Goal: Book appointment/travel/reservation

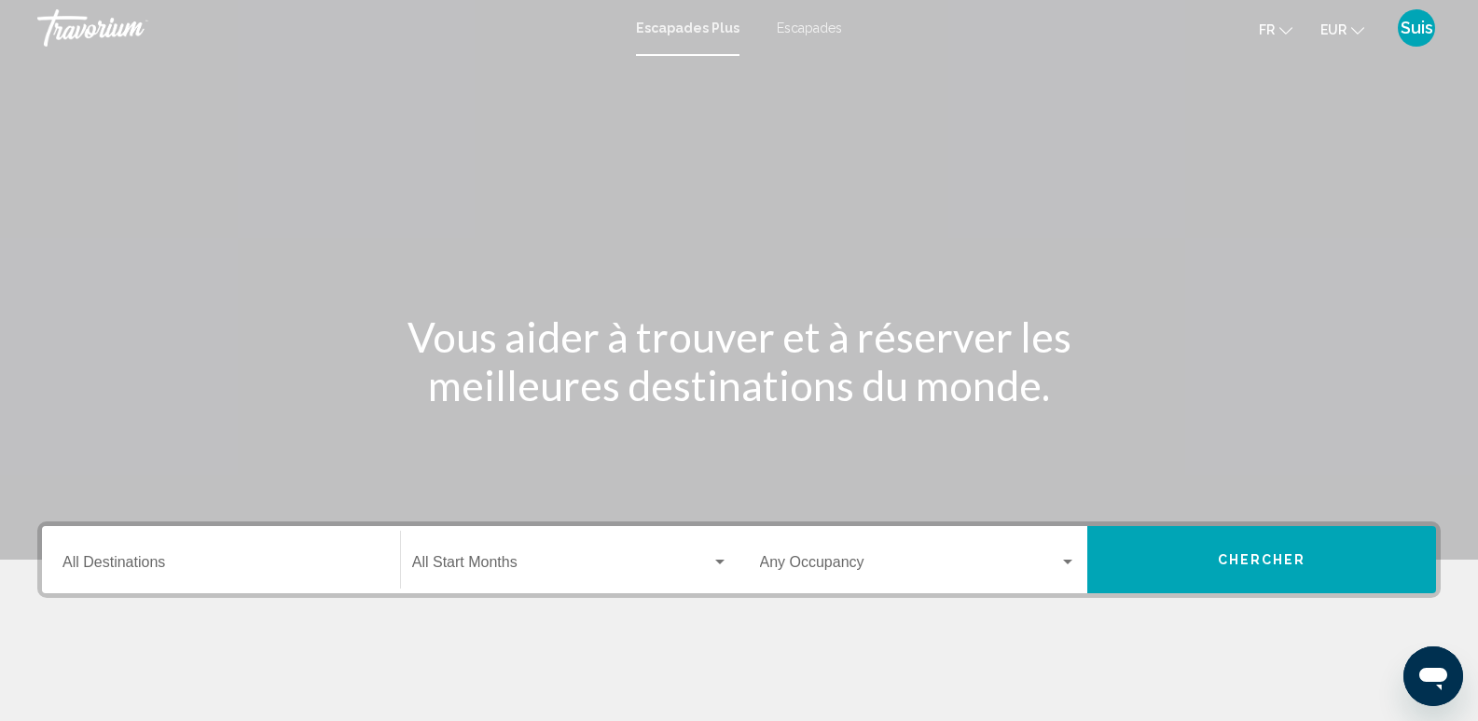
click at [821, 27] on font "Escapades" at bounding box center [809, 28] width 65 height 15
click at [154, 577] on div "Destination All Destinations" at bounding box center [220, 560] width 317 height 59
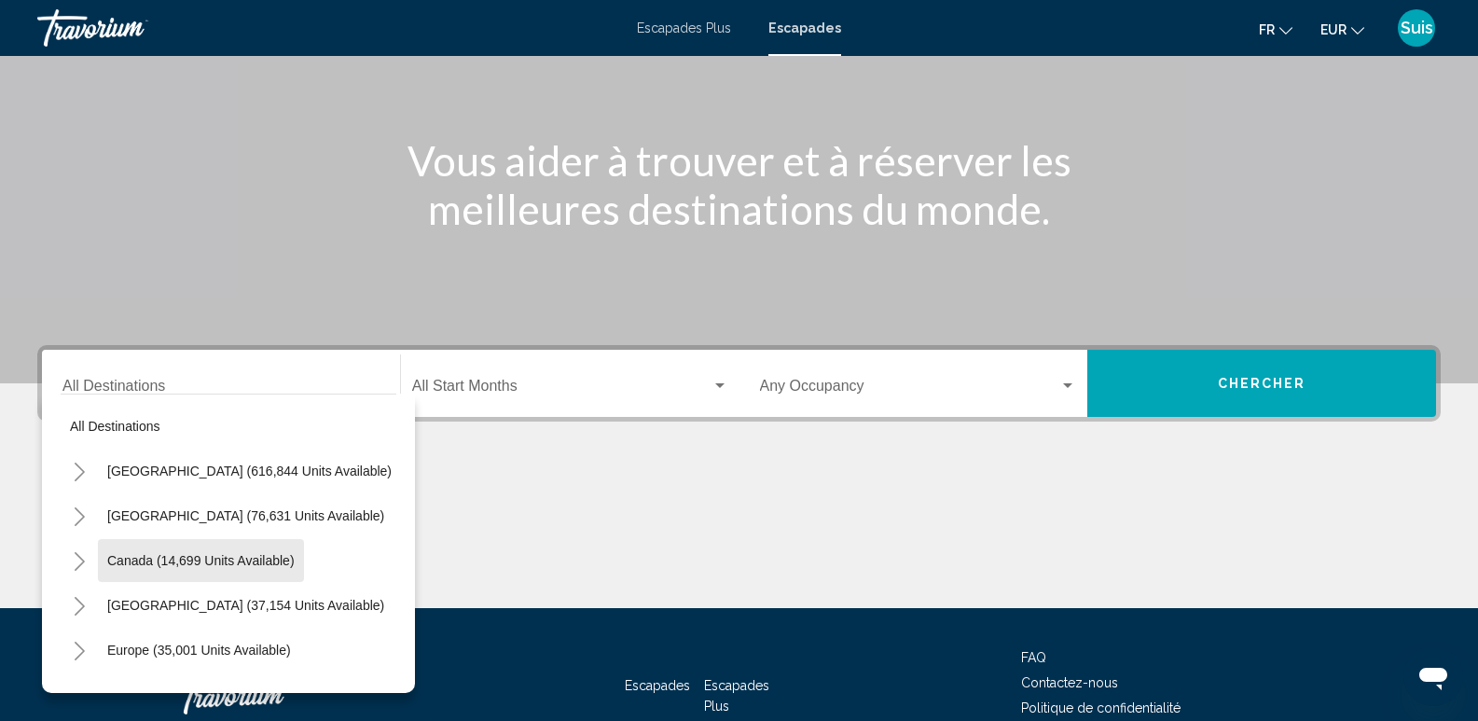
click at [165, 564] on div "All destinations [GEOGRAPHIC_DATA] (616,844 units available) [GEOGRAPHIC_DATA] …" at bounding box center [229, 538] width 336 height 289
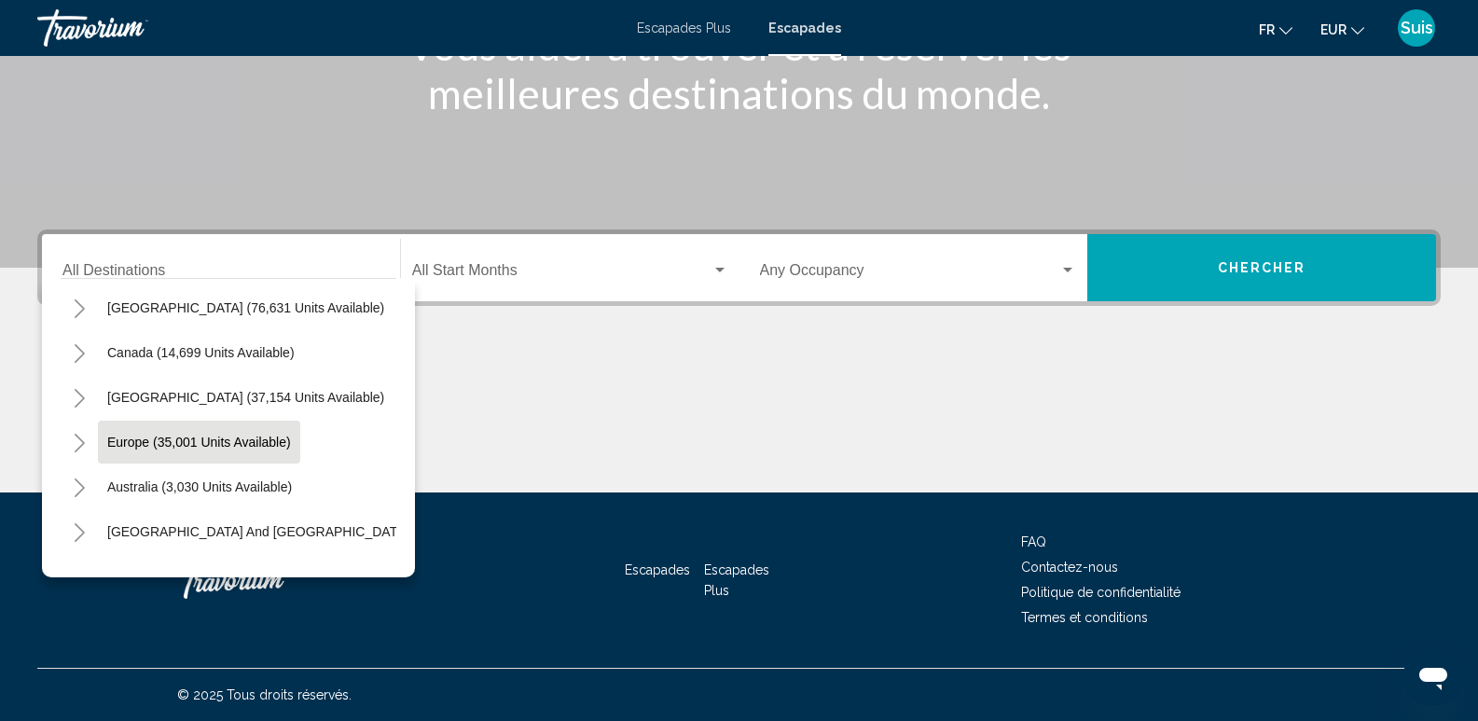
scroll to position [93, 0]
click at [139, 436] on span "Europe (35,001 units available)" at bounding box center [199, 441] width 184 height 15
type input "**********"
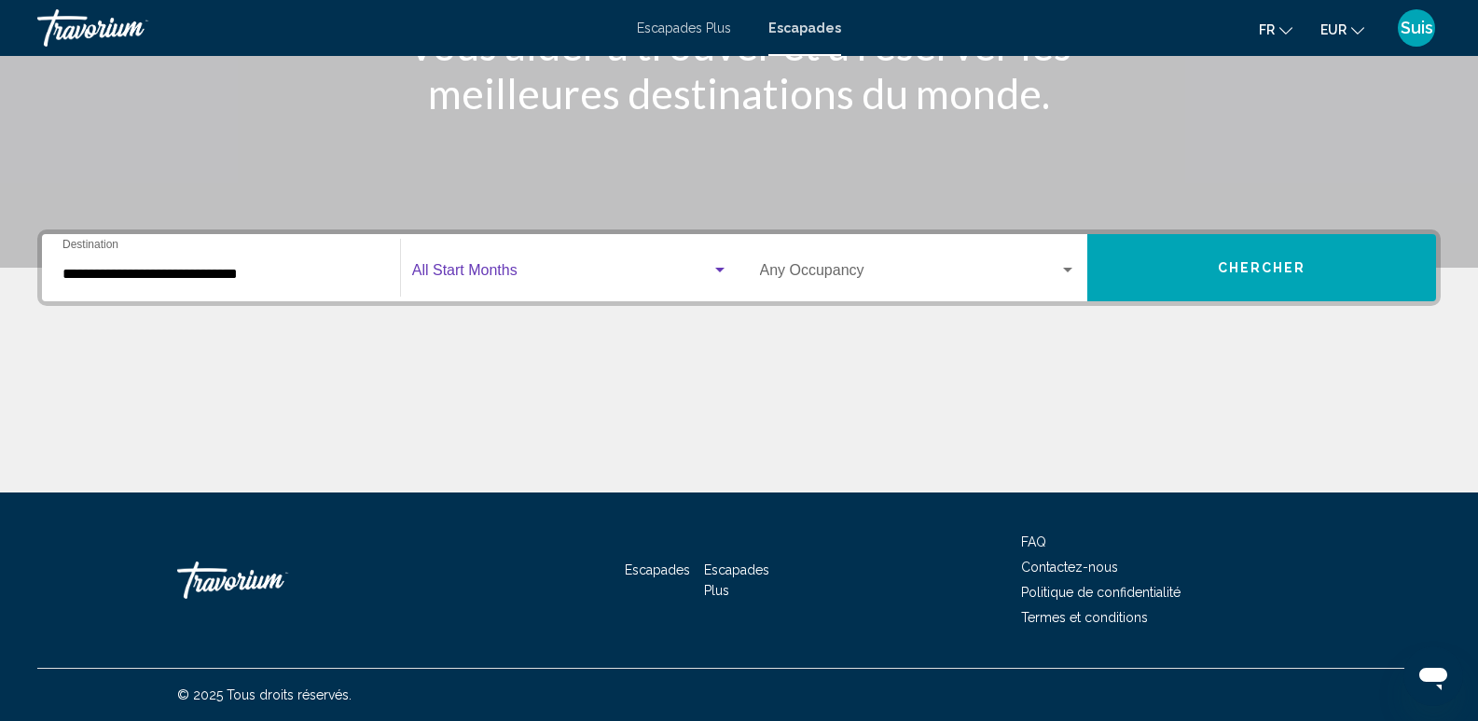
click at [466, 266] on span "Search widget" at bounding box center [561, 274] width 299 height 17
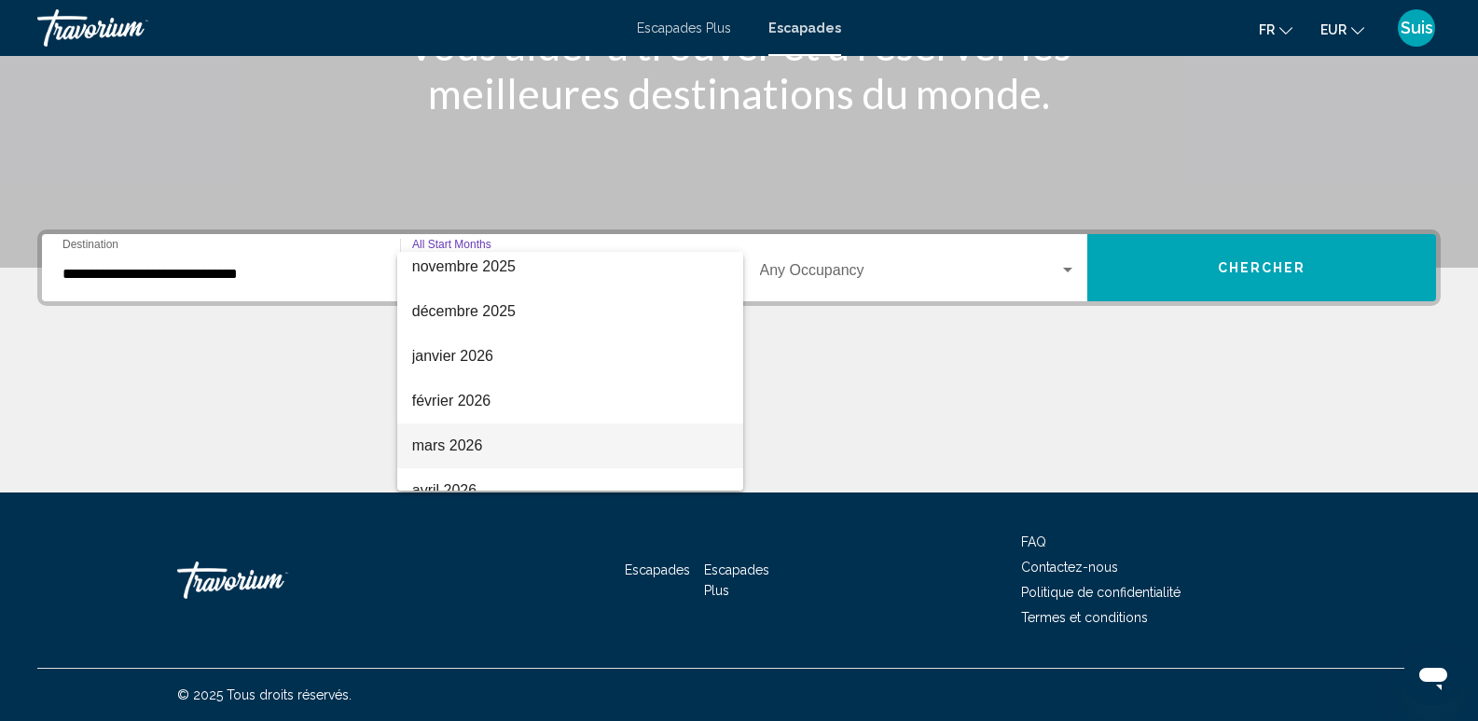
scroll to position [280, 0]
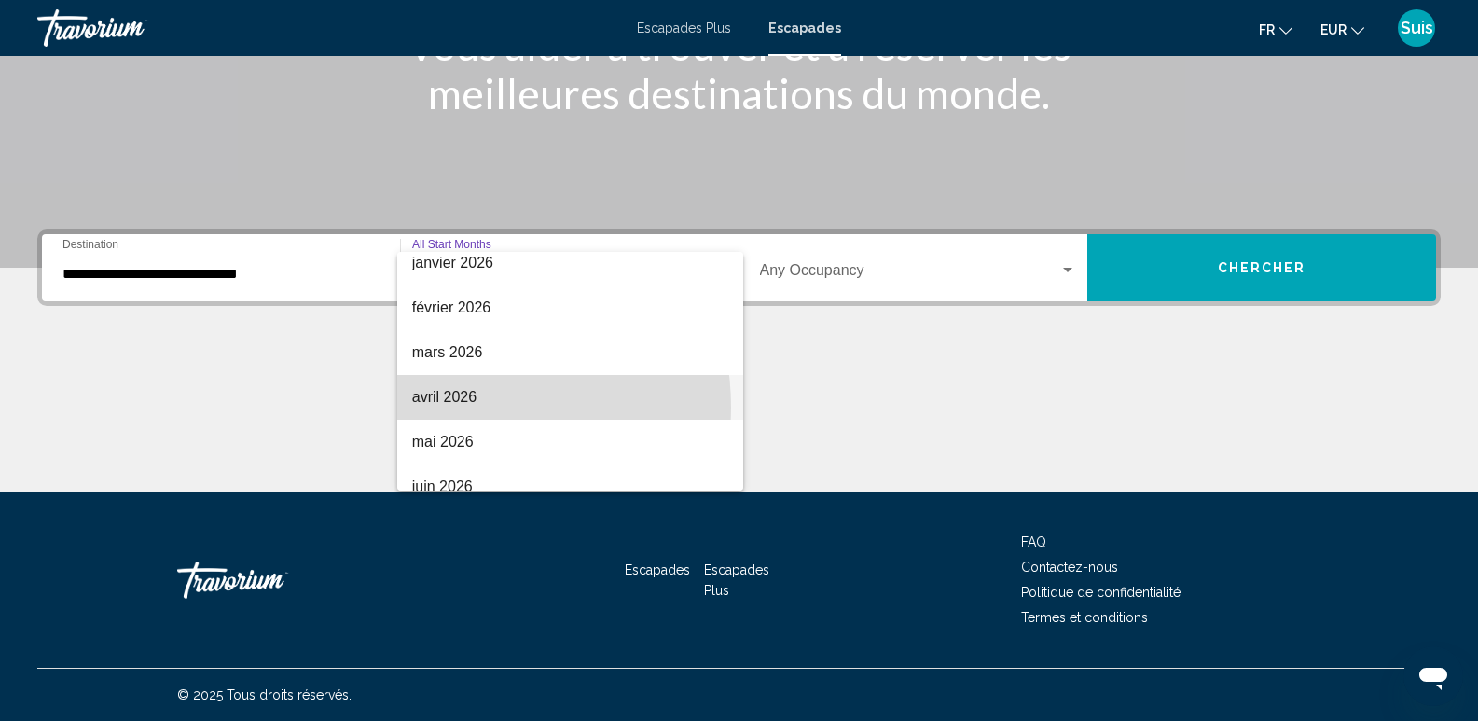
click at [453, 407] on span "avril 2026" at bounding box center [570, 397] width 316 height 45
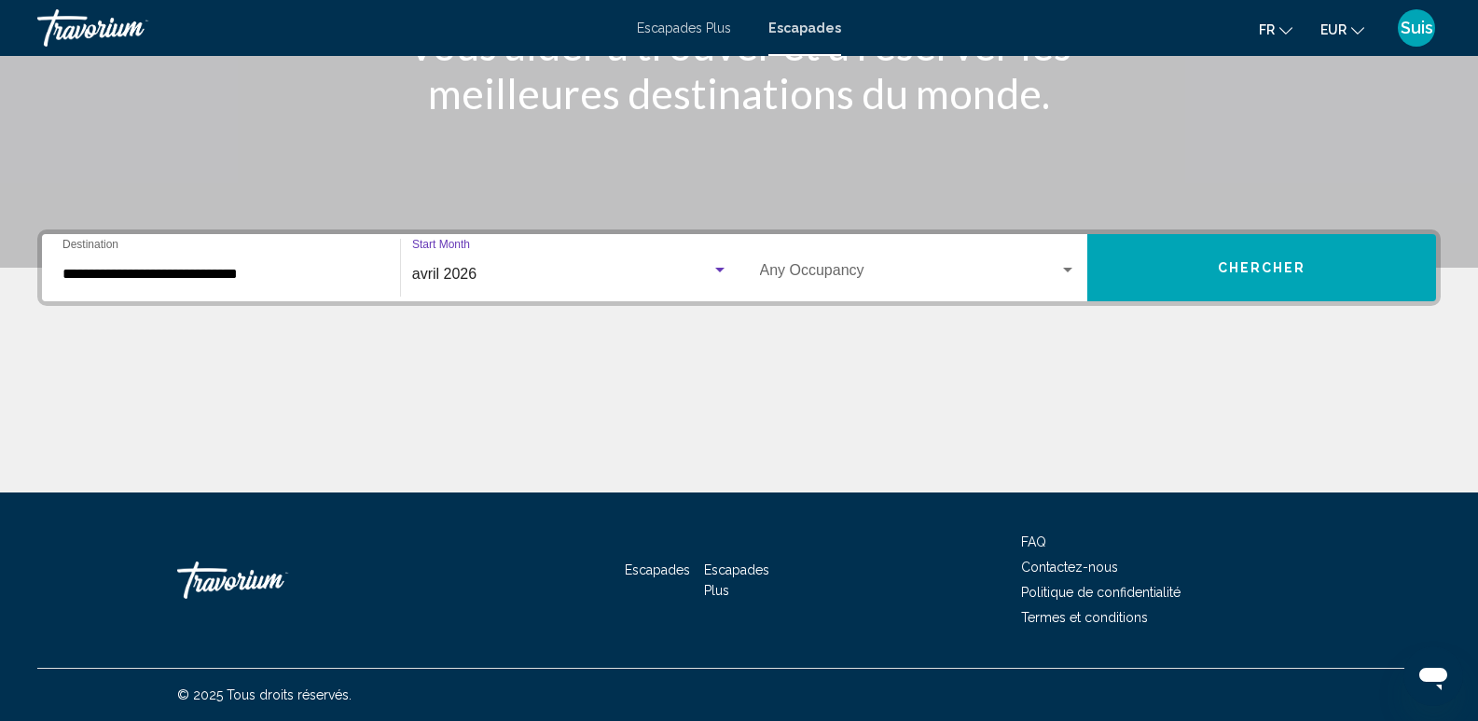
click at [846, 269] on span "Search widget" at bounding box center [910, 274] width 300 height 17
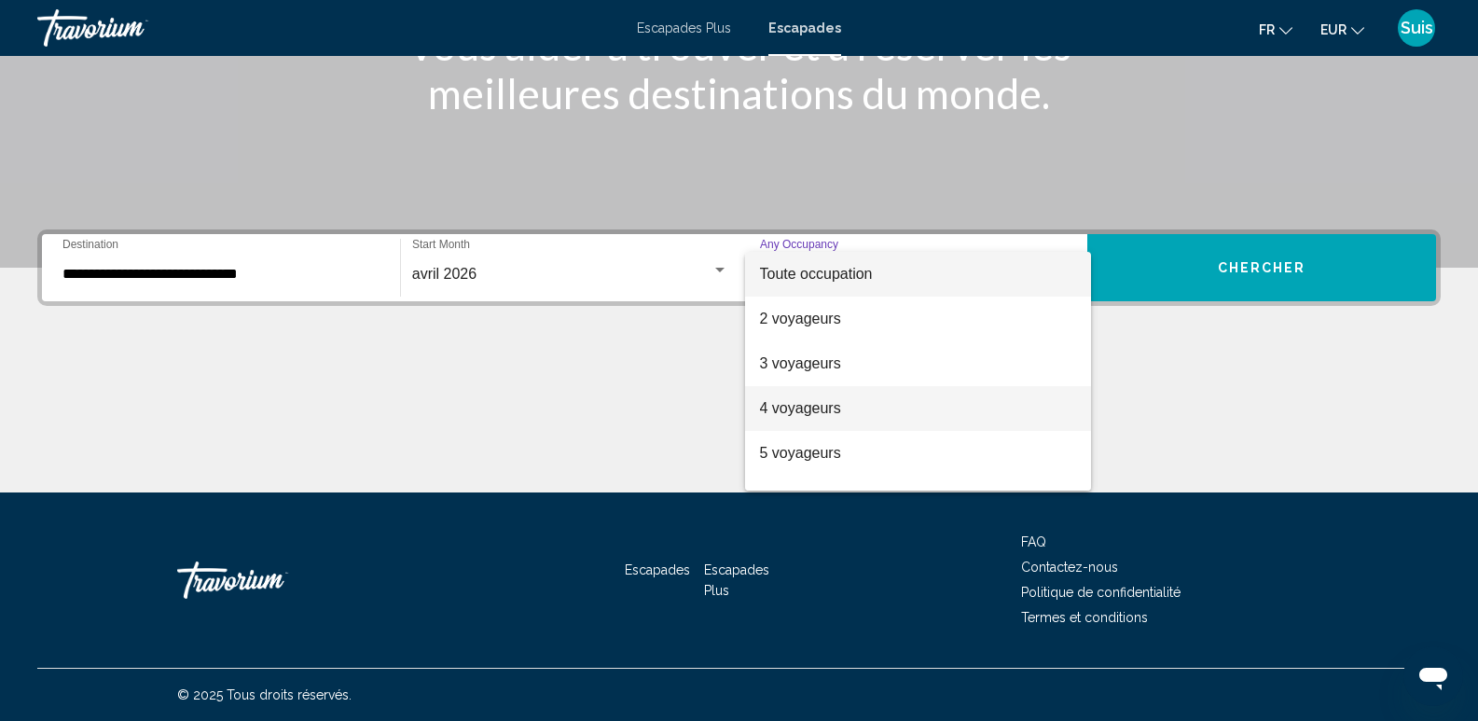
scroll to position [93, 0]
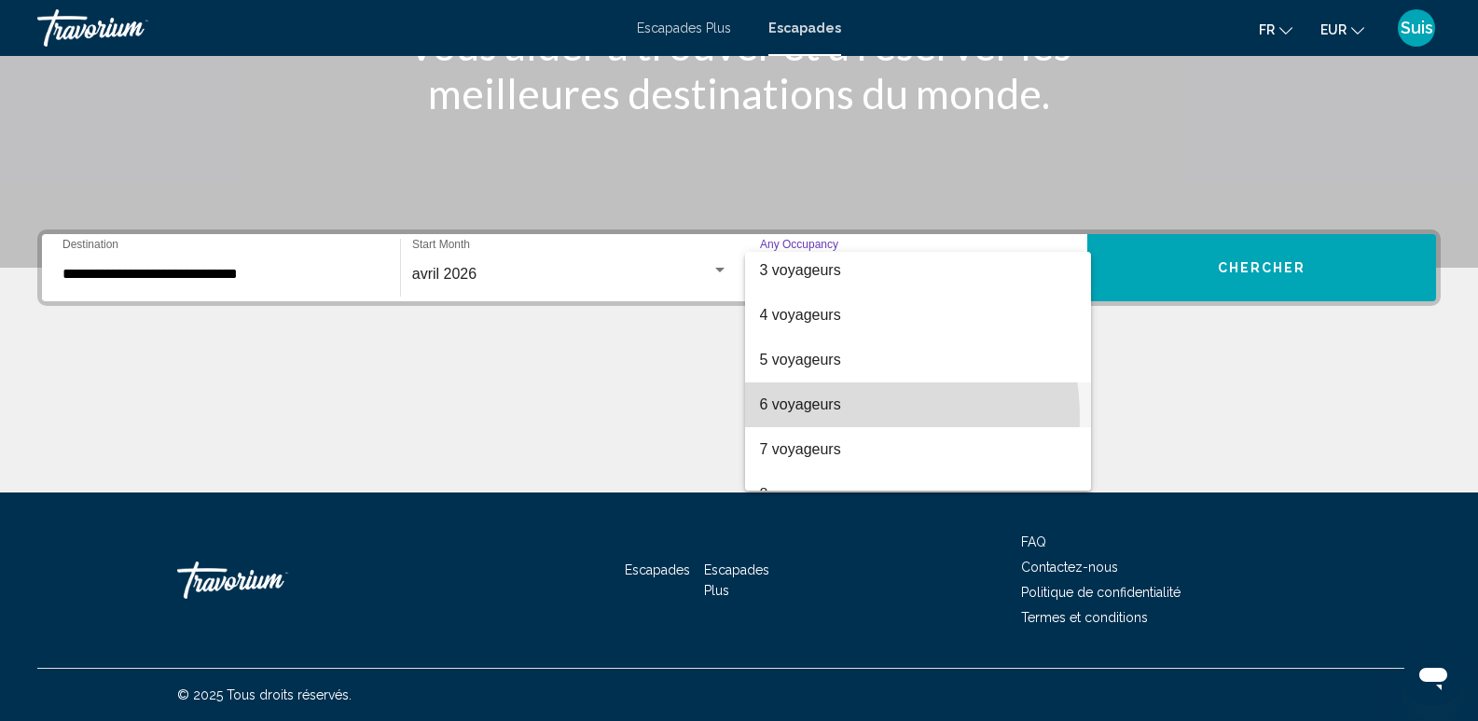
click at [819, 418] on span "6 voyageurs" at bounding box center [918, 404] width 317 height 45
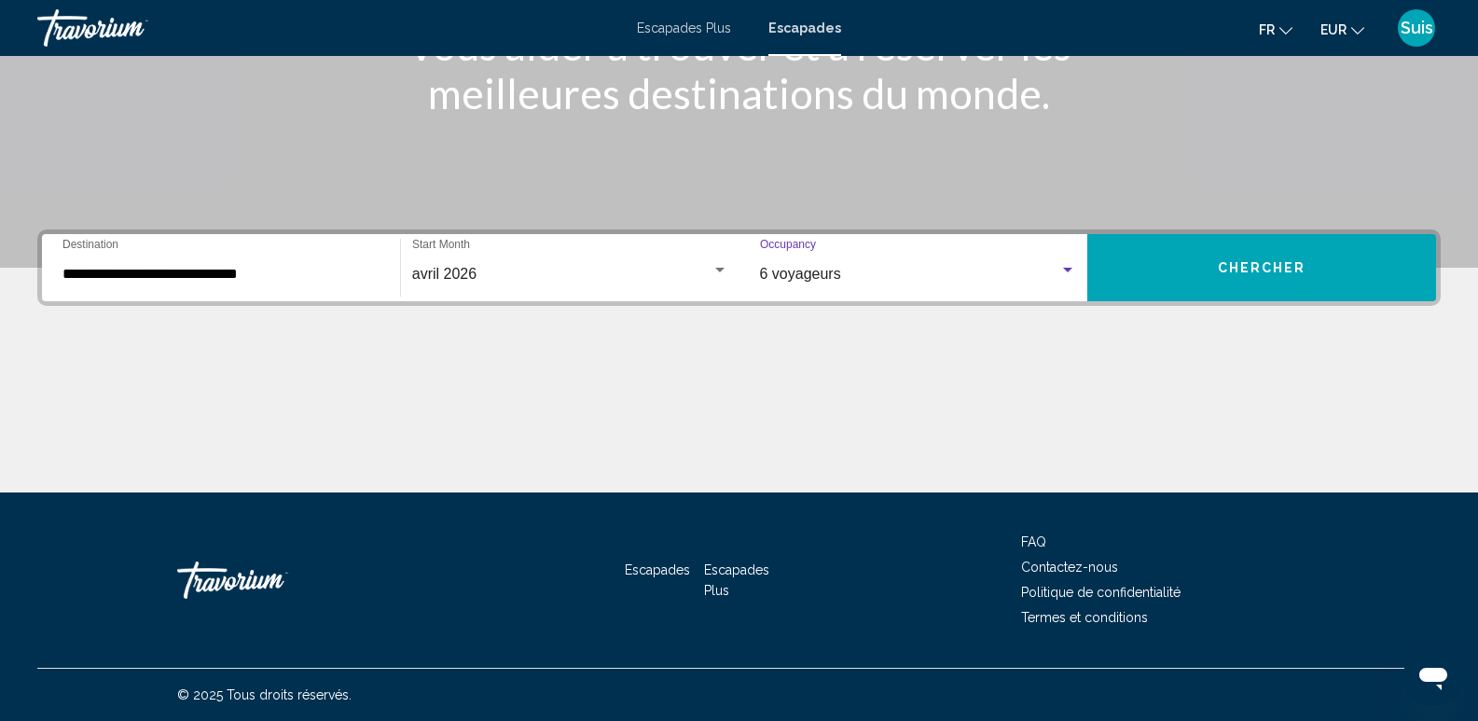
click at [1277, 267] on span "Chercher" at bounding box center [1262, 268] width 89 height 15
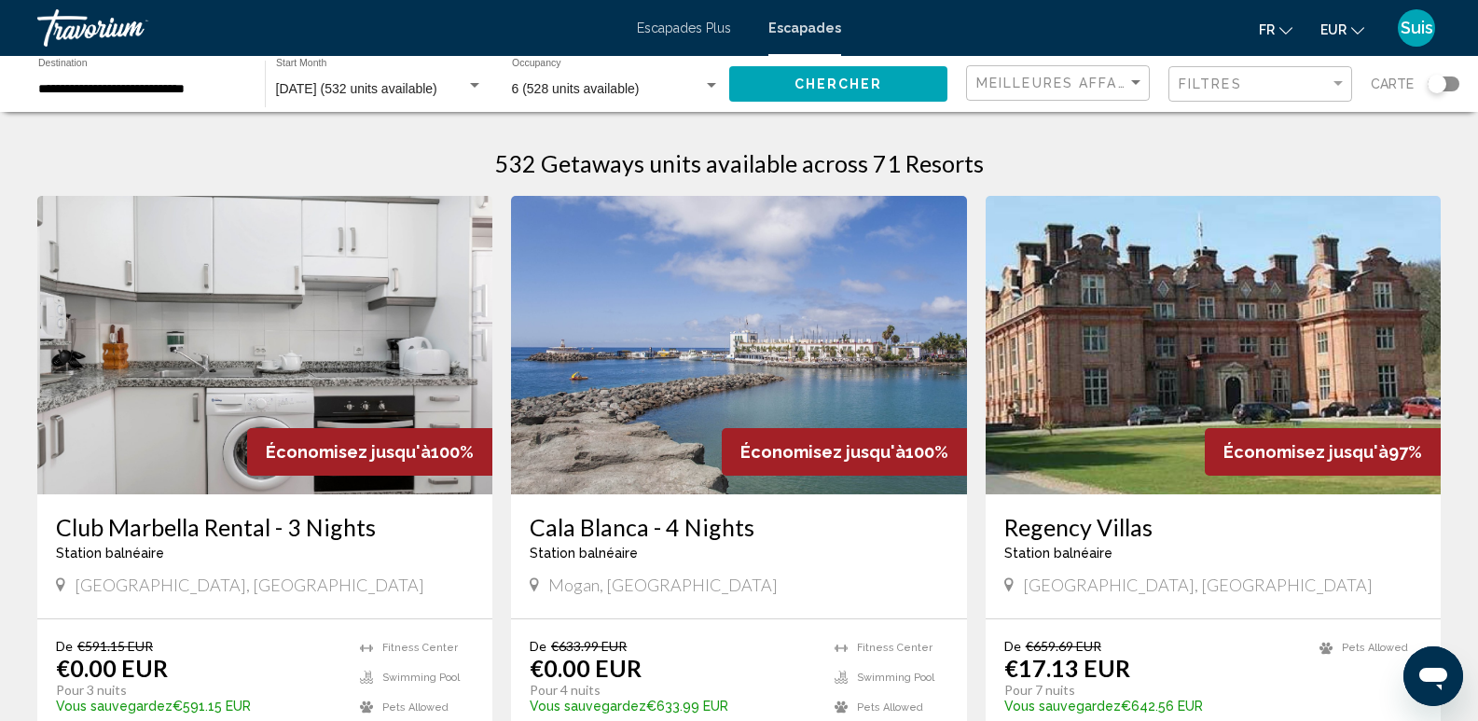
click at [1454, 79] on div "Search widget" at bounding box center [1444, 83] width 32 height 15
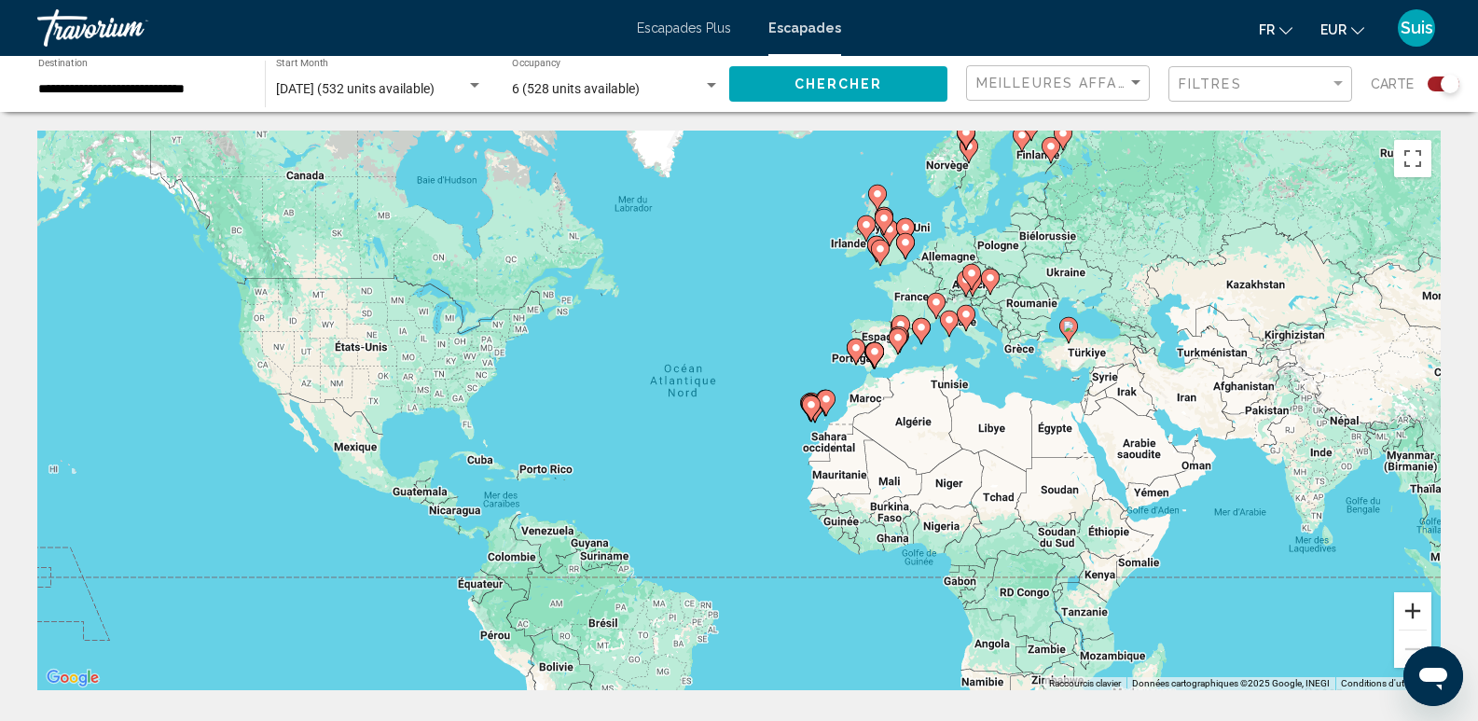
click at [1410, 610] on button "Zoom avant" at bounding box center [1412, 610] width 37 height 37
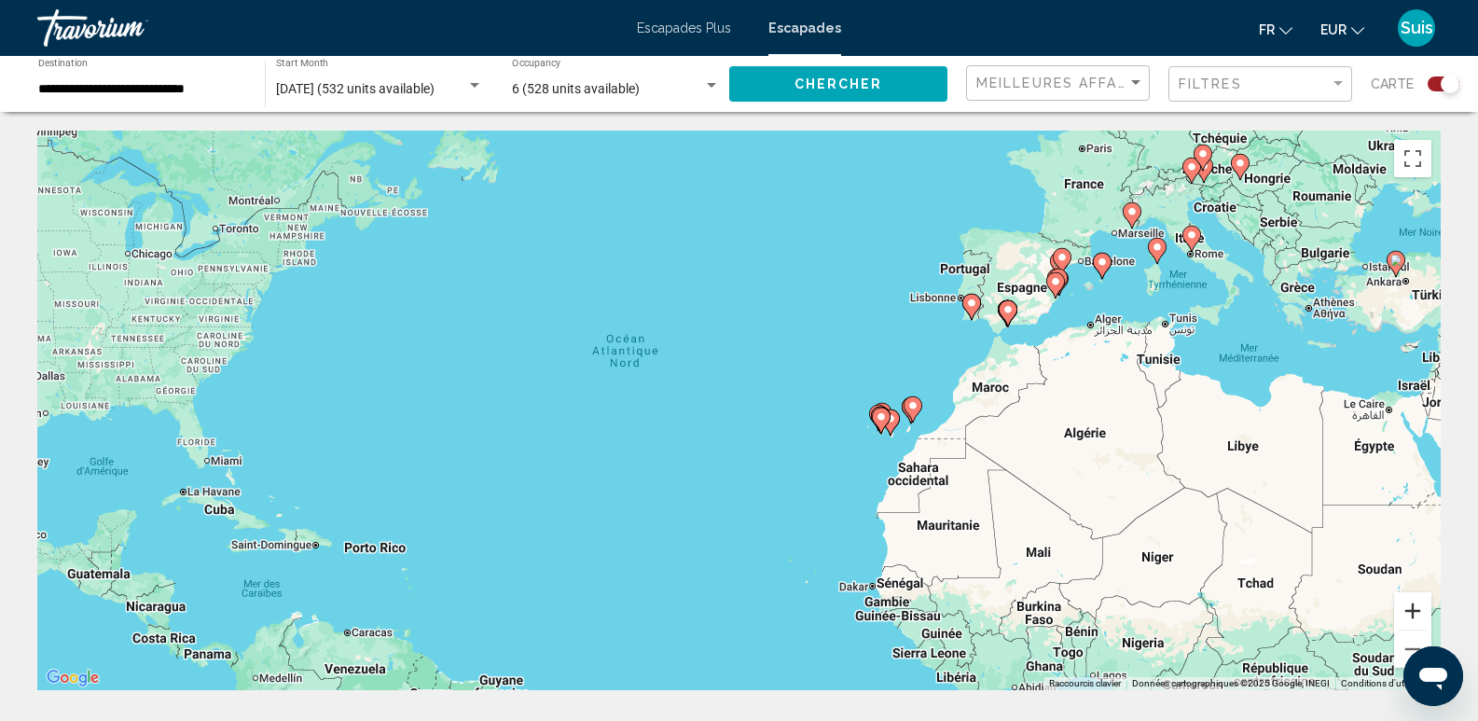
click at [1410, 610] on button "Zoom avant" at bounding box center [1412, 610] width 37 height 37
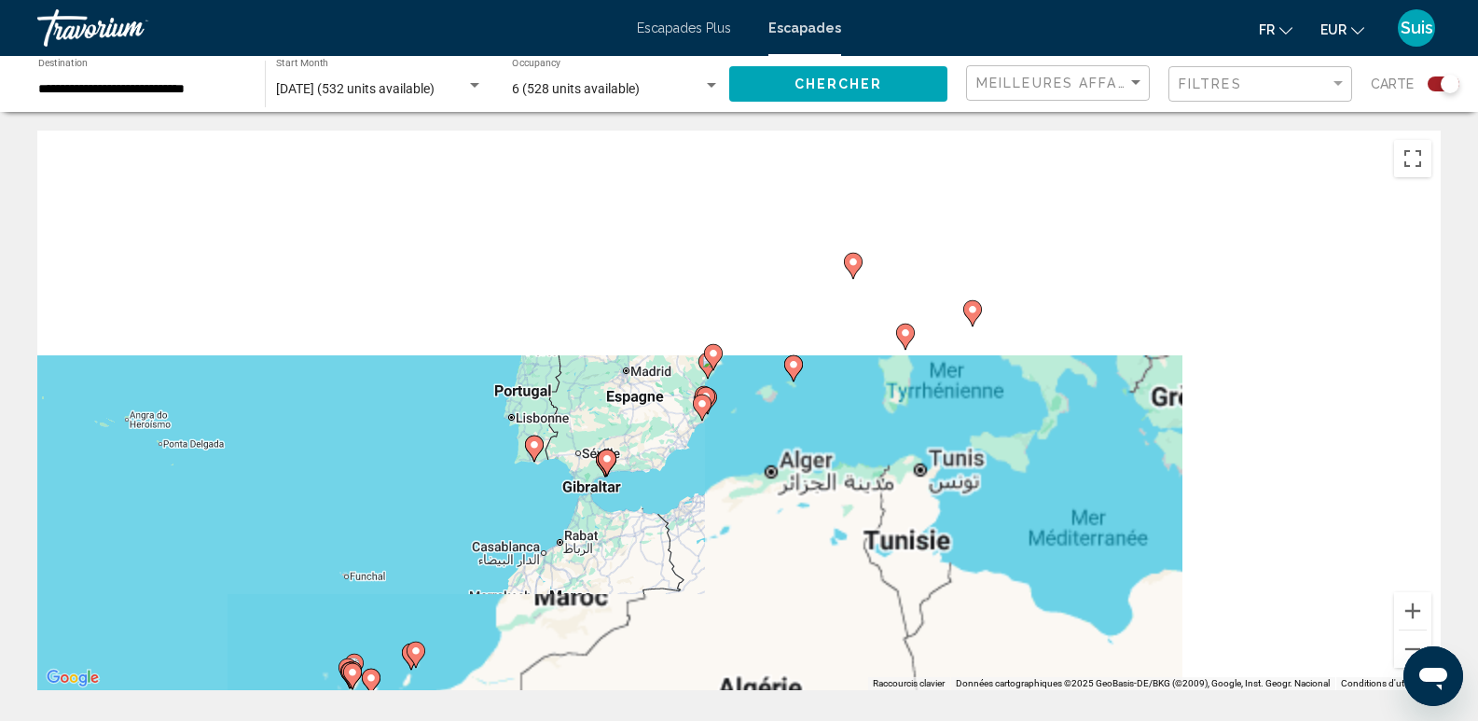
drag, startPoint x: 1387, startPoint y: 364, endPoint x: 679, endPoint y: 596, distance: 744.8
click at [679, 596] on div "Pour activer le glissement avec le clavier, appuyez sur Alt+Entrée. Une fois ce…" at bounding box center [738, 410] width 1403 height 559
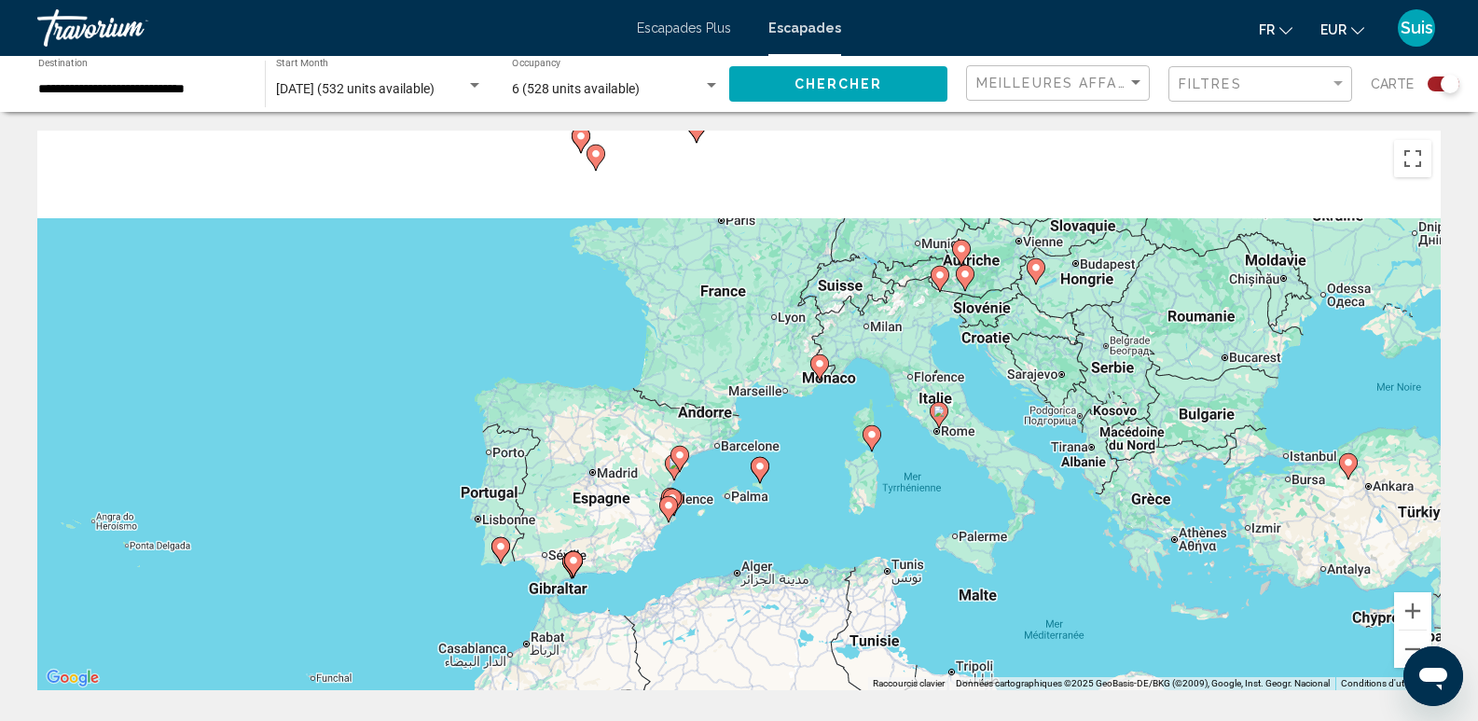
drag, startPoint x: 807, startPoint y: 431, endPoint x: 810, endPoint y: 549, distance: 118.5
click at [810, 549] on div "Pour activer le glissement avec le clavier, appuyez sur Alt+Entrée. Une fois ce…" at bounding box center [738, 410] width 1403 height 559
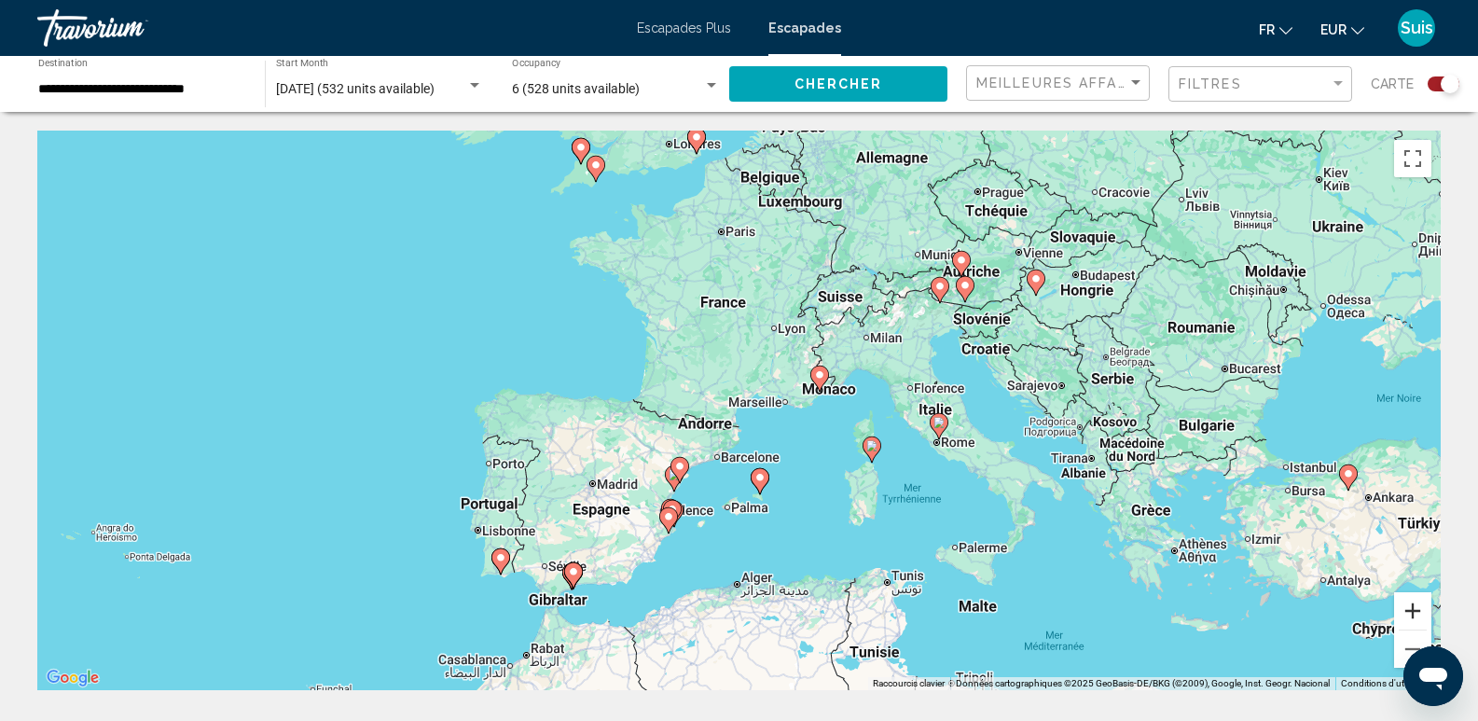
click at [1400, 602] on button "Zoom avant" at bounding box center [1412, 610] width 37 height 37
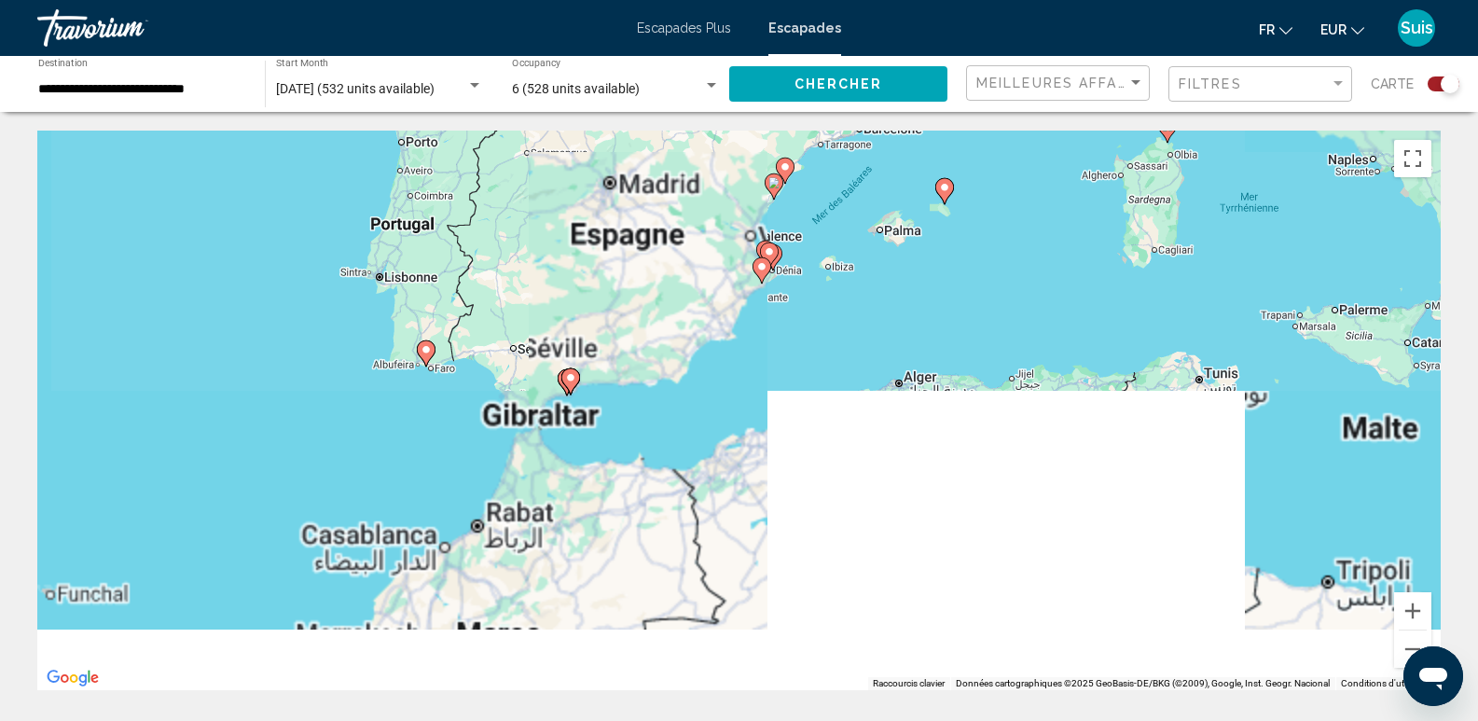
drag, startPoint x: 848, startPoint y: 568, endPoint x: 1019, endPoint y: 175, distance: 428.4
click at [1019, 175] on div "Pour activer le glissement avec le clavier, appuyez sur Alt+Entrée. Une fois ce…" at bounding box center [738, 410] width 1403 height 559
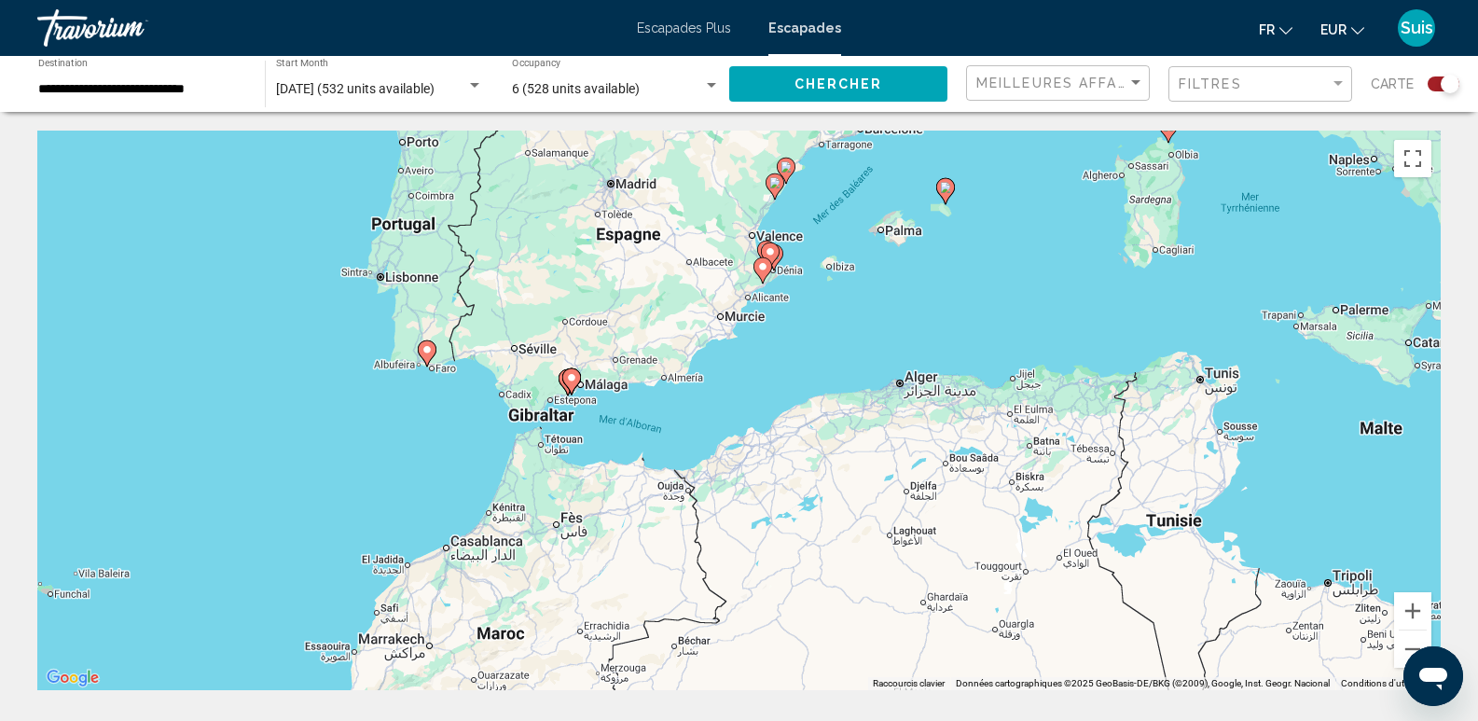
click at [424, 348] on image "Contenu principal" at bounding box center [426, 349] width 11 height 11
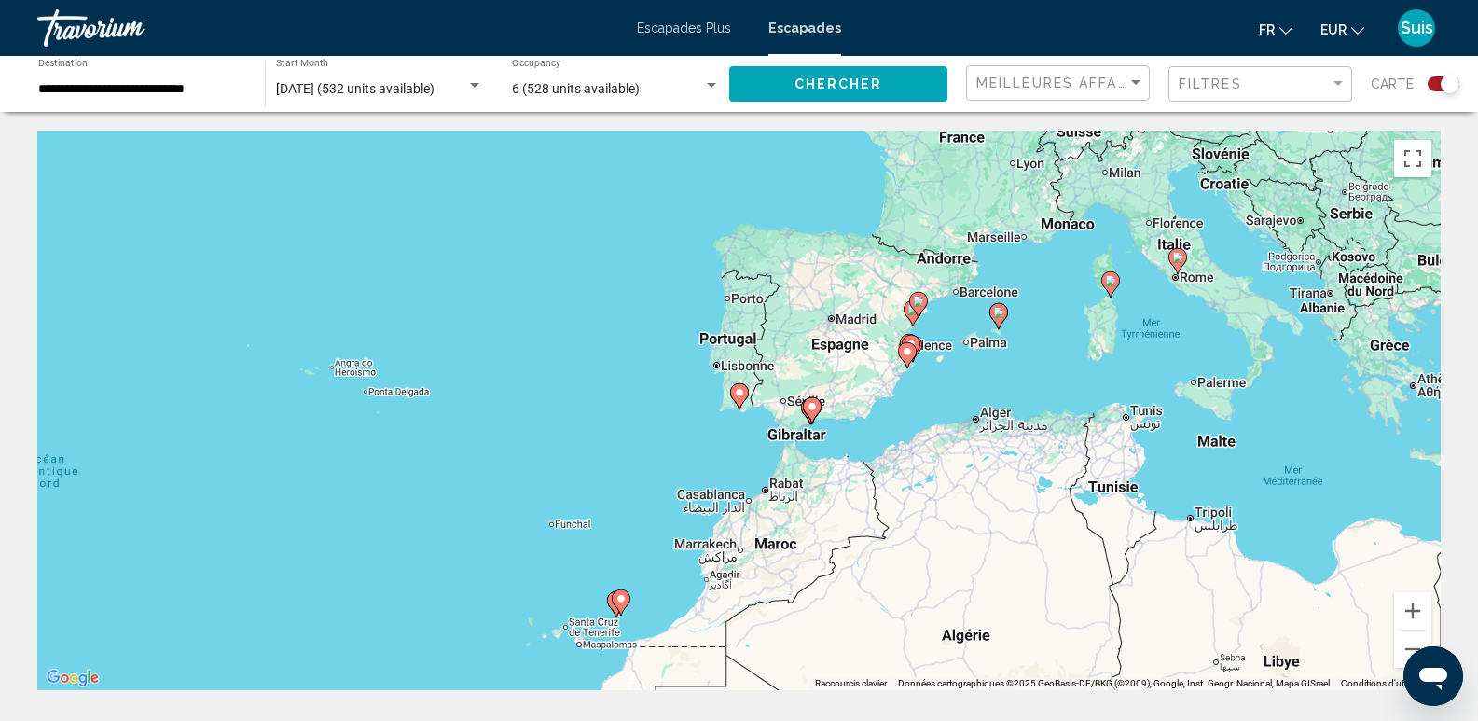
click at [738, 388] on image "Contenu principal" at bounding box center [739, 392] width 11 height 11
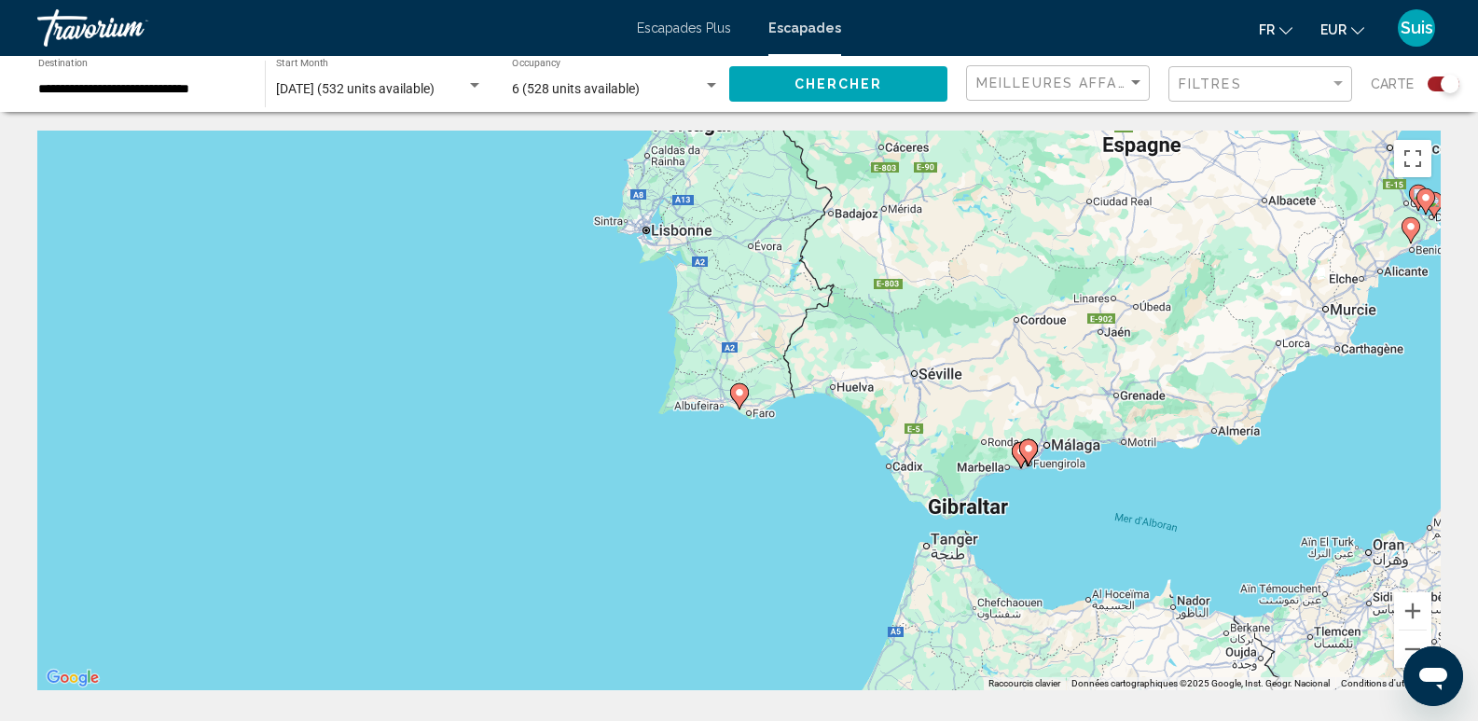
click at [738, 388] on image "Contenu principal" at bounding box center [739, 392] width 11 height 11
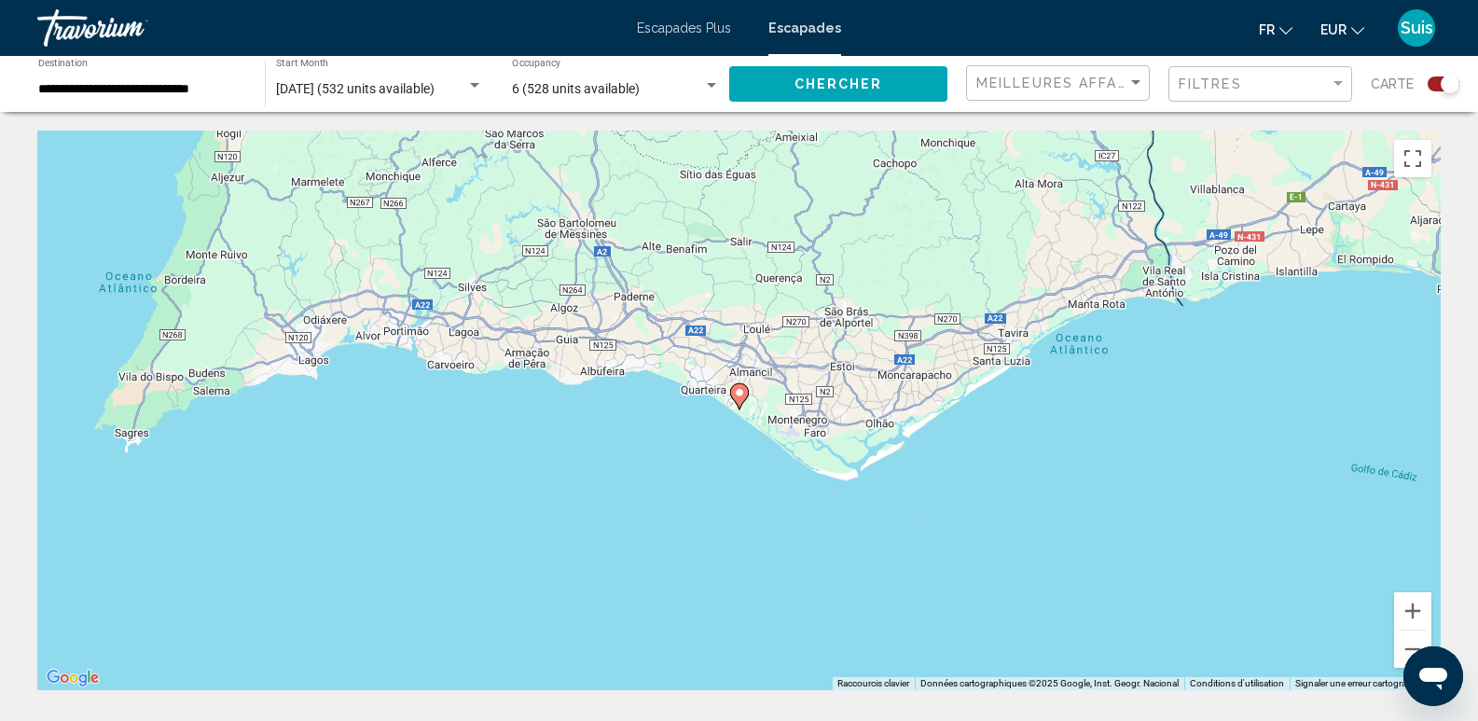
click at [738, 388] on image "Contenu principal" at bounding box center [739, 392] width 11 height 11
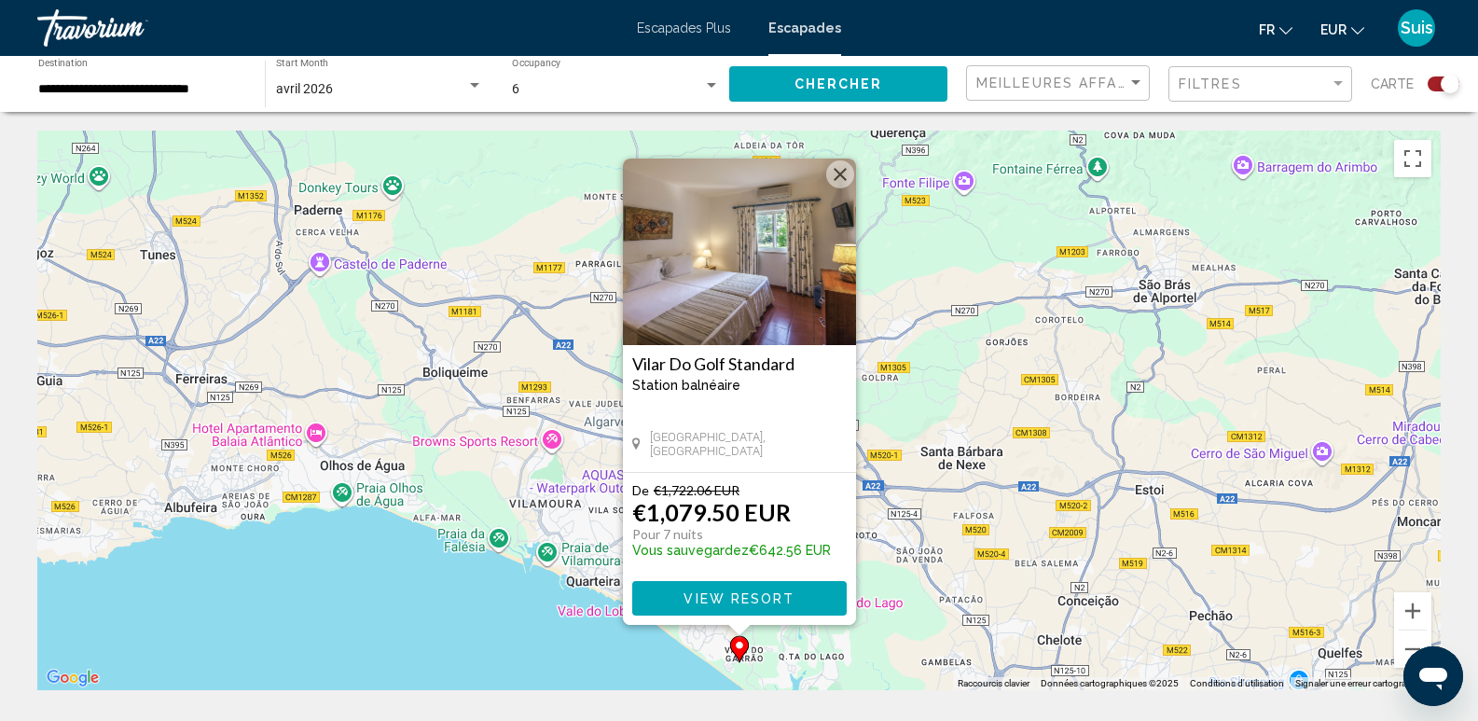
click at [841, 173] on button "Fermer" at bounding box center [840, 174] width 28 height 28
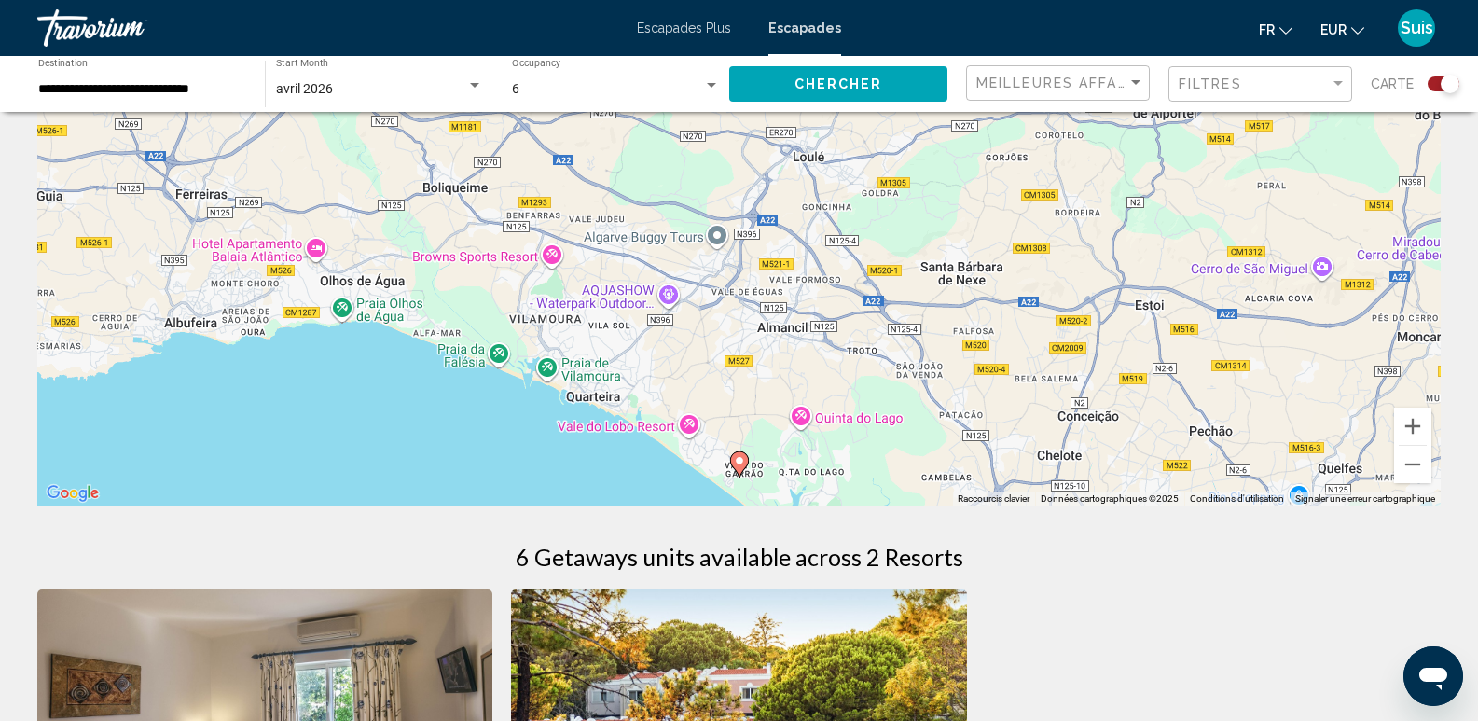
scroll to position [186, 0]
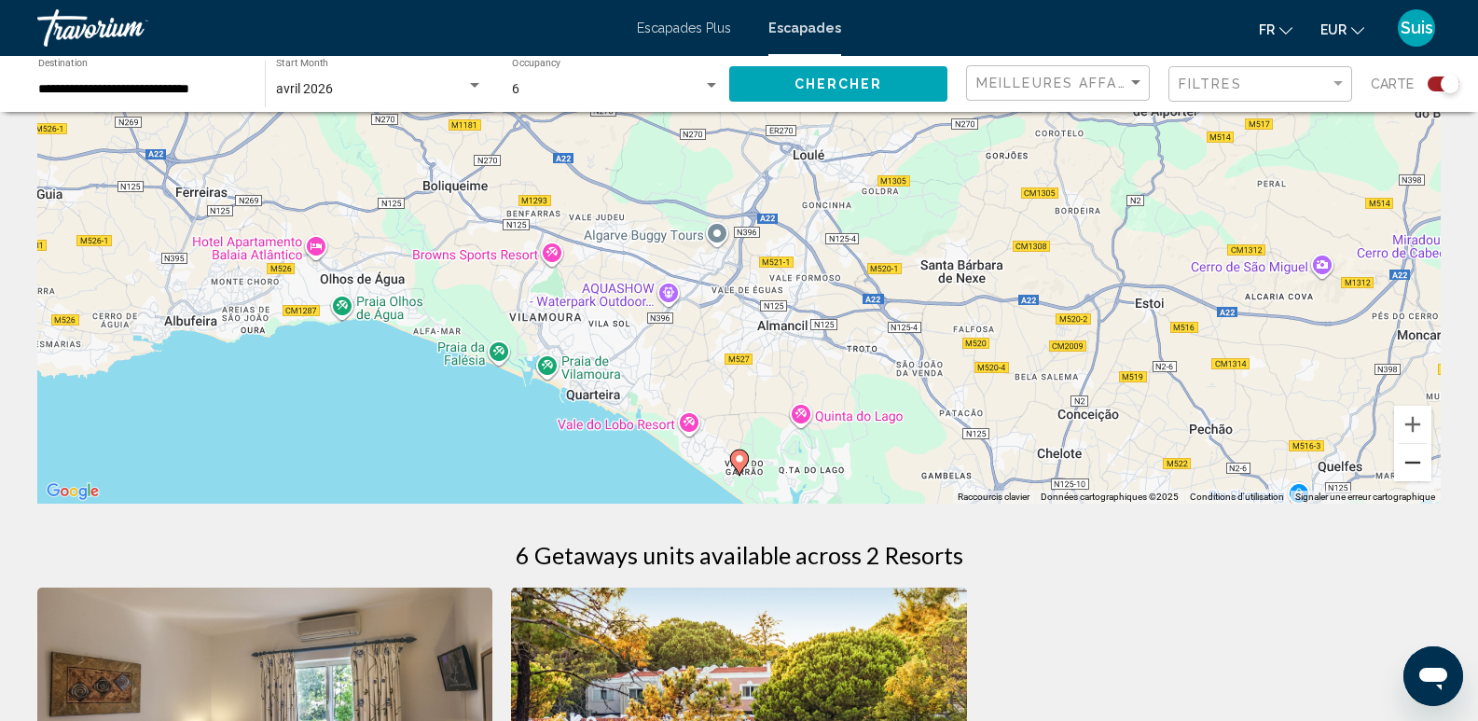
click at [1409, 465] on button "Zoom arrière" at bounding box center [1412, 462] width 37 height 37
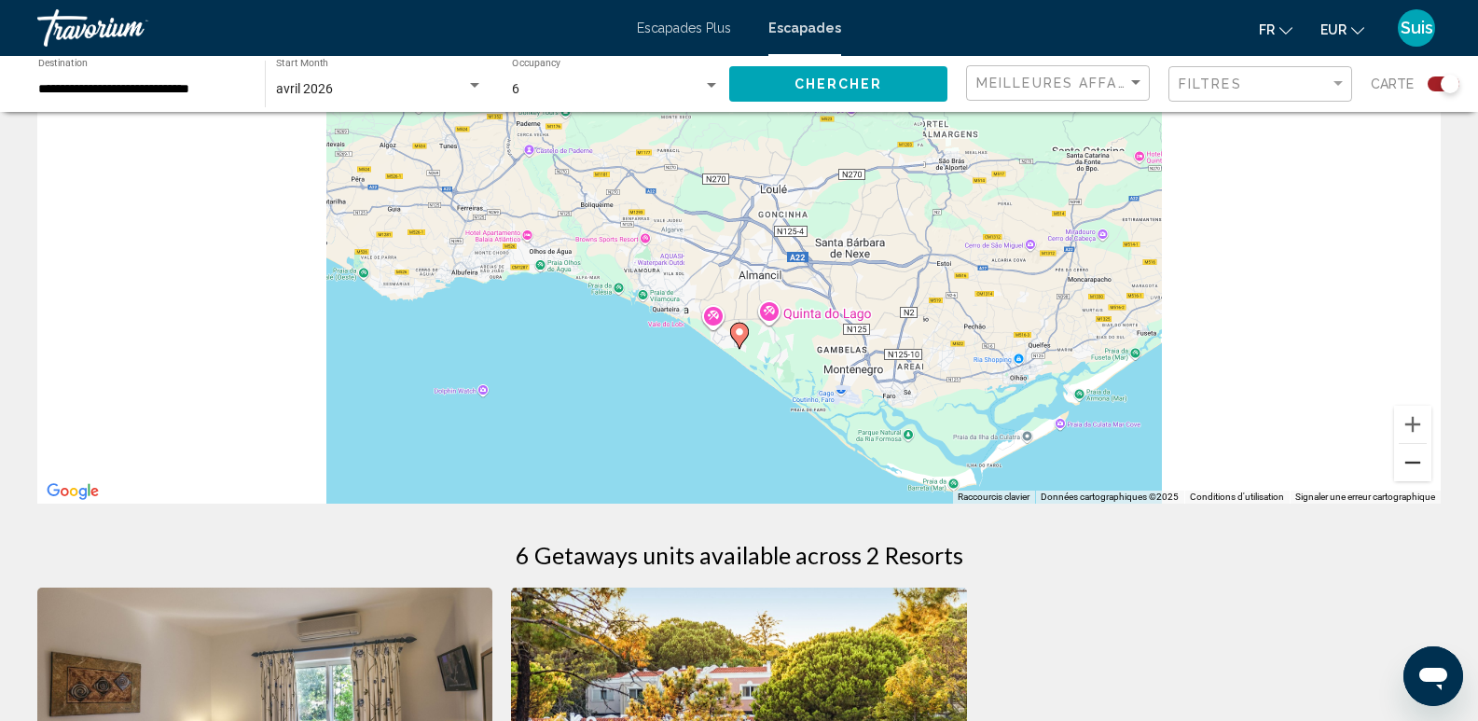
click at [1410, 465] on button "Zoom arrière" at bounding box center [1412, 462] width 37 height 37
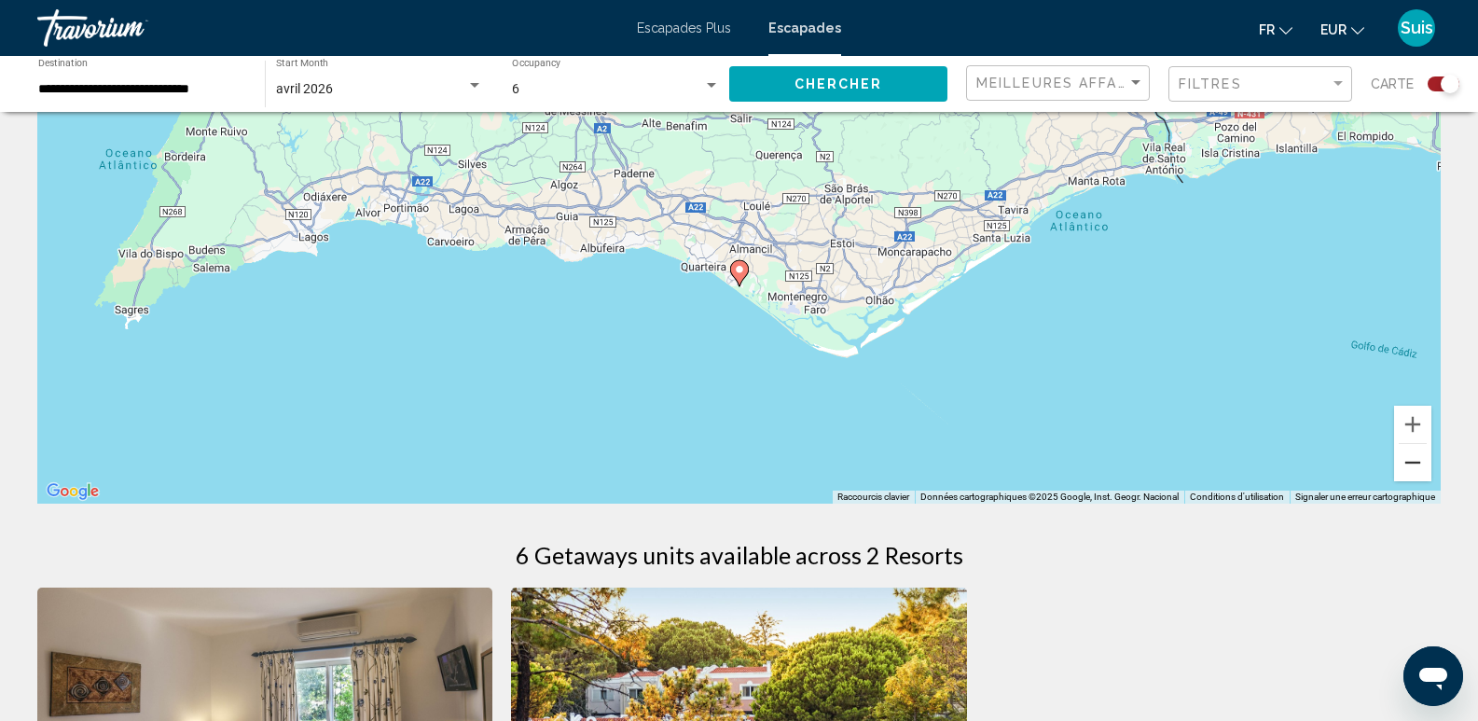
click at [1410, 465] on button "Zoom arrière" at bounding box center [1412, 462] width 37 height 37
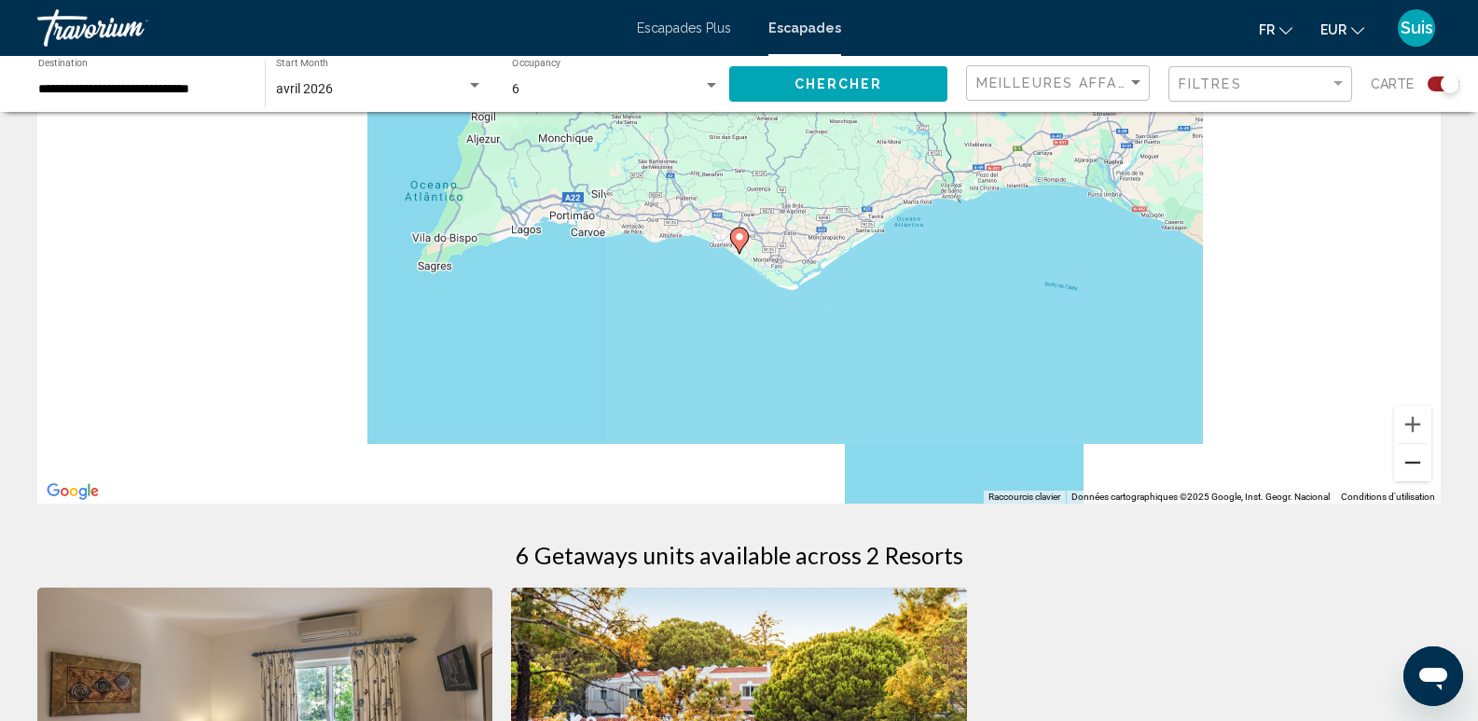
click at [1410, 465] on button "Zoom arrière" at bounding box center [1412, 462] width 37 height 37
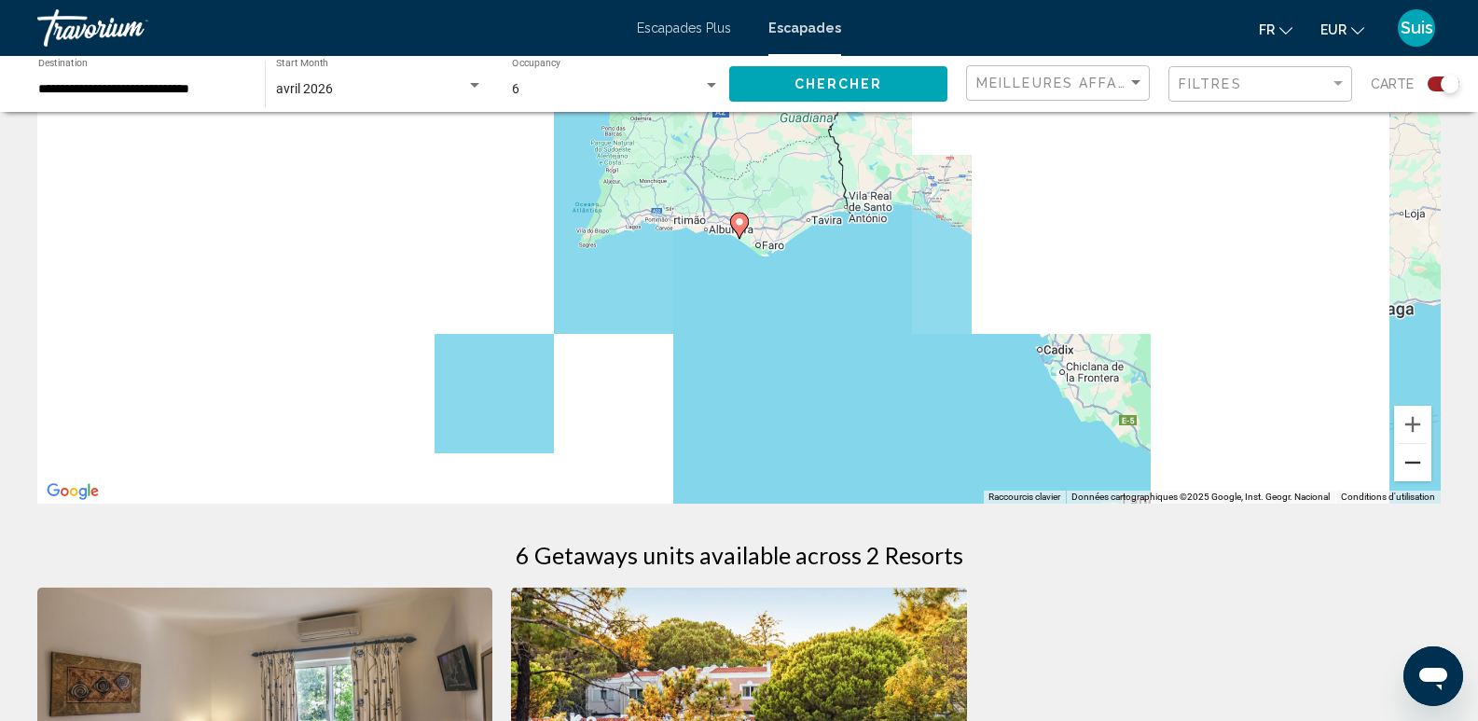
click at [1410, 465] on button "Zoom arrière" at bounding box center [1412, 462] width 37 height 37
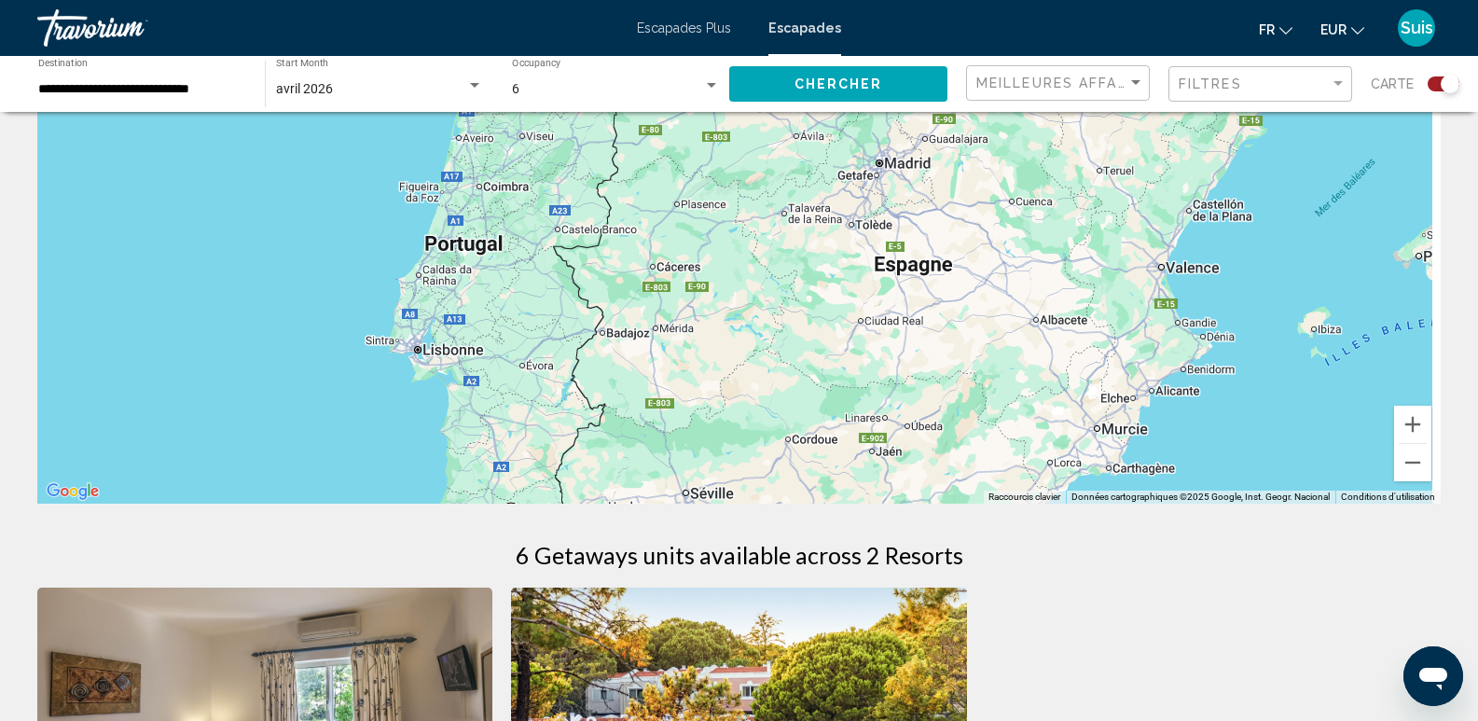
drag, startPoint x: 1148, startPoint y: 242, endPoint x: 917, endPoint y: 545, distance: 381.2
click at [917, 545] on div "← Déplacement vers la gauche → Déplacement vers la droite ↑ Déplacement vers le…" at bounding box center [739, 602] width 1478 height 1316
click at [1406, 455] on button "Zoom arrière" at bounding box center [1412, 462] width 37 height 37
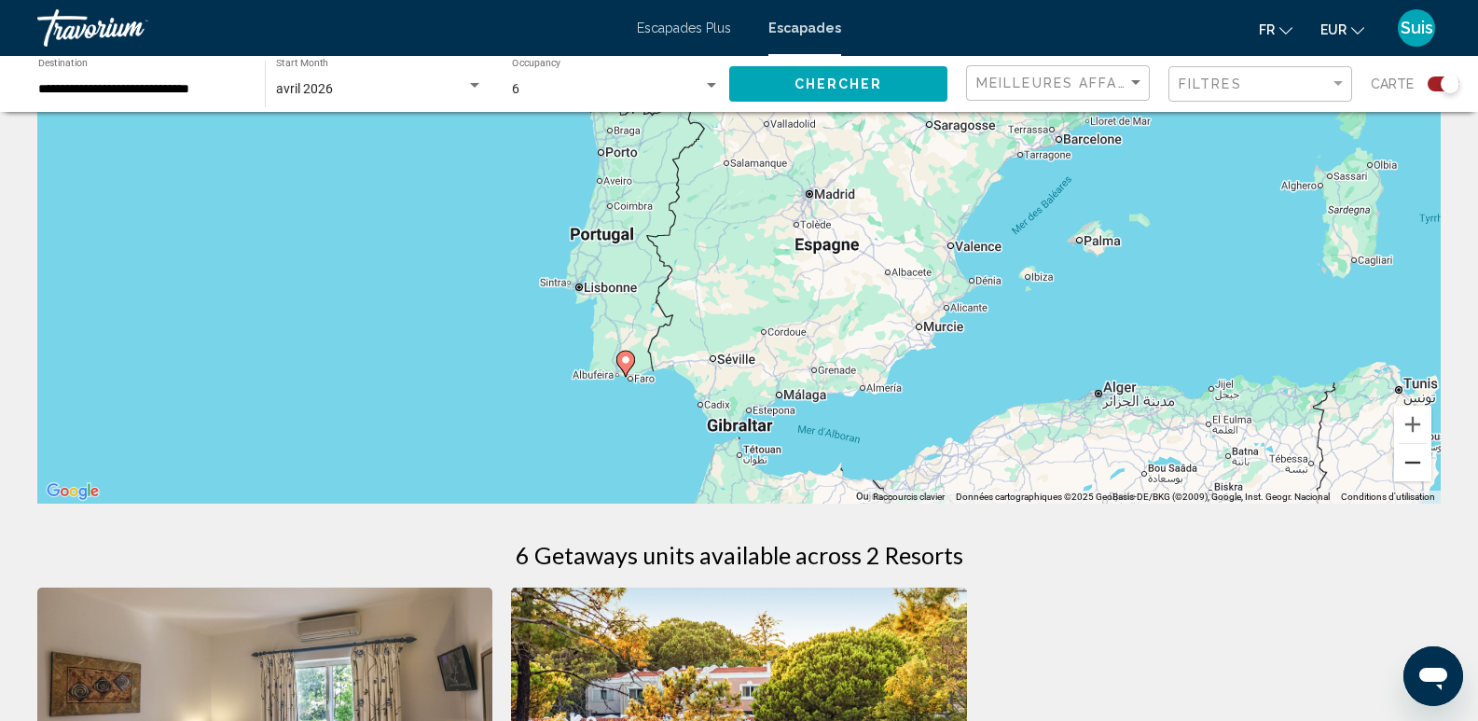
click at [1420, 472] on button "Zoom arrière" at bounding box center [1412, 462] width 37 height 37
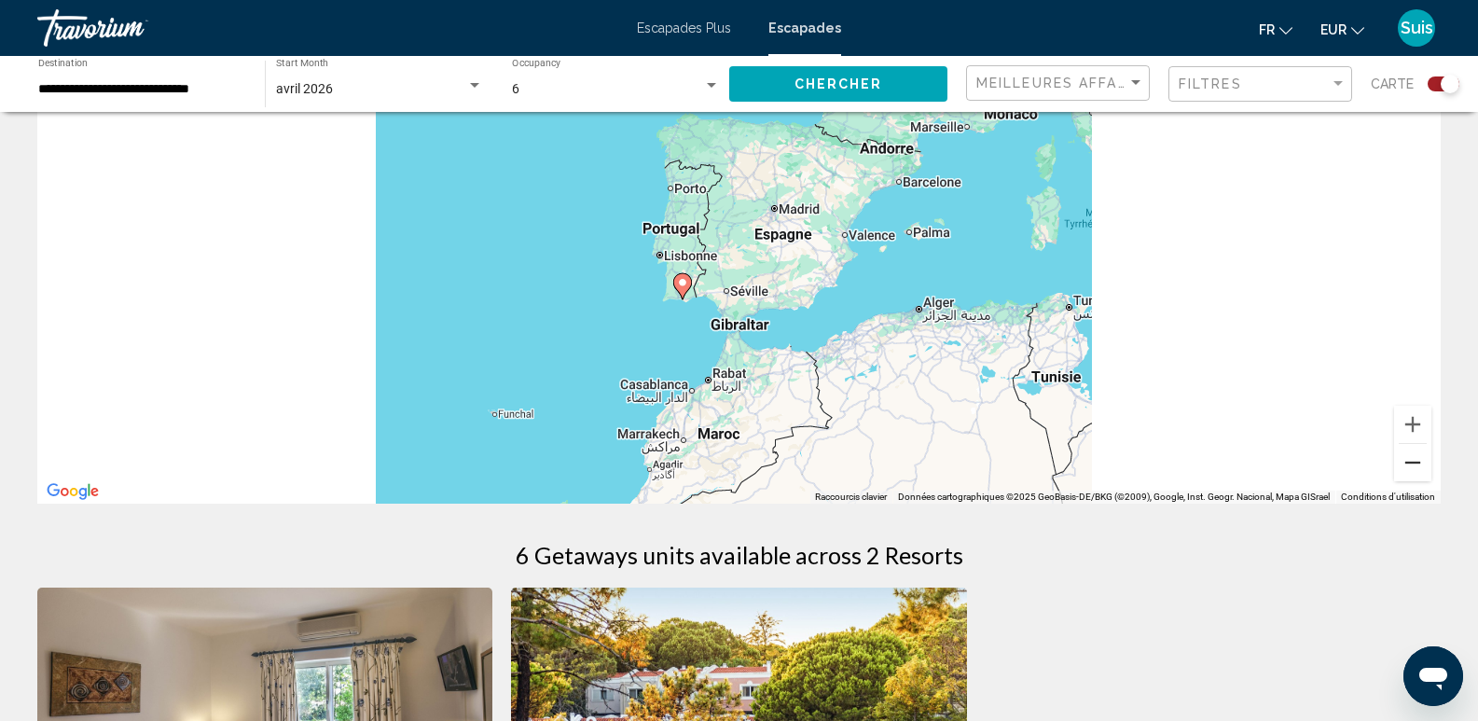
click at [1420, 472] on button "Zoom arrière" at bounding box center [1412, 462] width 37 height 37
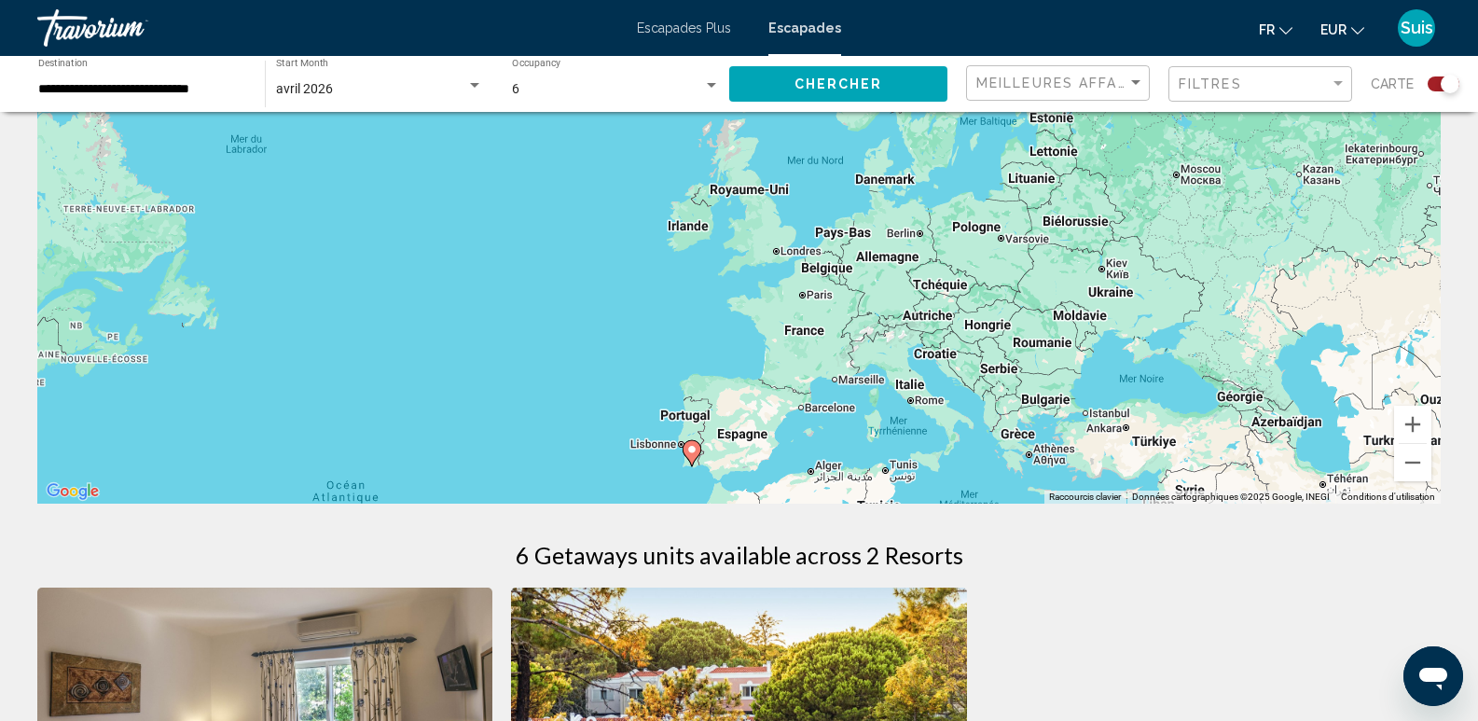
drag, startPoint x: 1157, startPoint y: 310, endPoint x: 1146, endPoint y: 478, distance: 169.1
click at [1146, 478] on div "Pour activer le glissement avec le clavier, appuyez sur Alt+Entrée. Une fois ce…" at bounding box center [738, 223] width 1403 height 559
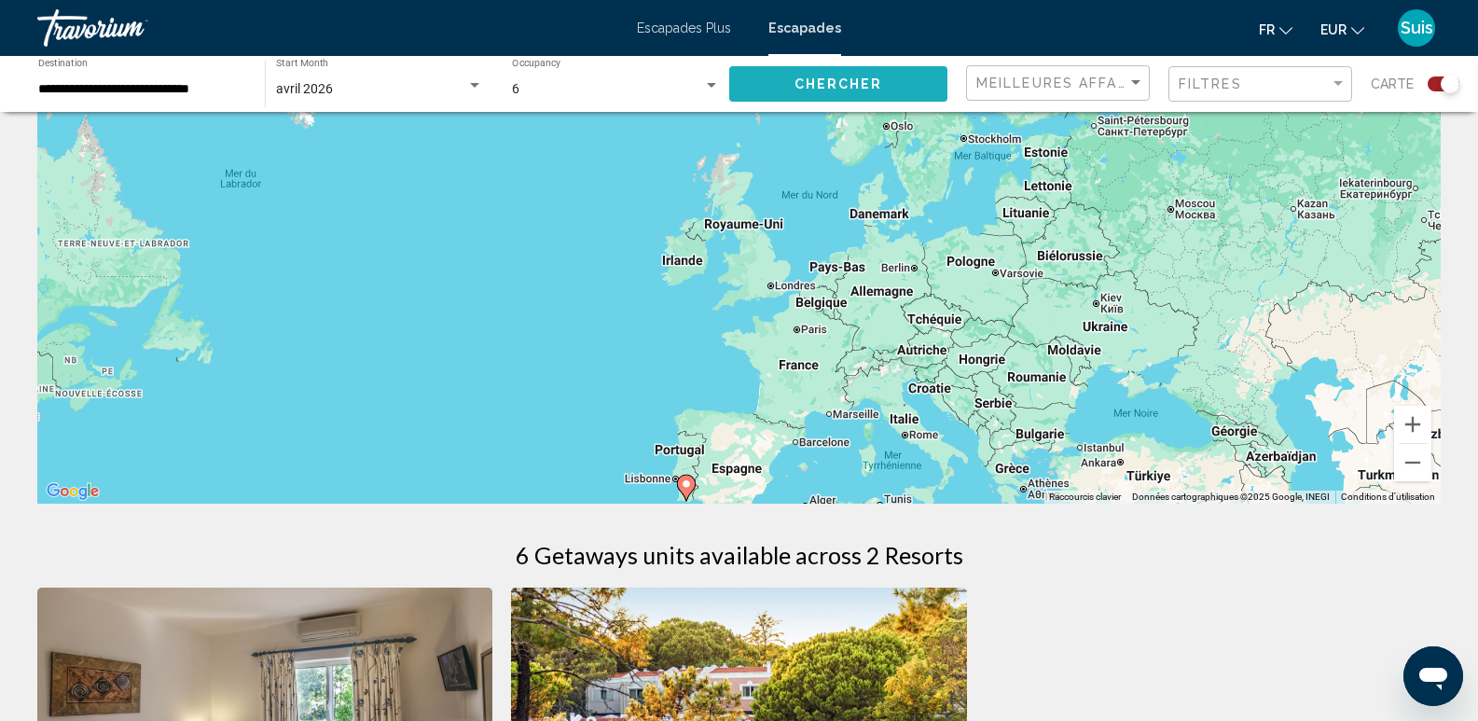
click at [805, 80] on span "Chercher" at bounding box center [838, 84] width 89 height 15
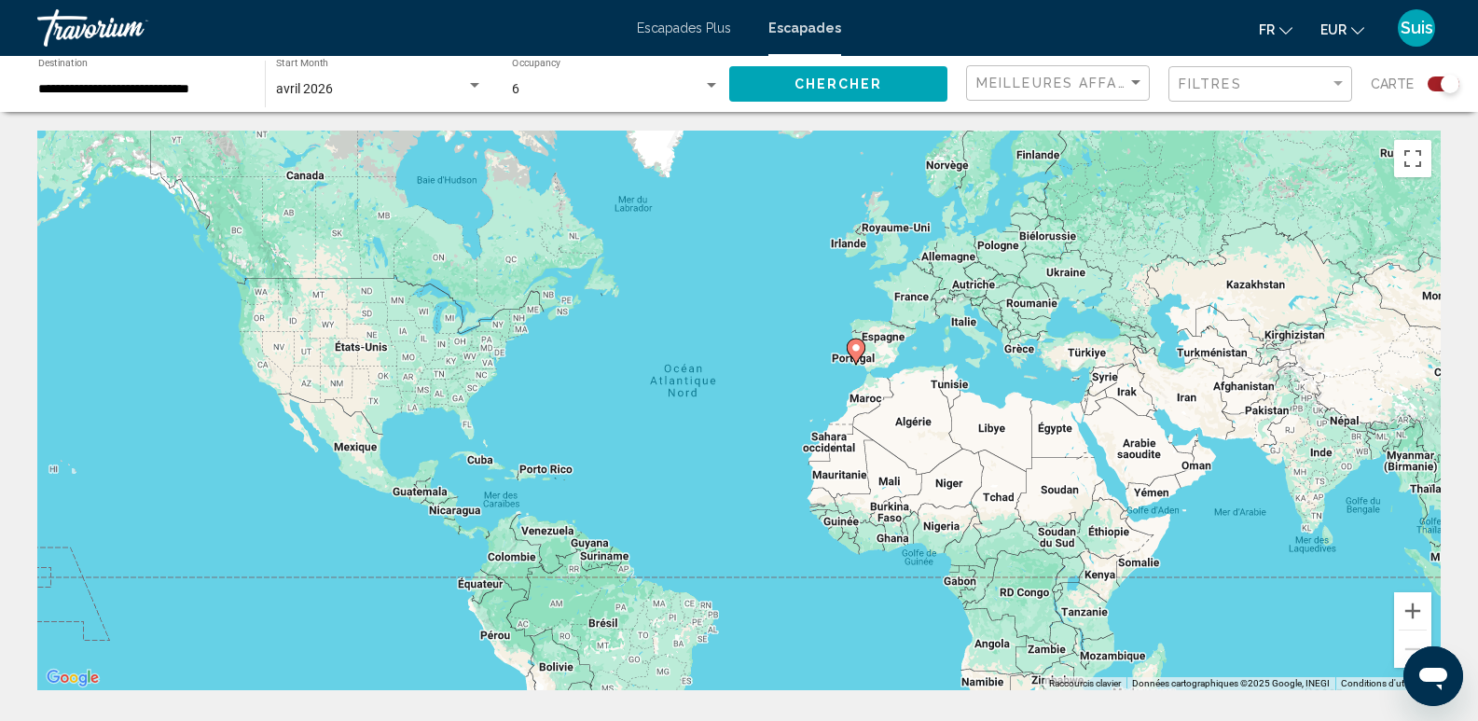
click at [134, 94] on input "**********" at bounding box center [142, 89] width 208 height 15
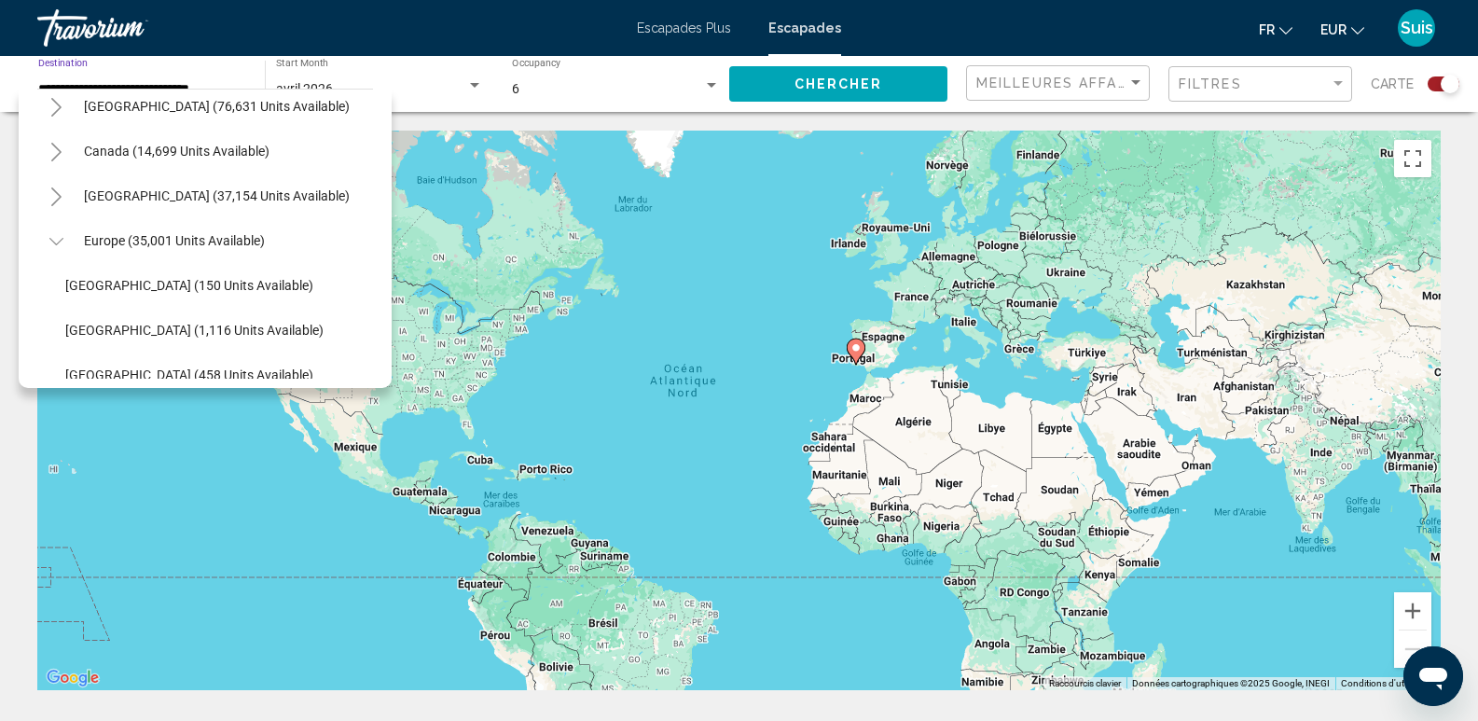
scroll to position [92, 0]
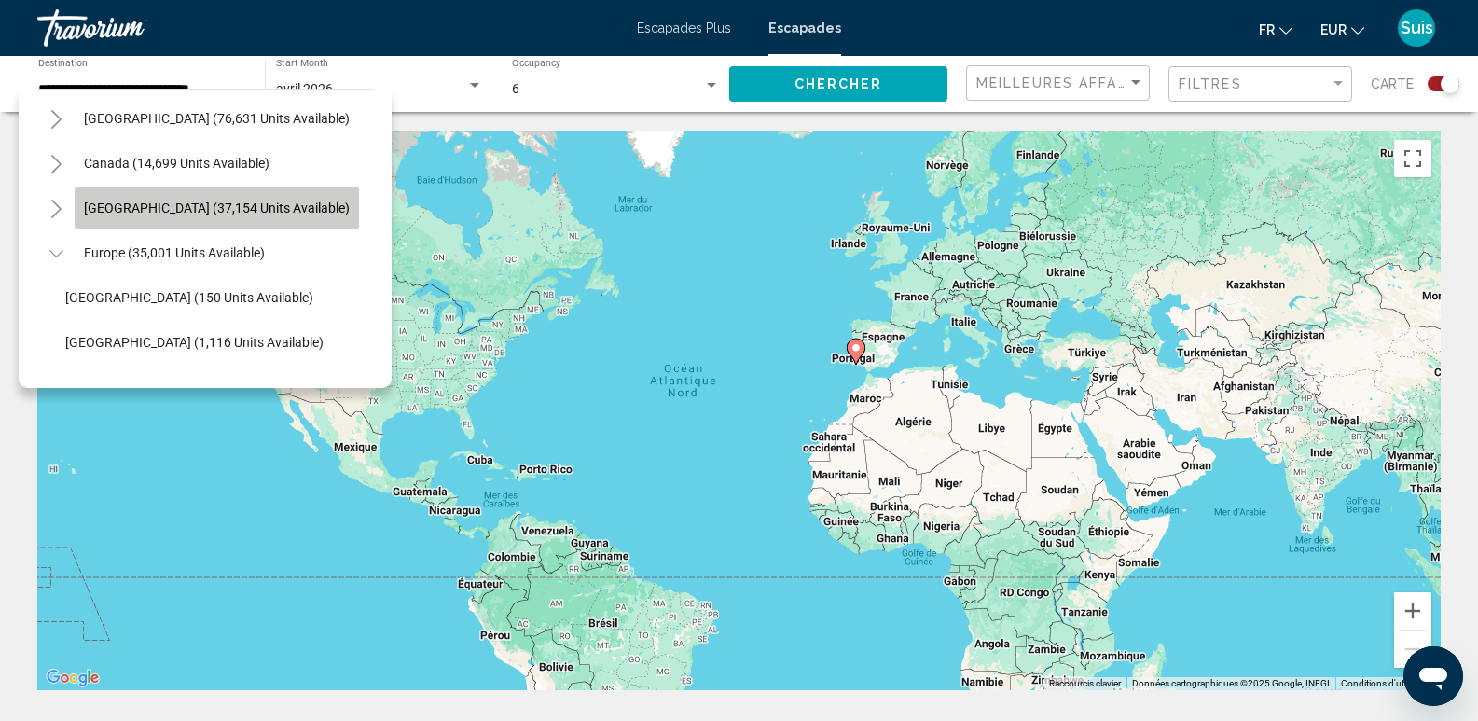
click at [140, 209] on span "[GEOGRAPHIC_DATA] (37,154 units available)" at bounding box center [217, 207] width 266 height 15
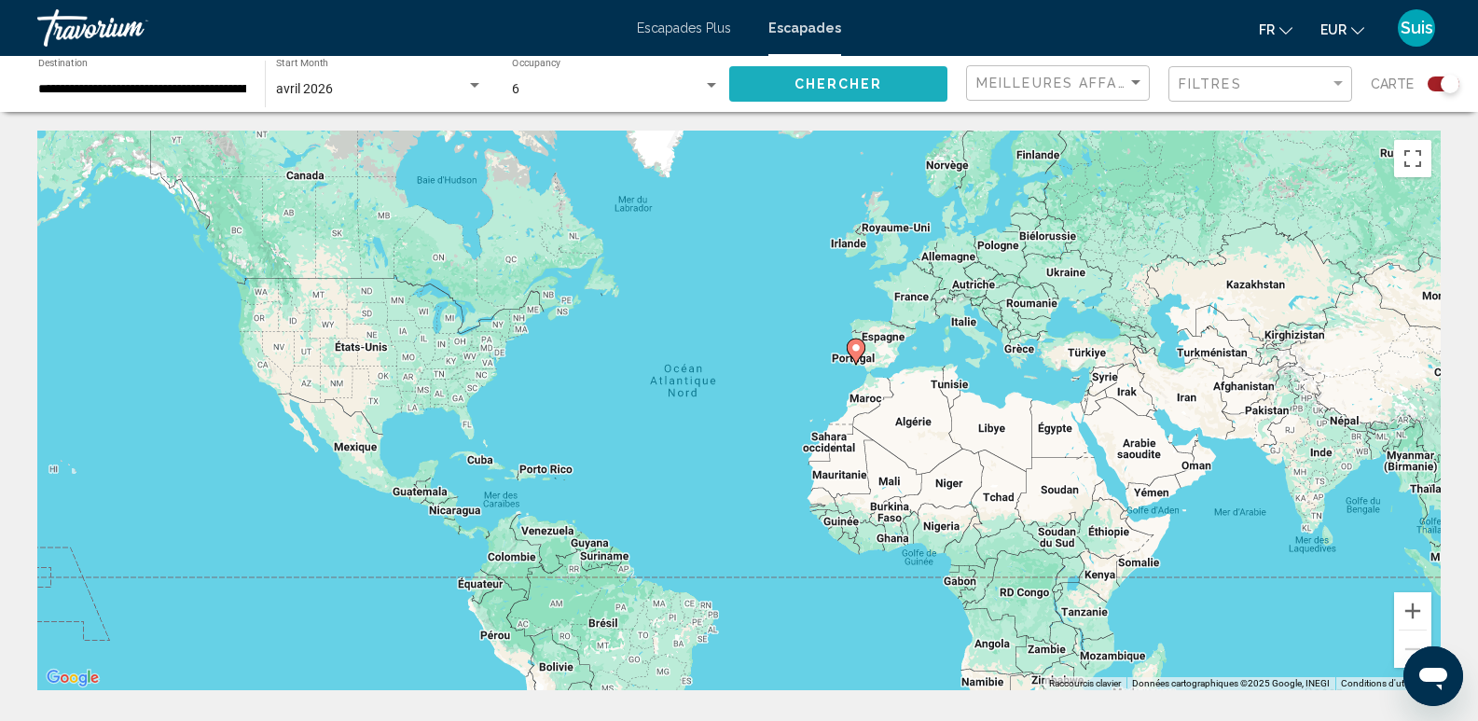
click at [871, 84] on span "Chercher" at bounding box center [838, 84] width 89 height 15
click at [1415, 609] on button "Zoom avant" at bounding box center [1412, 610] width 37 height 37
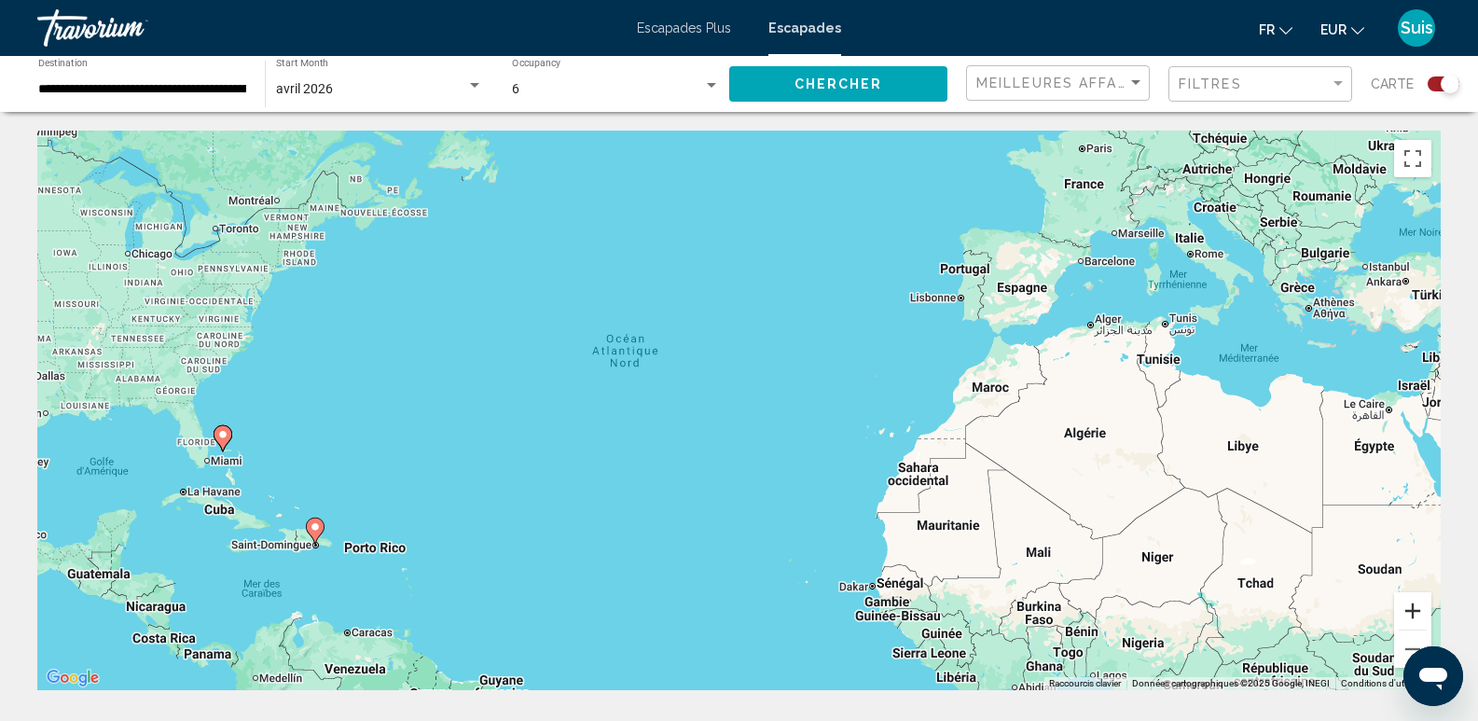
click at [1415, 609] on button "Zoom avant" at bounding box center [1412, 610] width 37 height 37
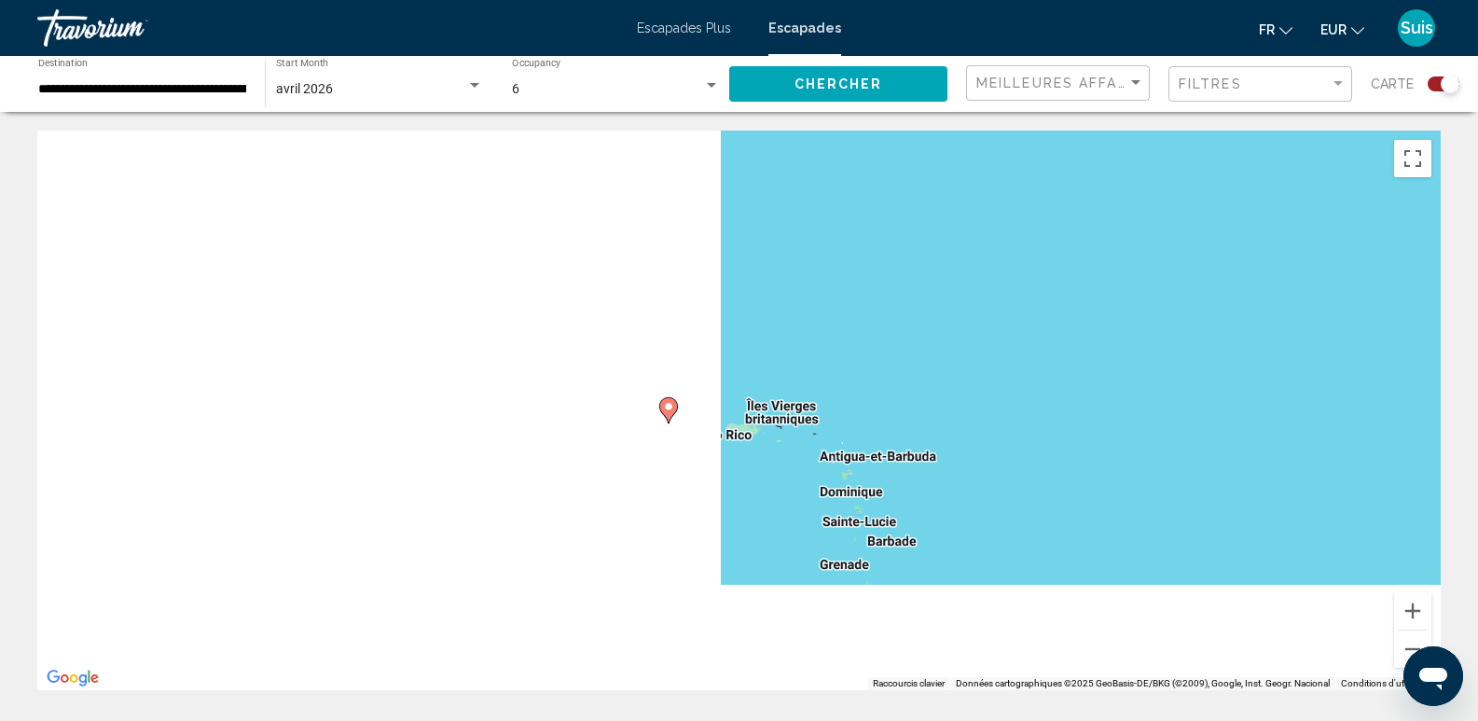
drag, startPoint x: 338, startPoint y: 565, endPoint x: 1116, endPoint y: 308, distance: 820.0
click at [1116, 308] on div "Pour activer le glissement avec le clavier, appuyez sur Alt+Entrée. Une fois ce…" at bounding box center [738, 410] width 1403 height 559
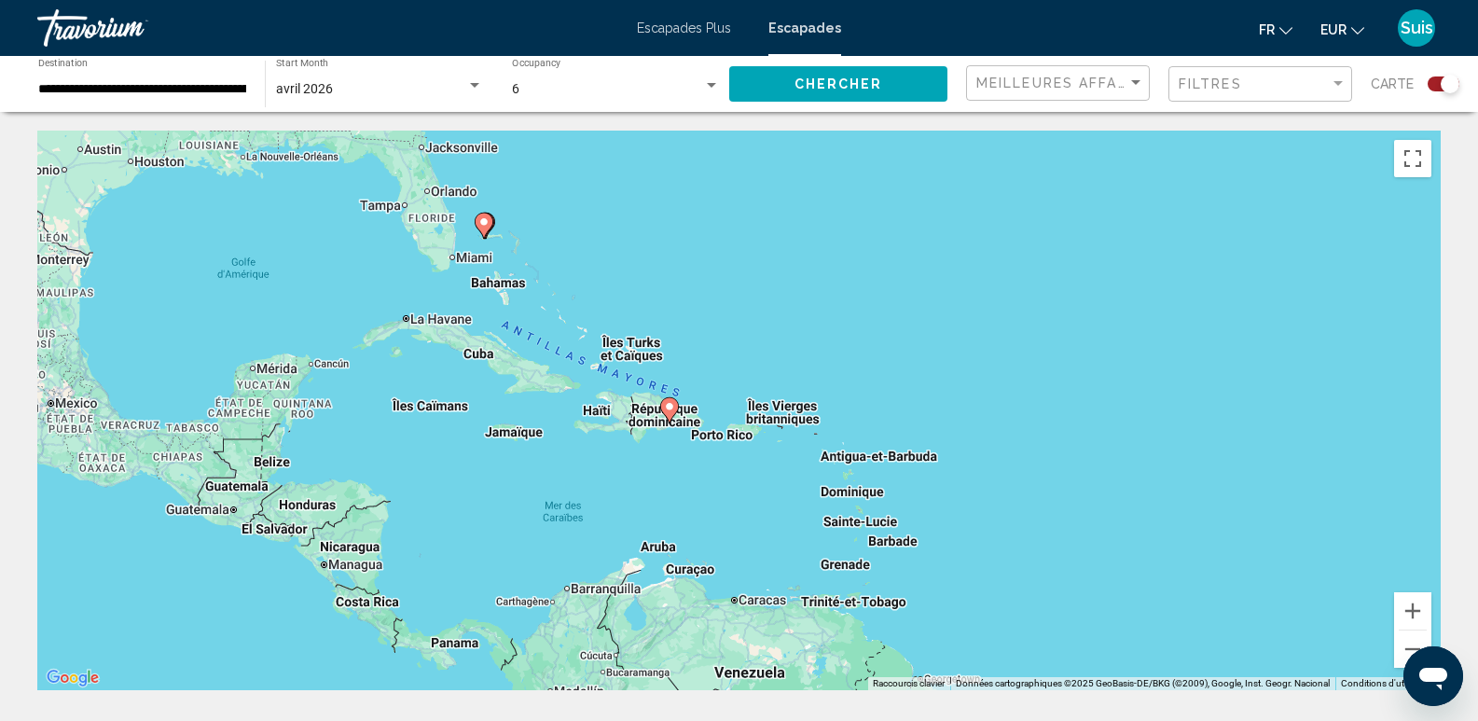
click at [669, 405] on image "Contenu principal" at bounding box center [669, 406] width 11 height 11
type input "**********"
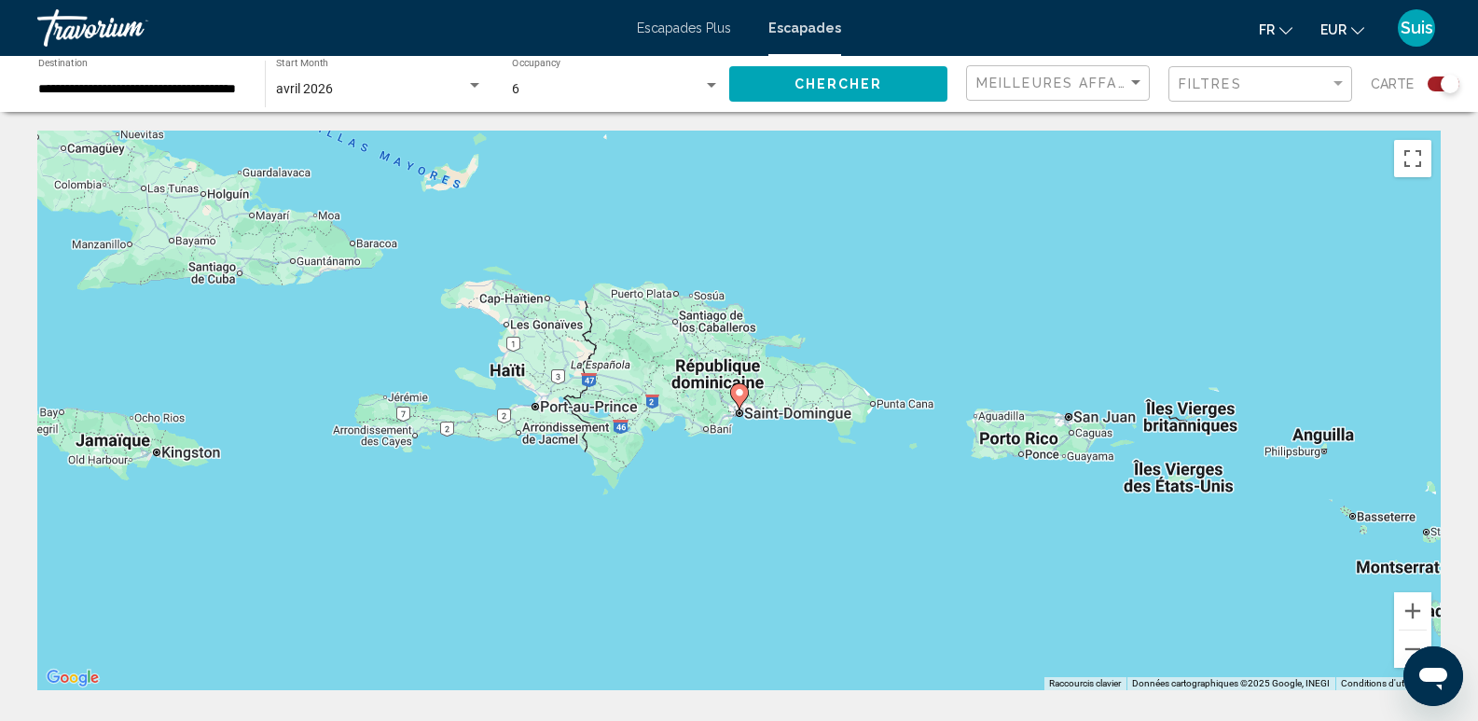
click at [740, 395] on image "Contenu principal" at bounding box center [739, 392] width 11 height 11
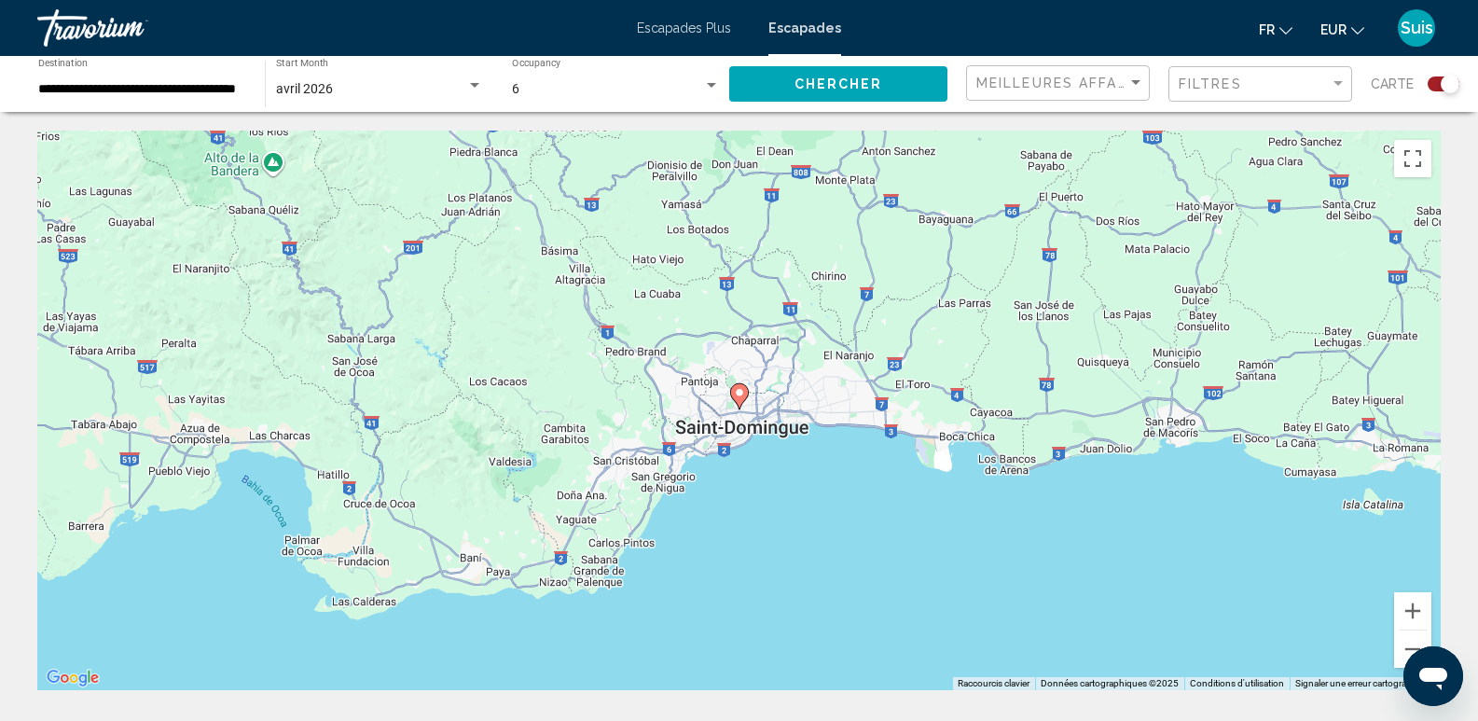
click at [740, 395] on image "Contenu principal" at bounding box center [739, 392] width 11 height 11
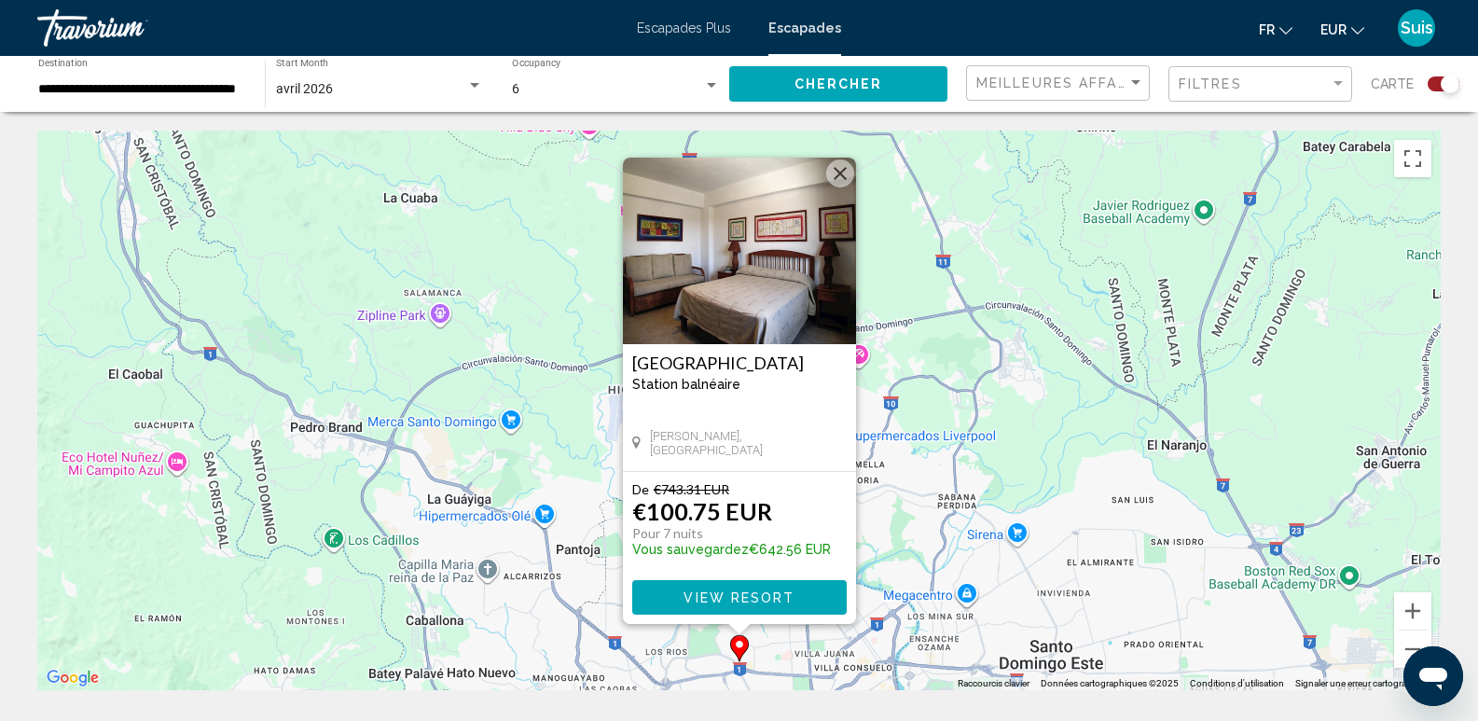
click at [724, 290] on img "Contenu principal" at bounding box center [739, 251] width 233 height 186
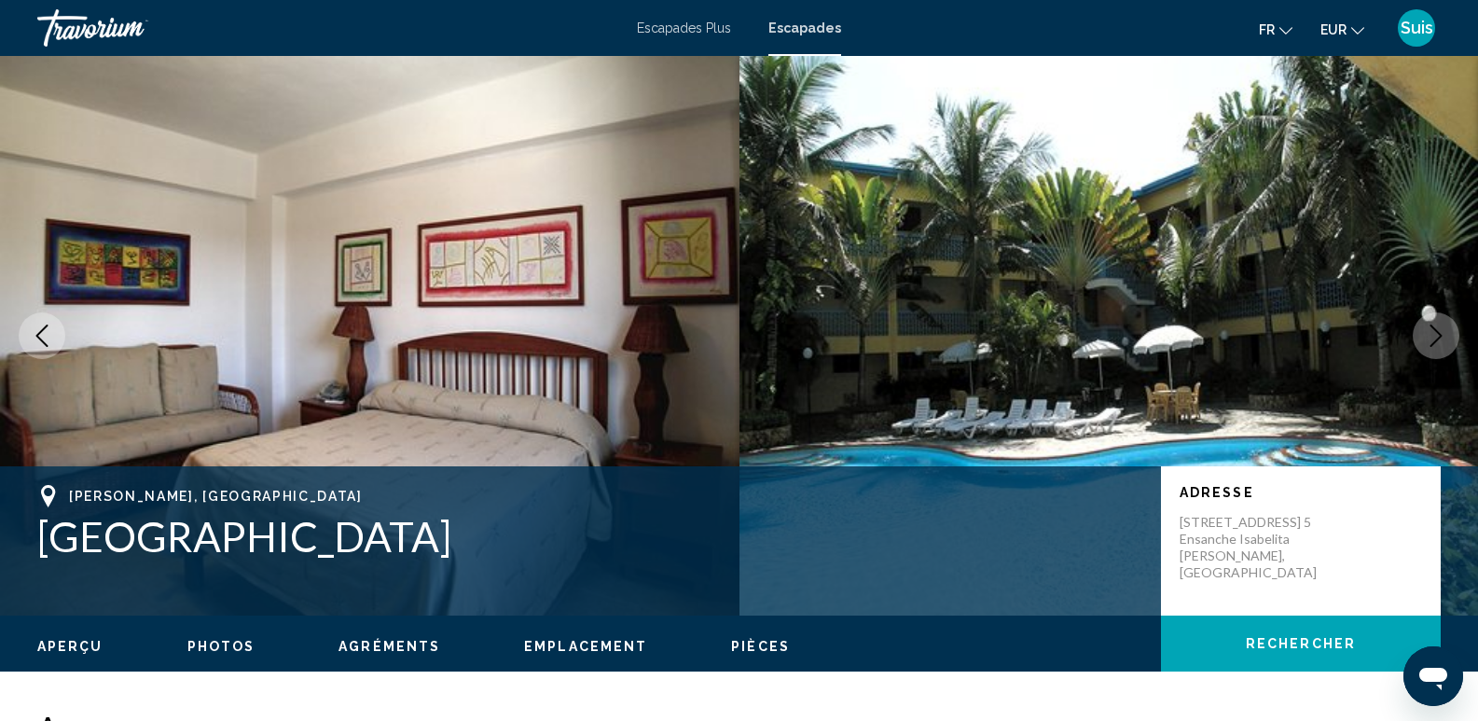
click at [1436, 341] on icon "Next image" at bounding box center [1436, 335] width 12 height 22
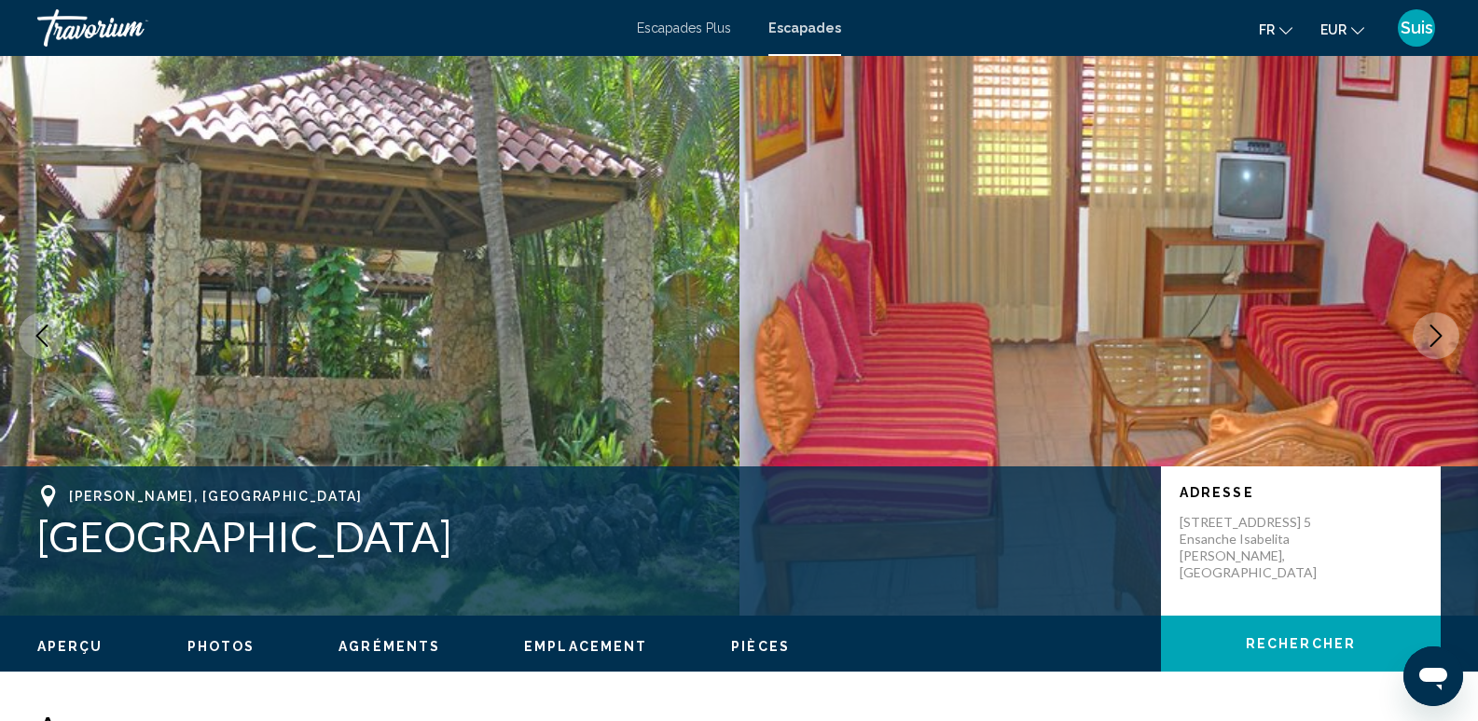
click at [1436, 341] on icon "Next image" at bounding box center [1436, 335] width 12 height 22
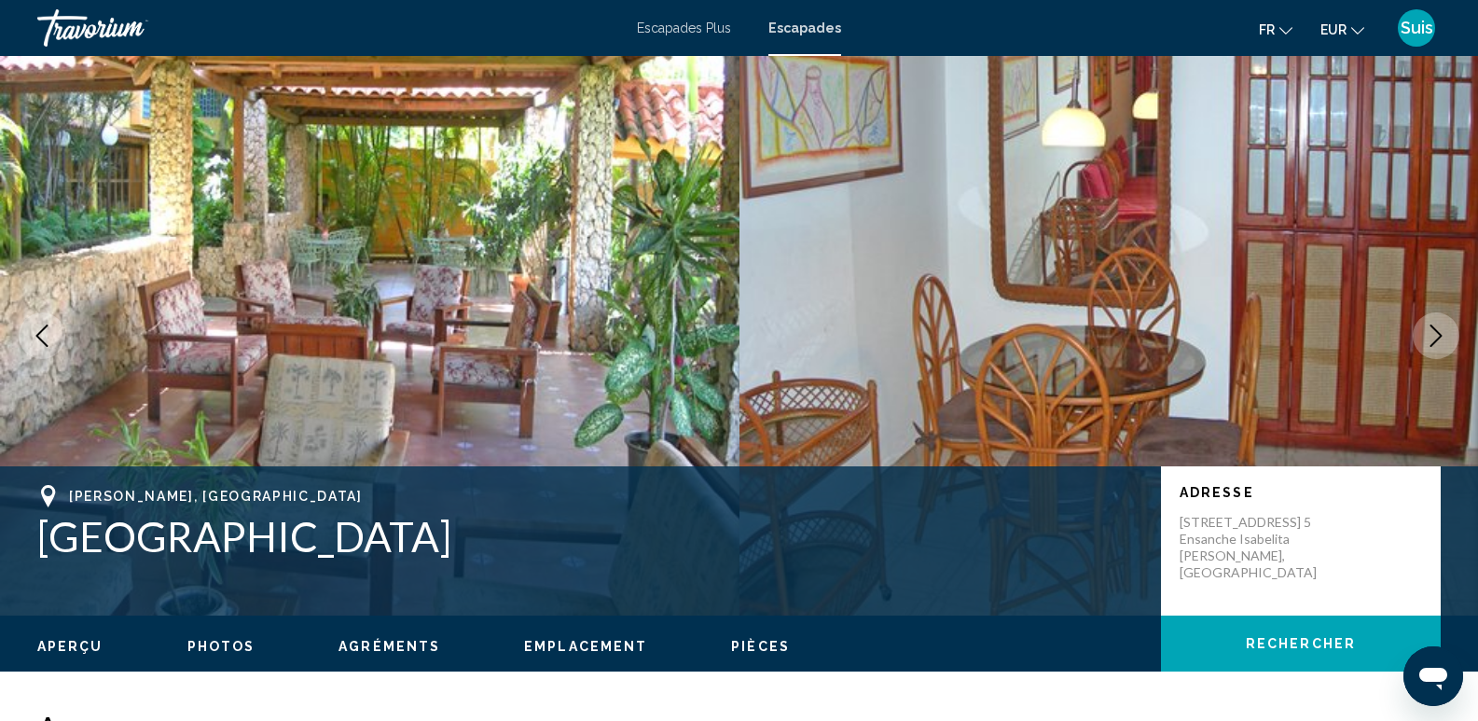
click at [1436, 341] on icon "Next image" at bounding box center [1436, 335] width 12 height 22
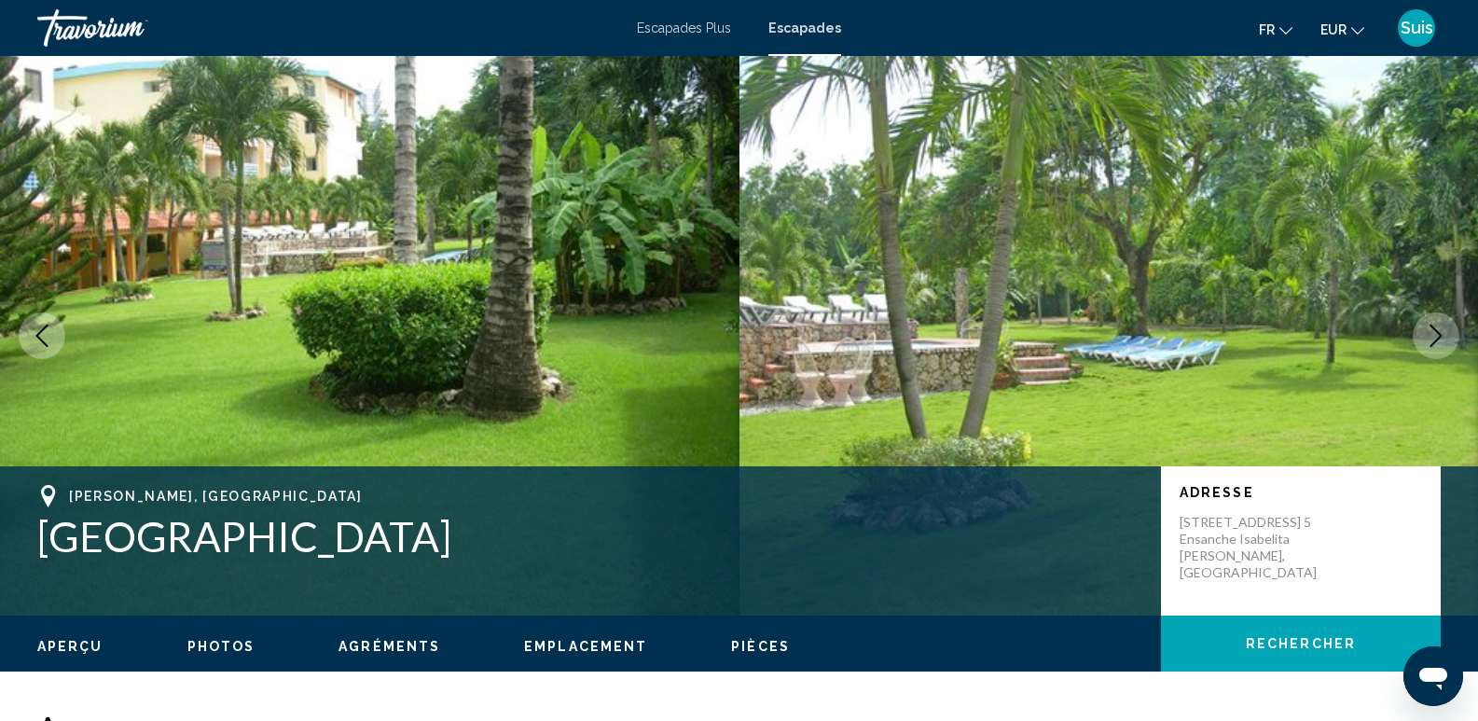
click at [1436, 341] on icon "Next image" at bounding box center [1436, 335] width 12 height 22
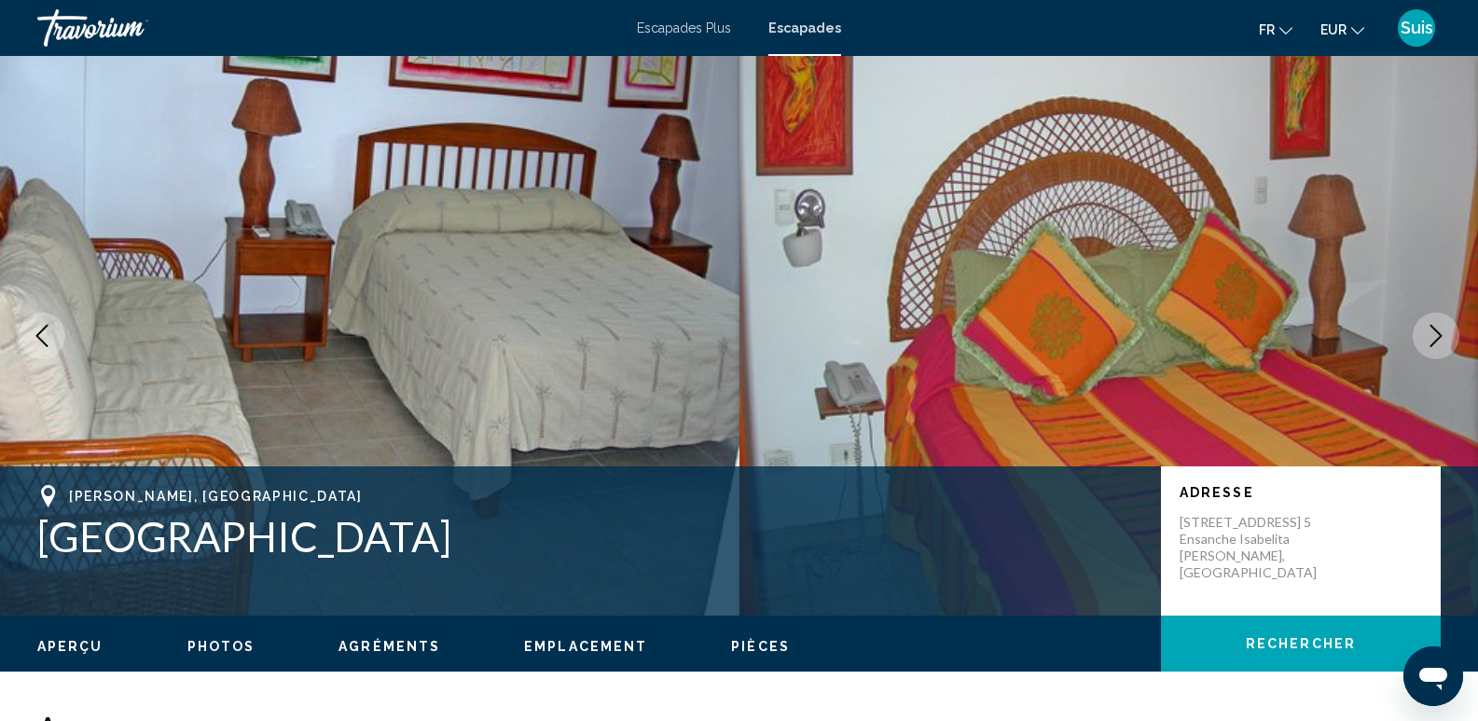
click at [1436, 341] on icon "Next image" at bounding box center [1436, 335] width 12 height 22
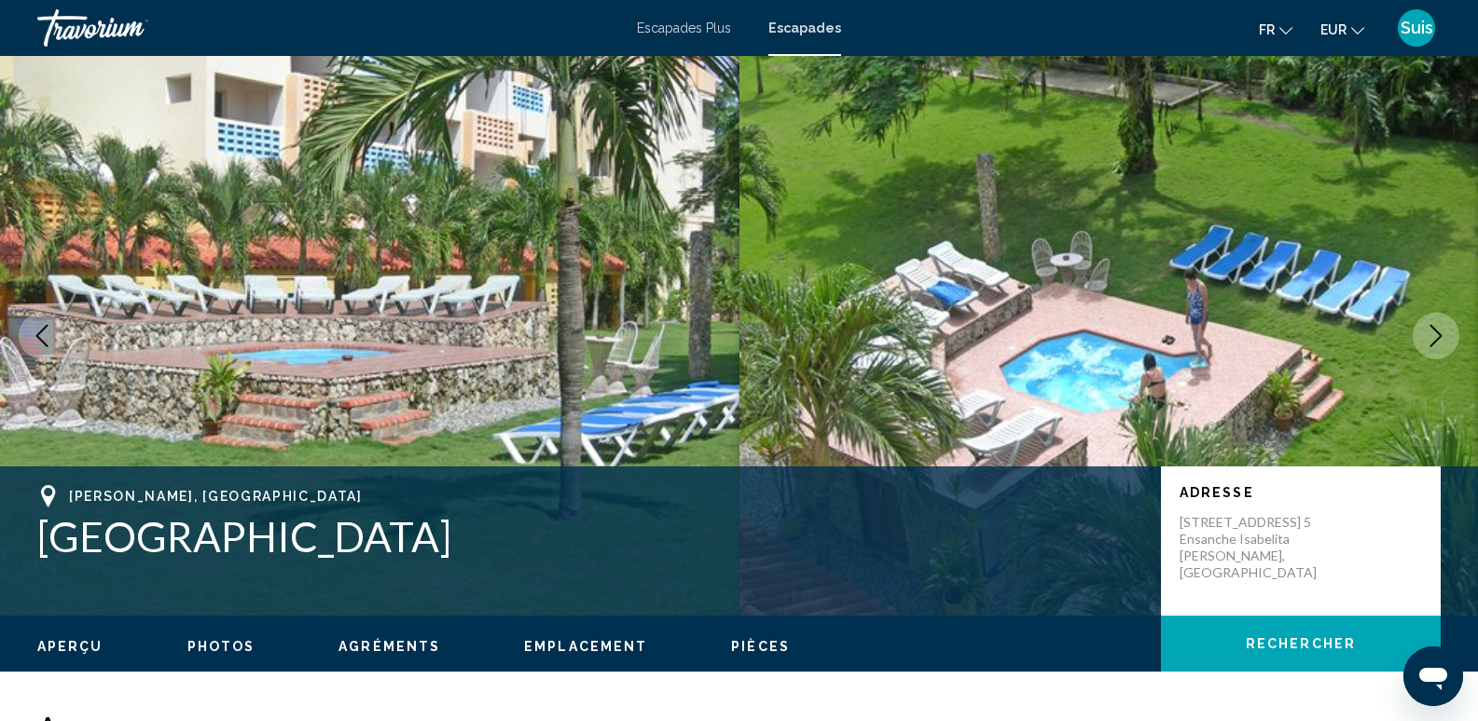
click at [1436, 341] on icon "Next image" at bounding box center [1436, 335] width 12 height 22
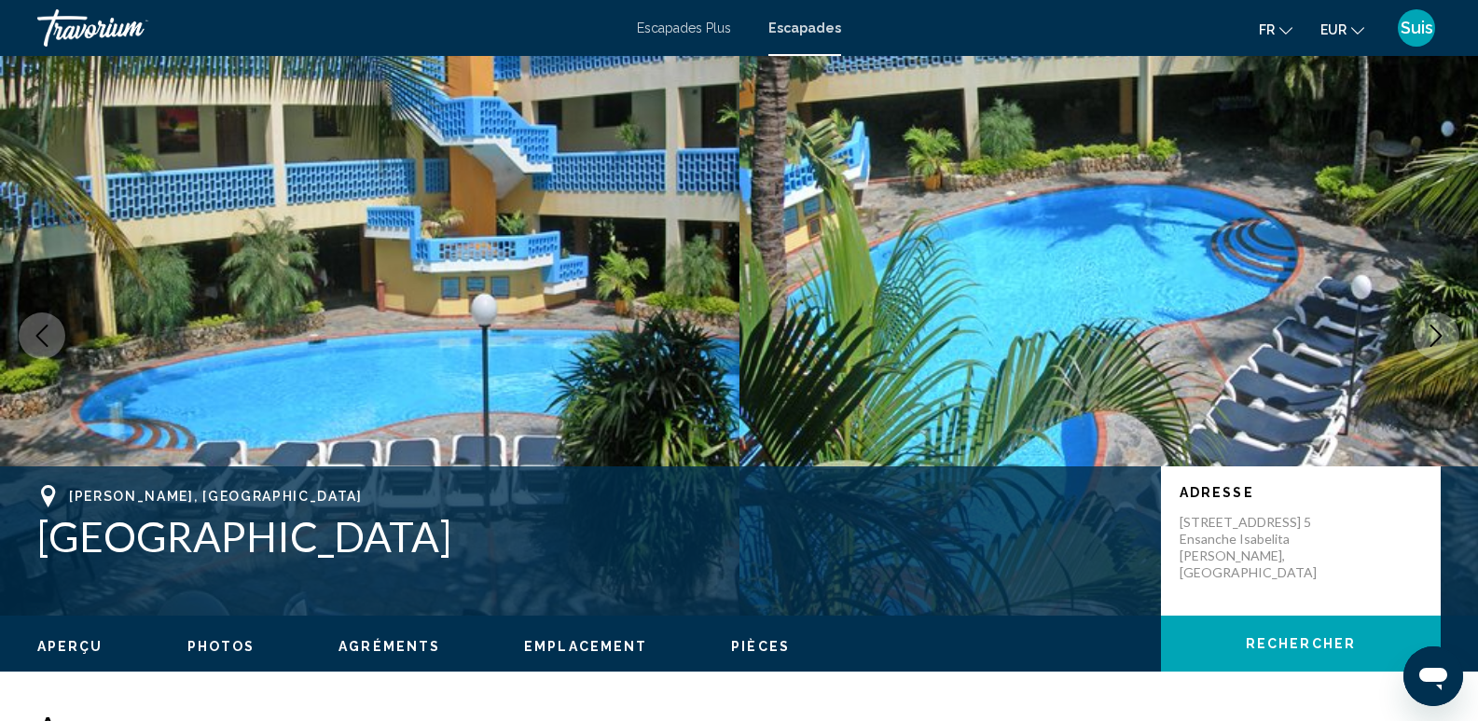
click at [1436, 341] on icon "Next image" at bounding box center [1436, 335] width 12 height 22
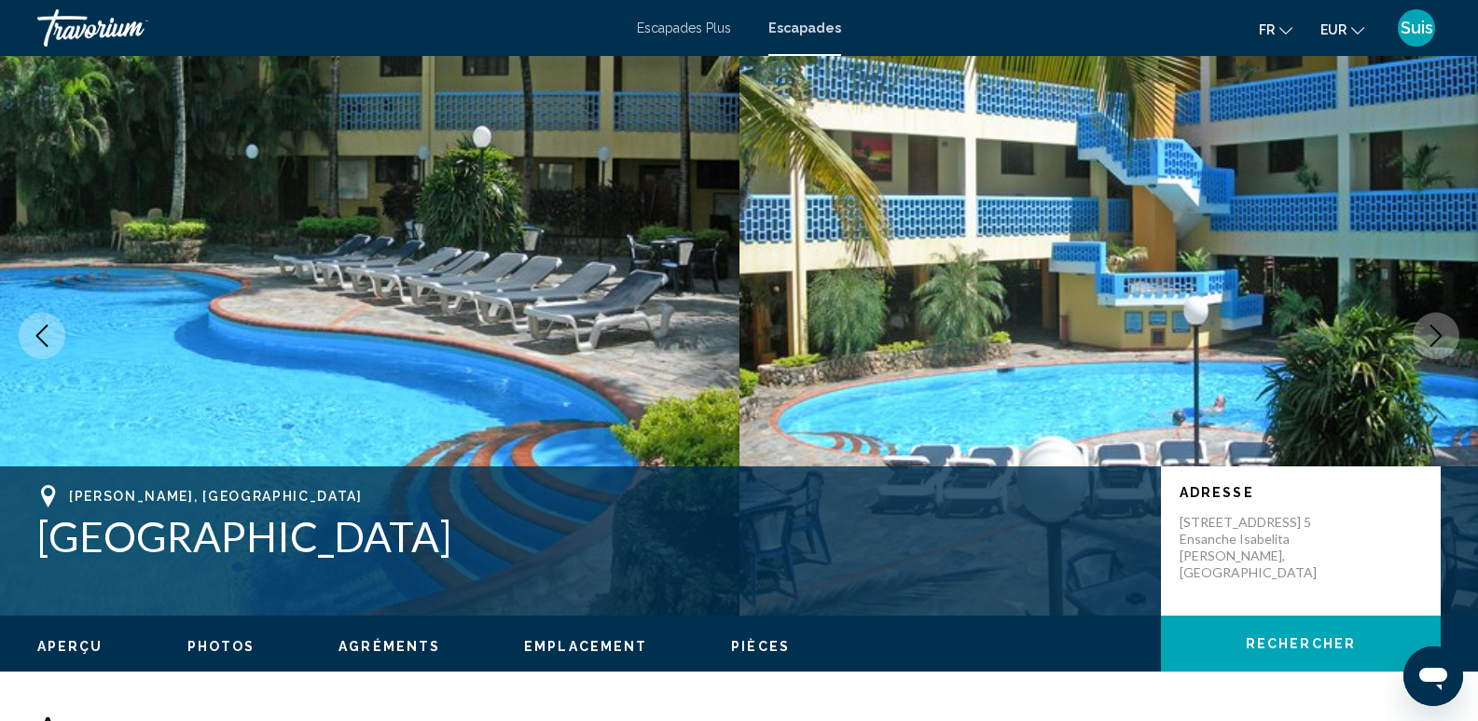
click at [1436, 341] on icon "Next image" at bounding box center [1436, 335] width 12 height 22
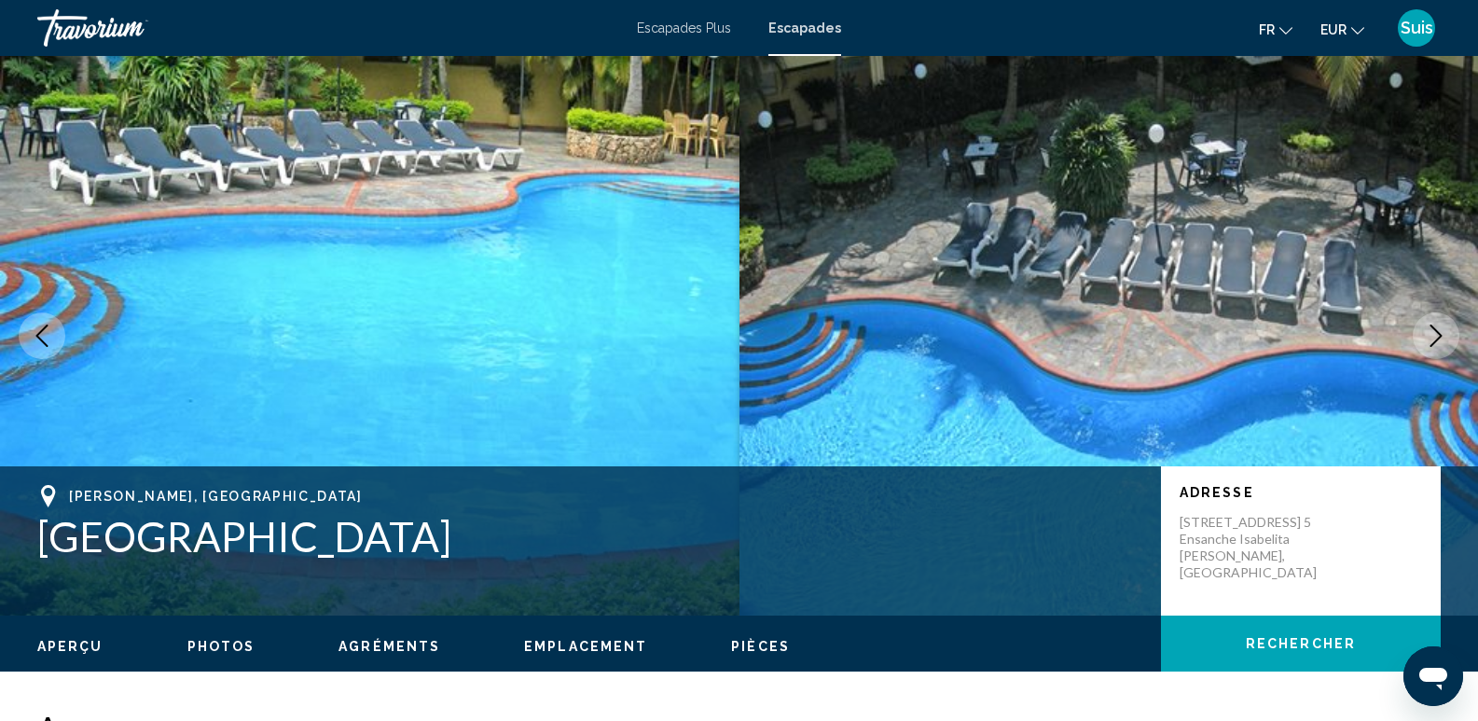
click at [1436, 341] on icon "Next image" at bounding box center [1436, 335] width 12 height 22
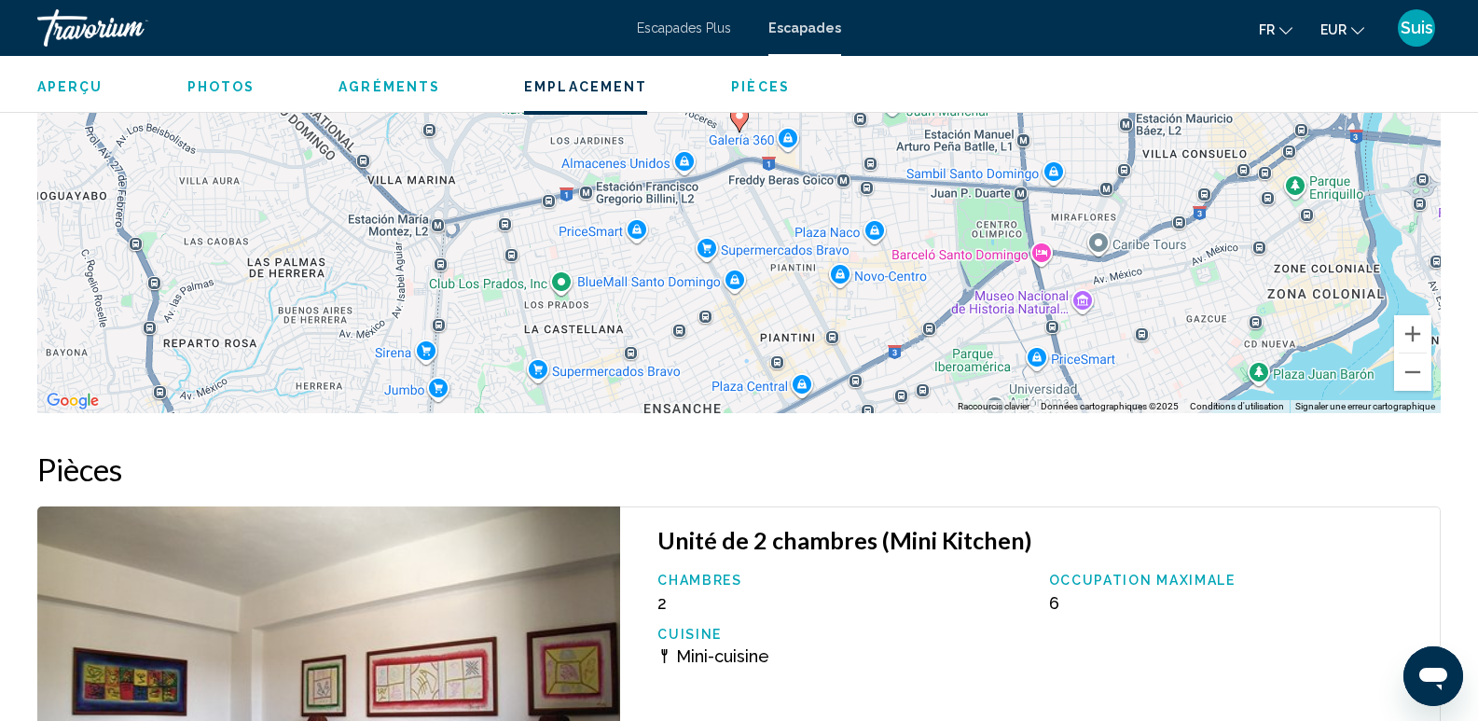
scroll to position [2611, 0]
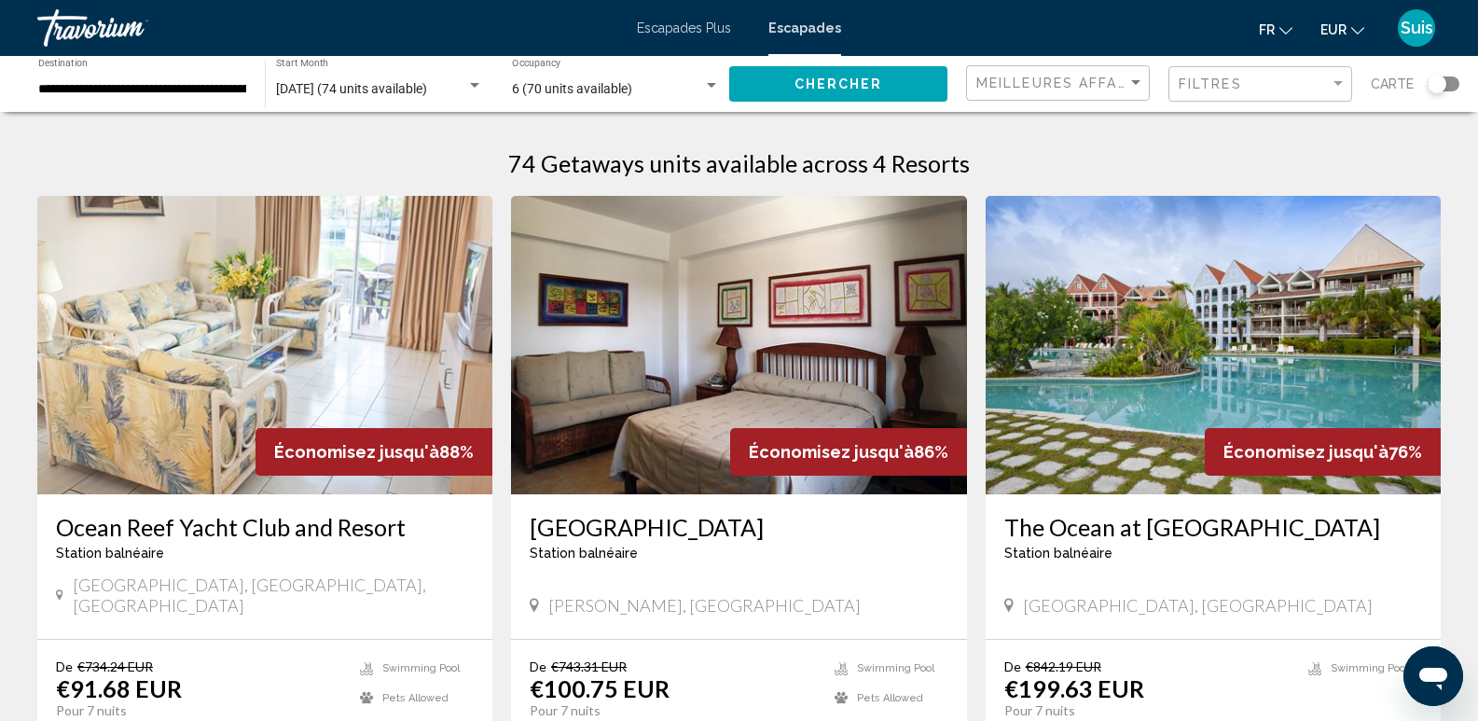
click at [1446, 85] on div "Search widget" at bounding box center [1444, 83] width 32 height 15
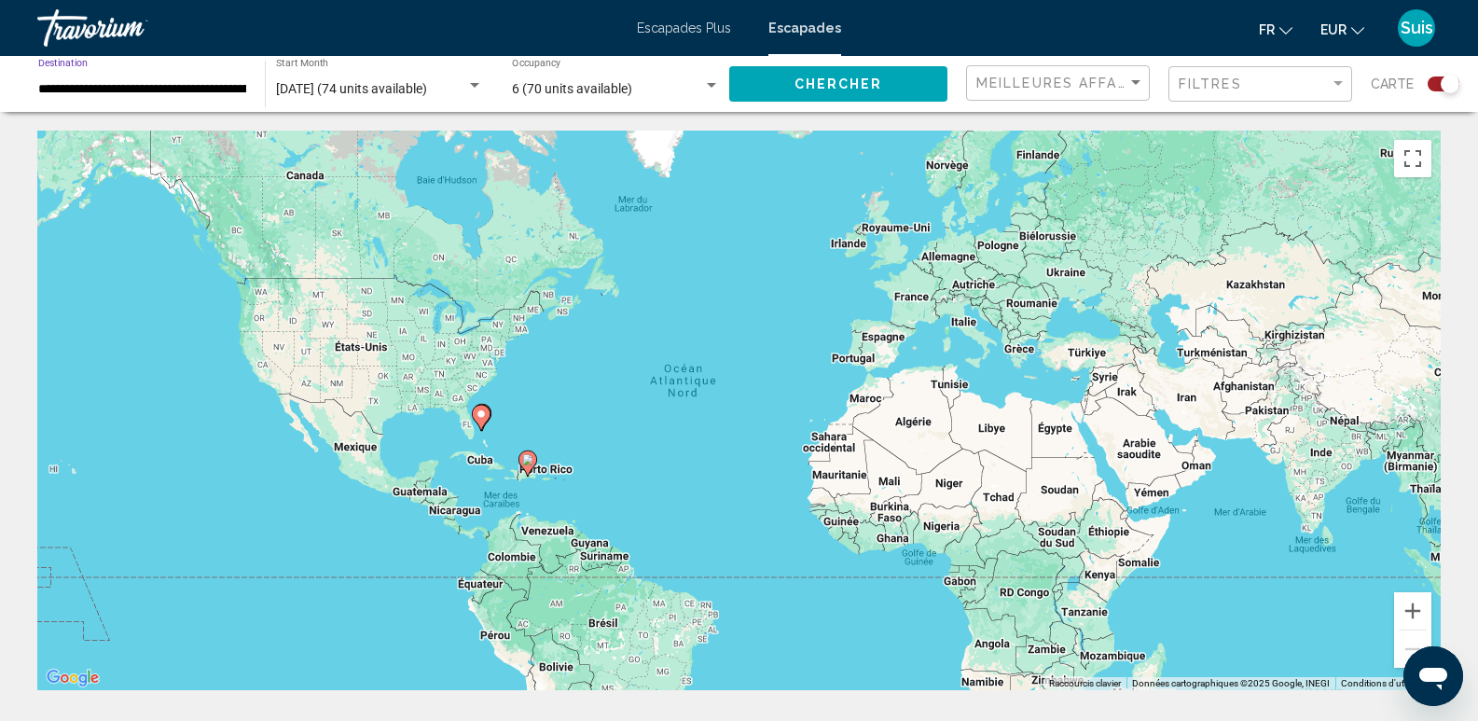
click at [111, 87] on input "**********" at bounding box center [142, 89] width 208 height 15
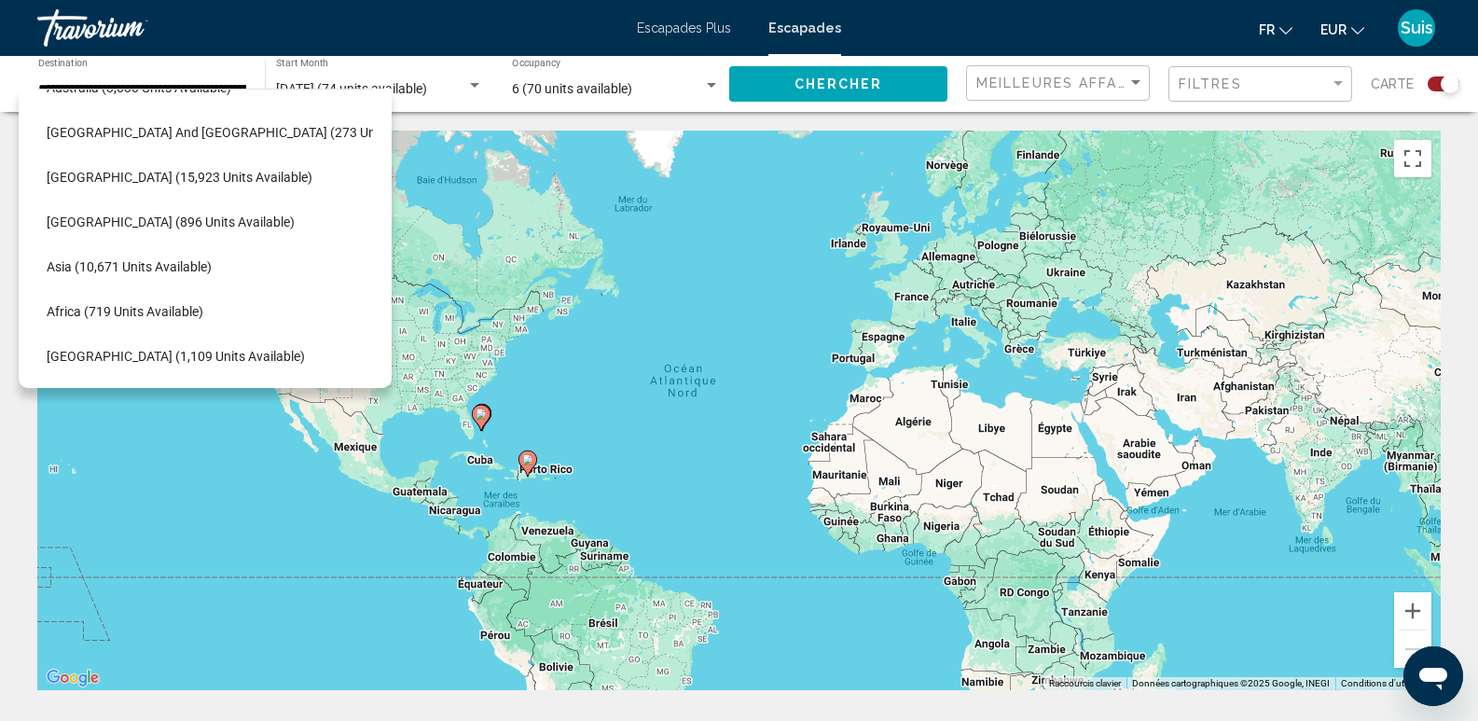
scroll to position [898, 0]
click at [54, 303] on icon "Toggle Africa (719 units available)" at bounding box center [56, 312] width 14 height 19
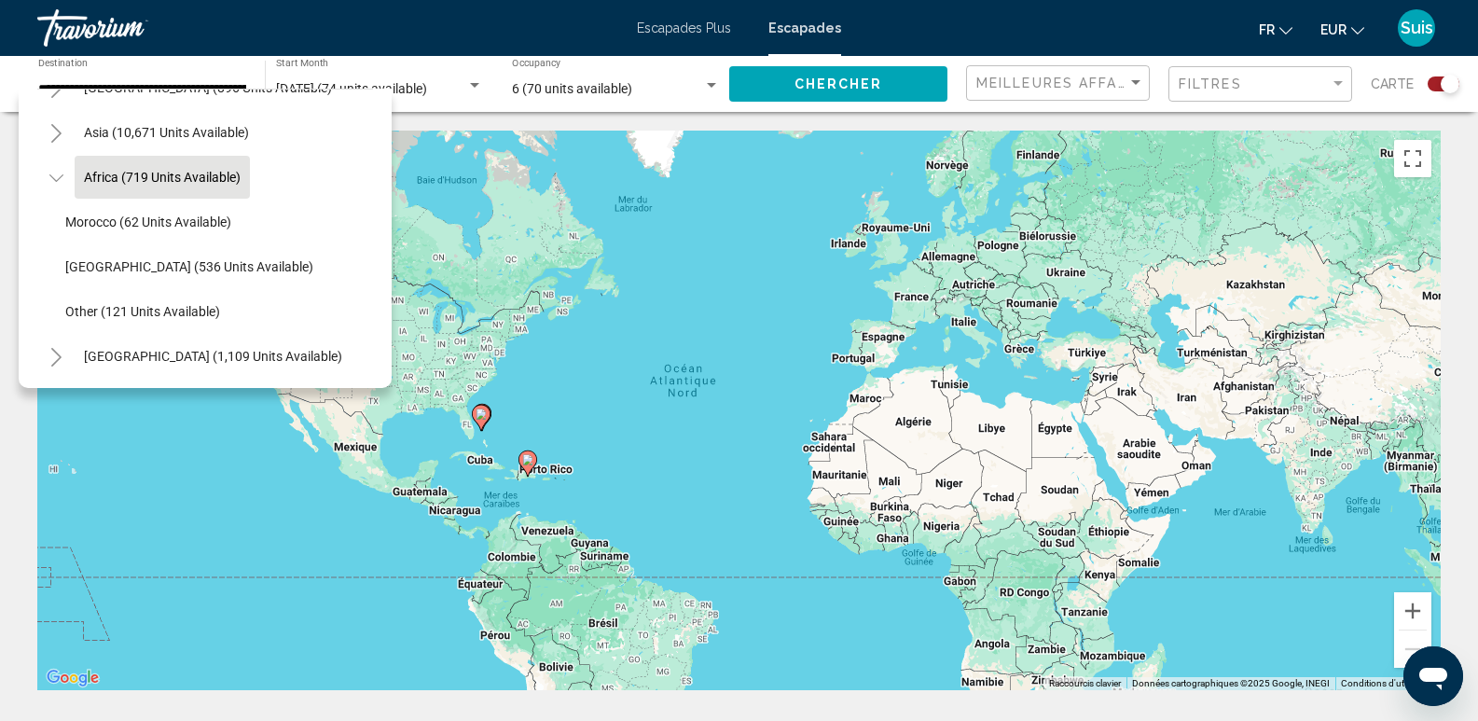
scroll to position [1032, 0]
click at [143, 304] on span "Other (121 units available)" at bounding box center [142, 311] width 155 height 15
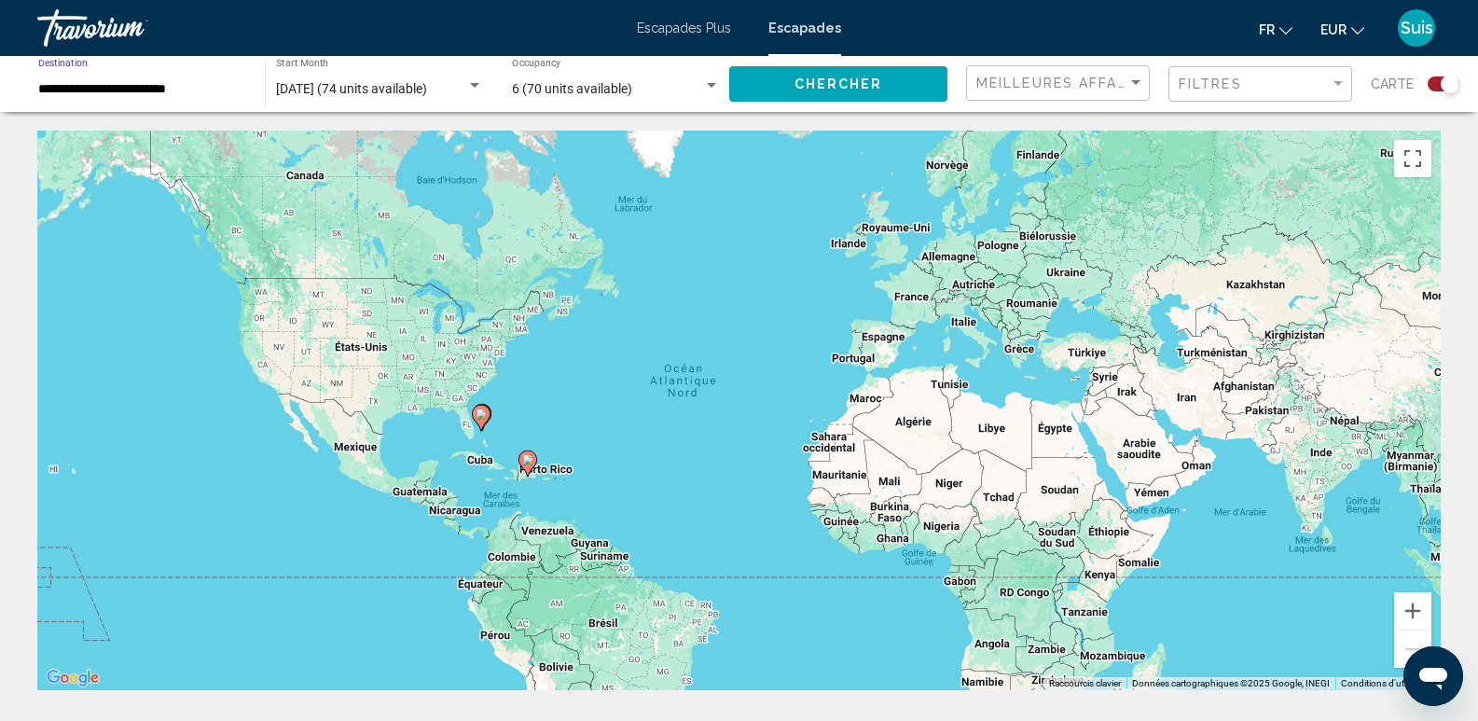
click at [823, 85] on span "Chercher" at bounding box center [838, 84] width 89 height 15
click at [134, 91] on input "**********" at bounding box center [142, 89] width 208 height 15
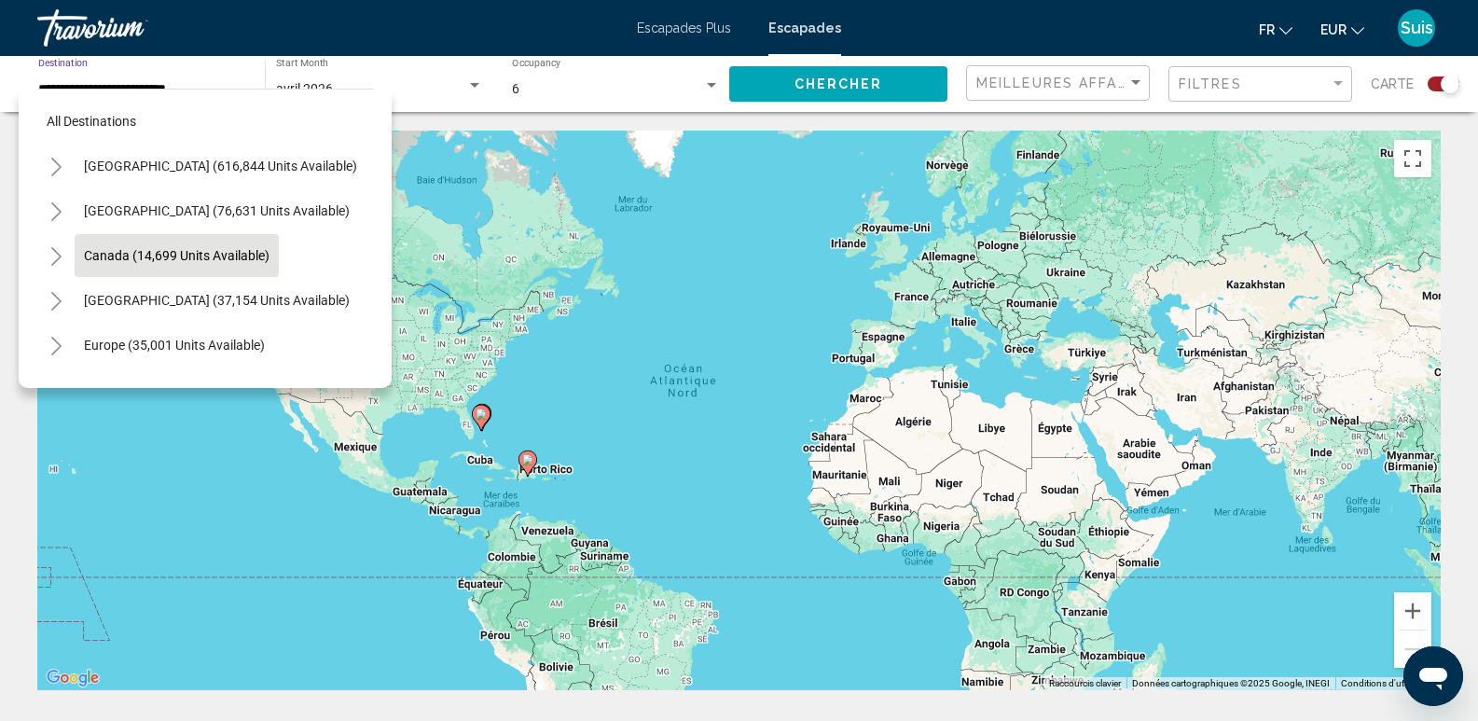
scroll to position [93, 0]
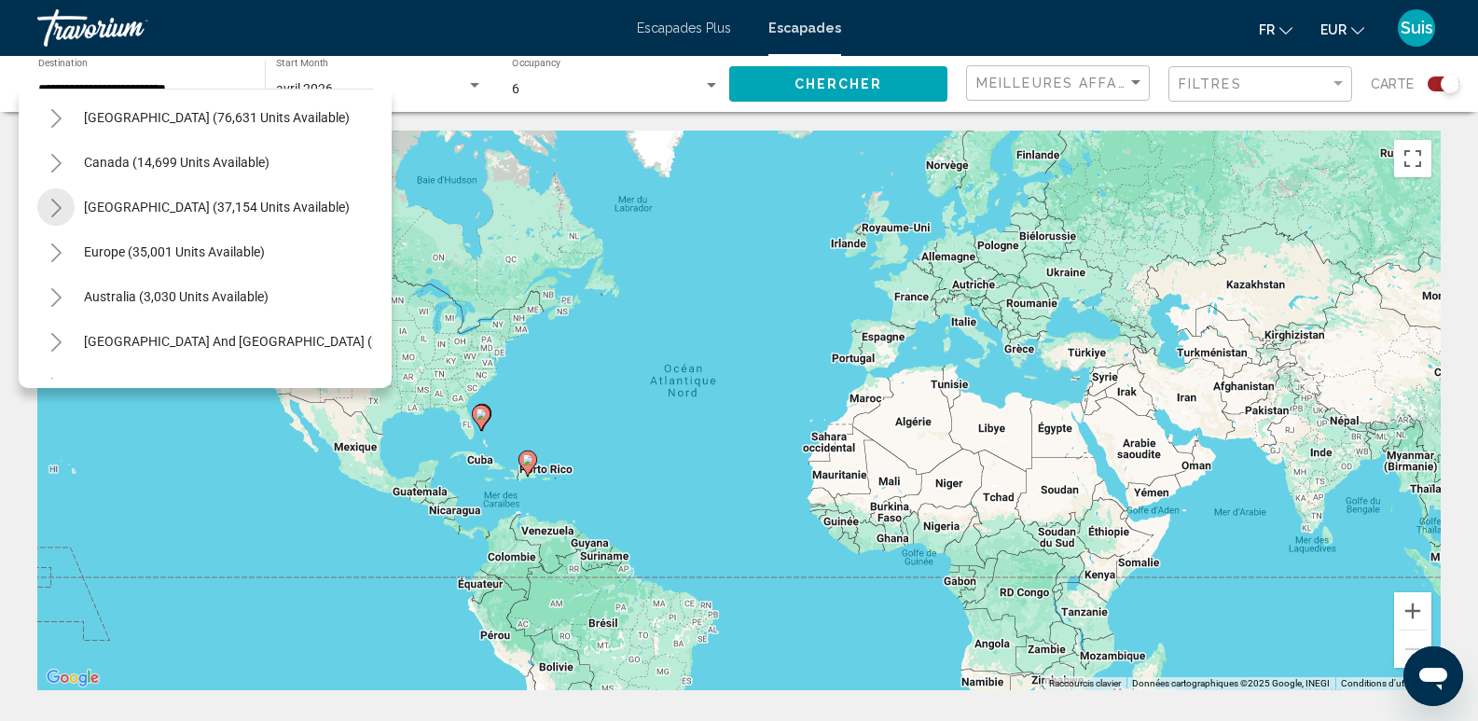
click at [53, 211] on icon "Toggle Caribbean & Atlantic Islands (37,154 units available)" at bounding box center [56, 208] width 14 height 19
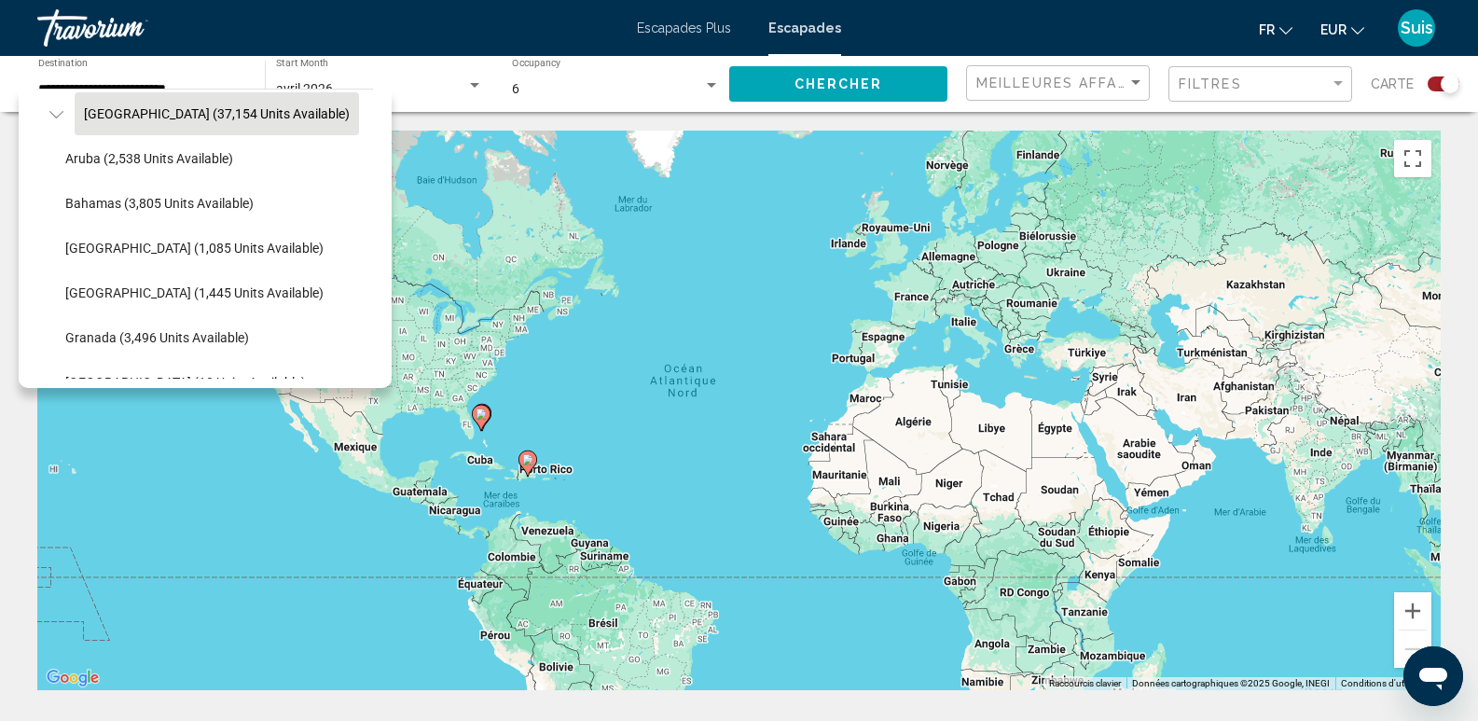
scroll to position [280, 0]
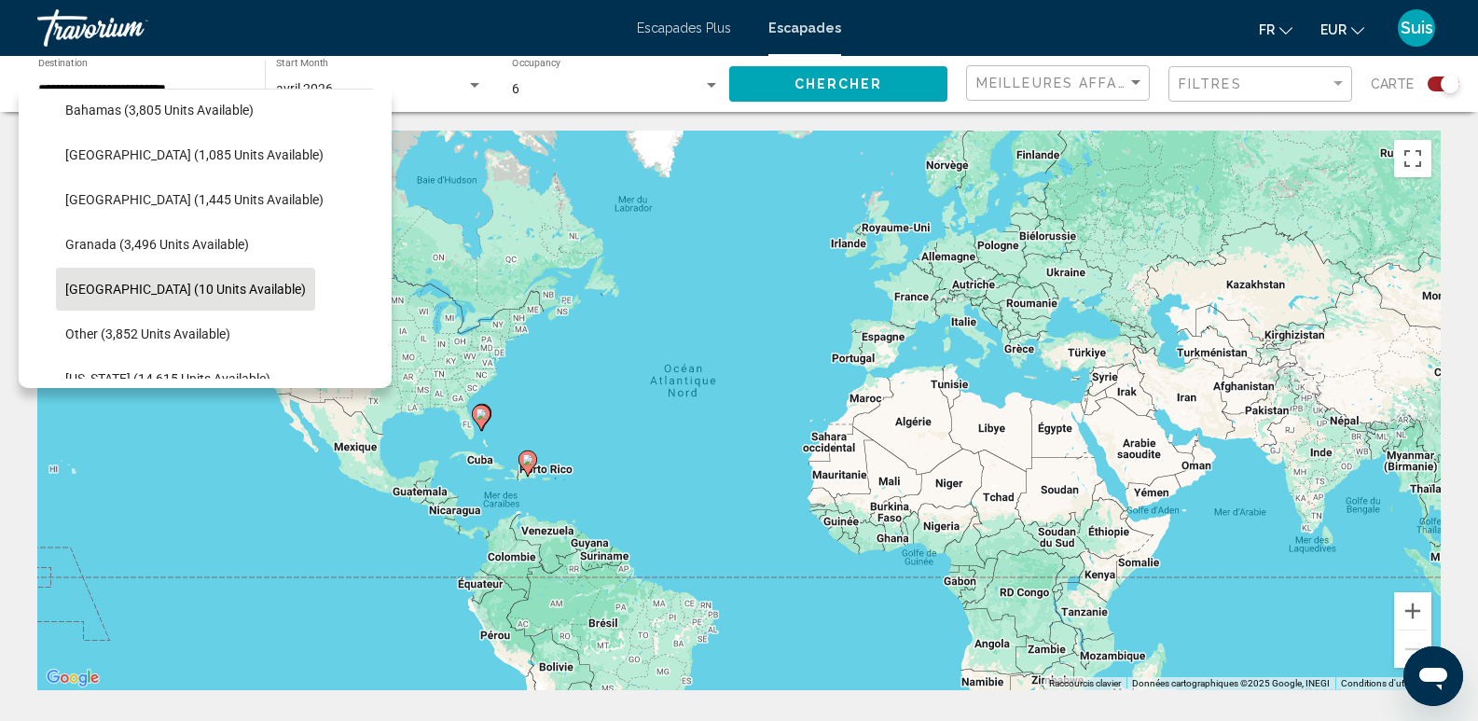
click at [96, 290] on span "[GEOGRAPHIC_DATA] (10 units available)" at bounding box center [185, 289] width 241 height 15
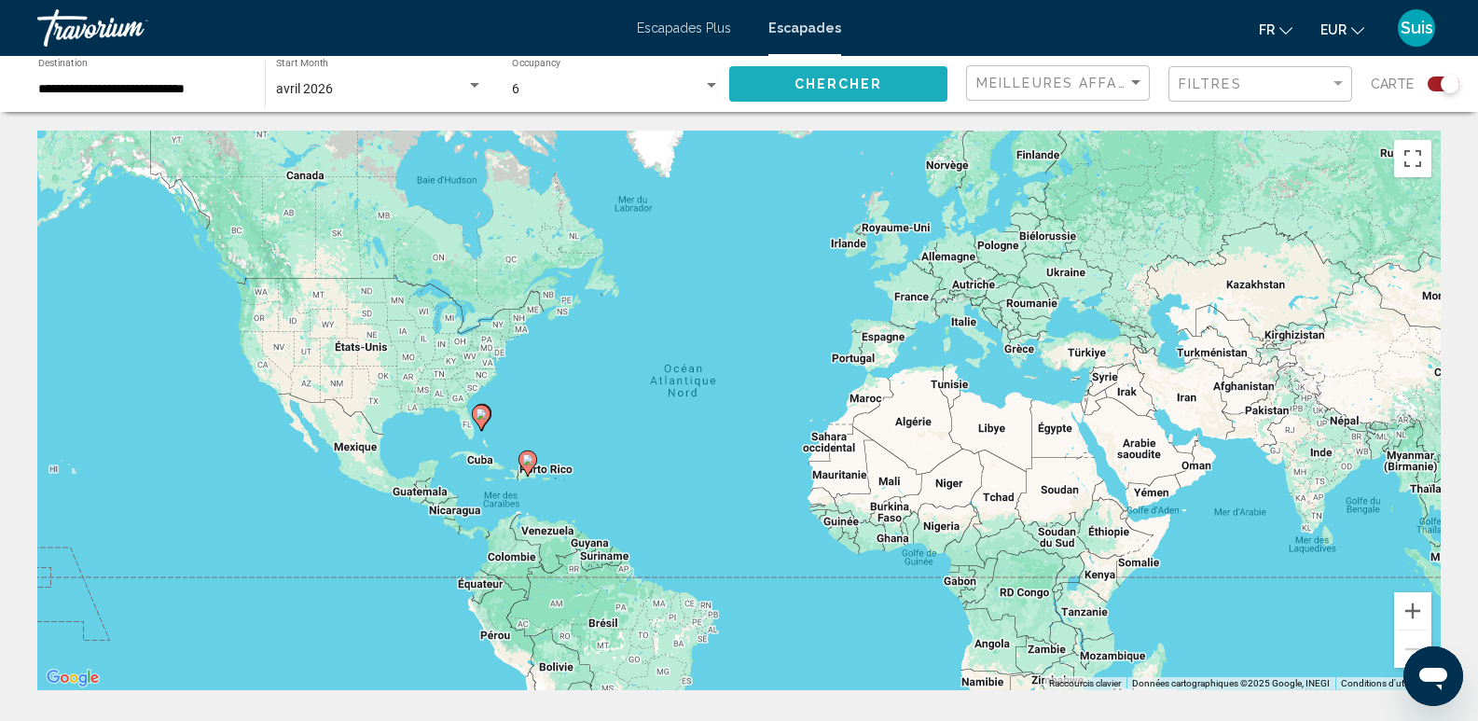
click at [863, 70] on button "Chercher" at bounding box center [838, 83] width 218 height 35
click at [858, 91] on span "Chercher" at bounding box center [838, 84] width 89 height 15
click at [169, 96] on input "**********" at bounding box center [142, 89] width 208 height 15
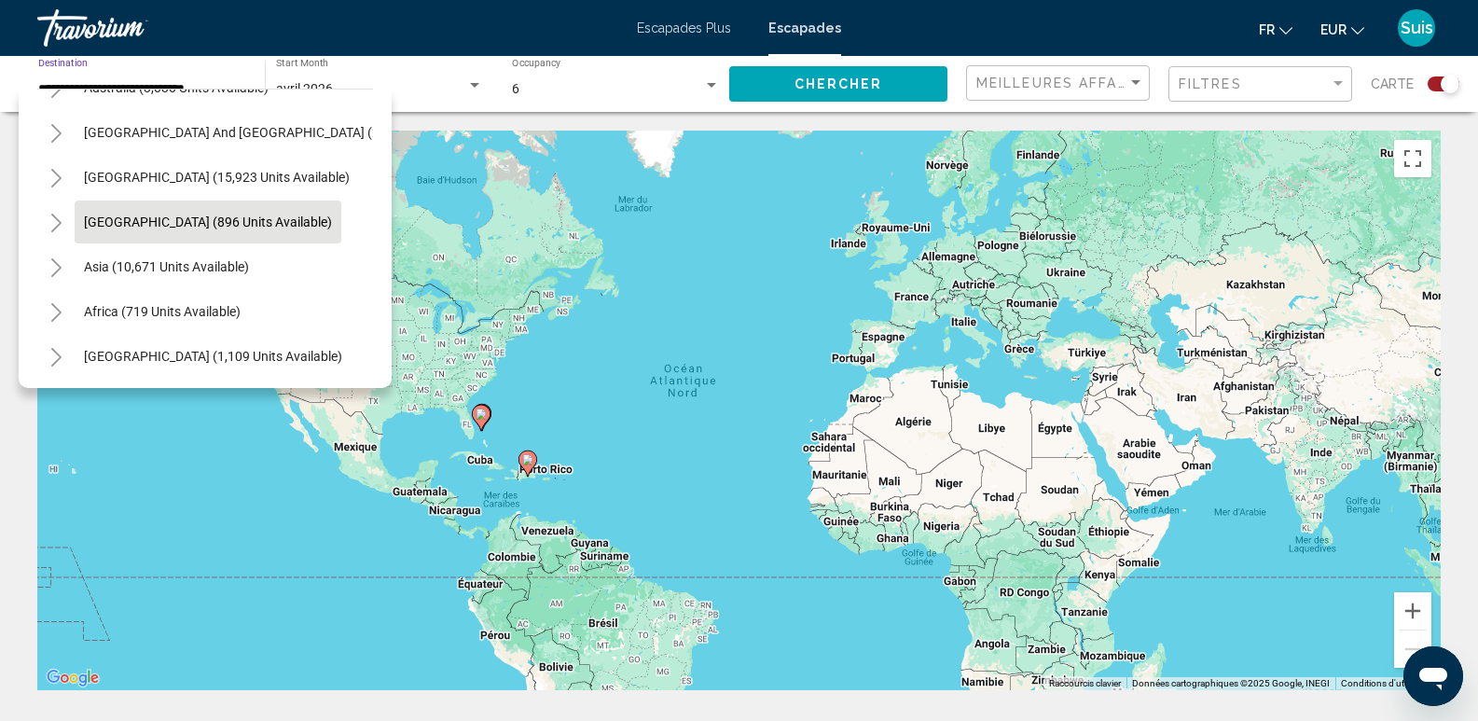
scroll to position [93, 0]
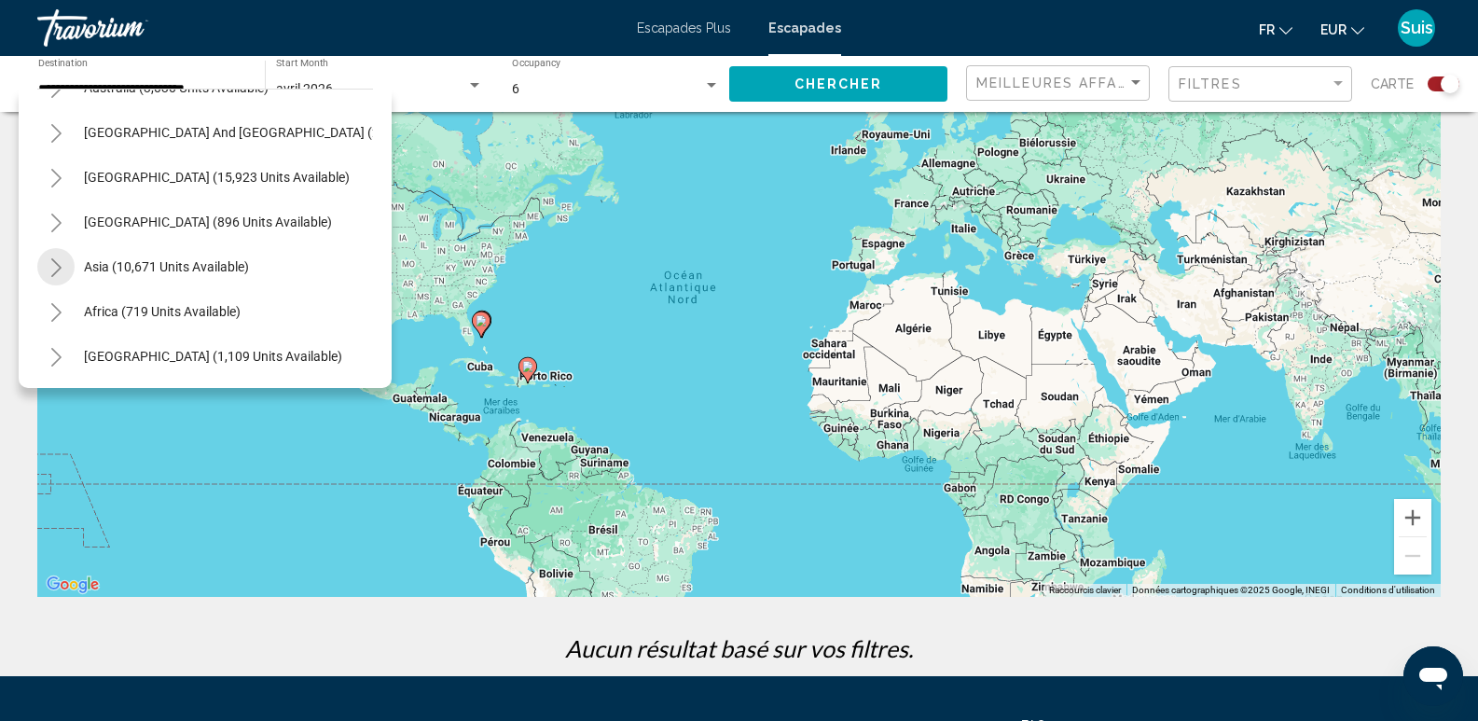
click at [56, 258] on icon "Toggle Asia (10,671 units available)" at bounding box center [56, 267] width 14 height 19
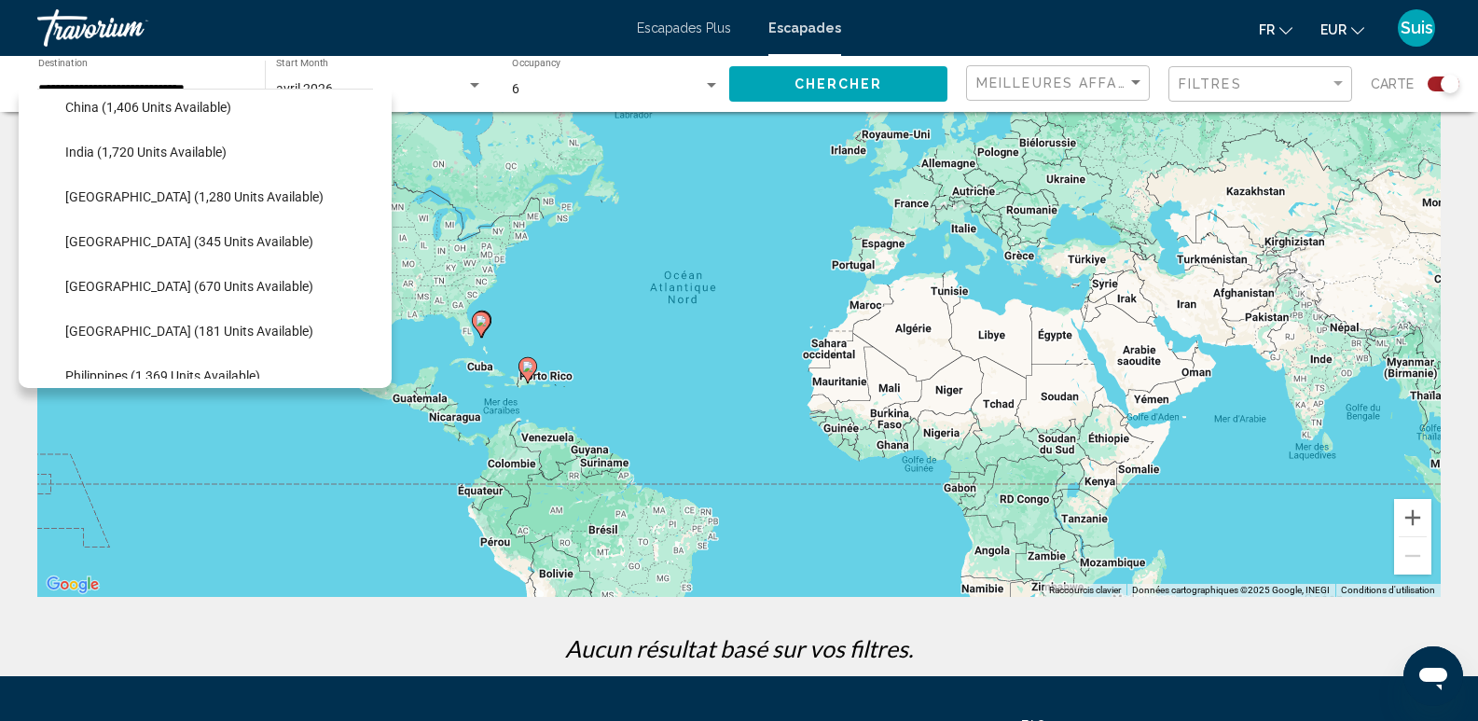
scroll to position [1271, 0]
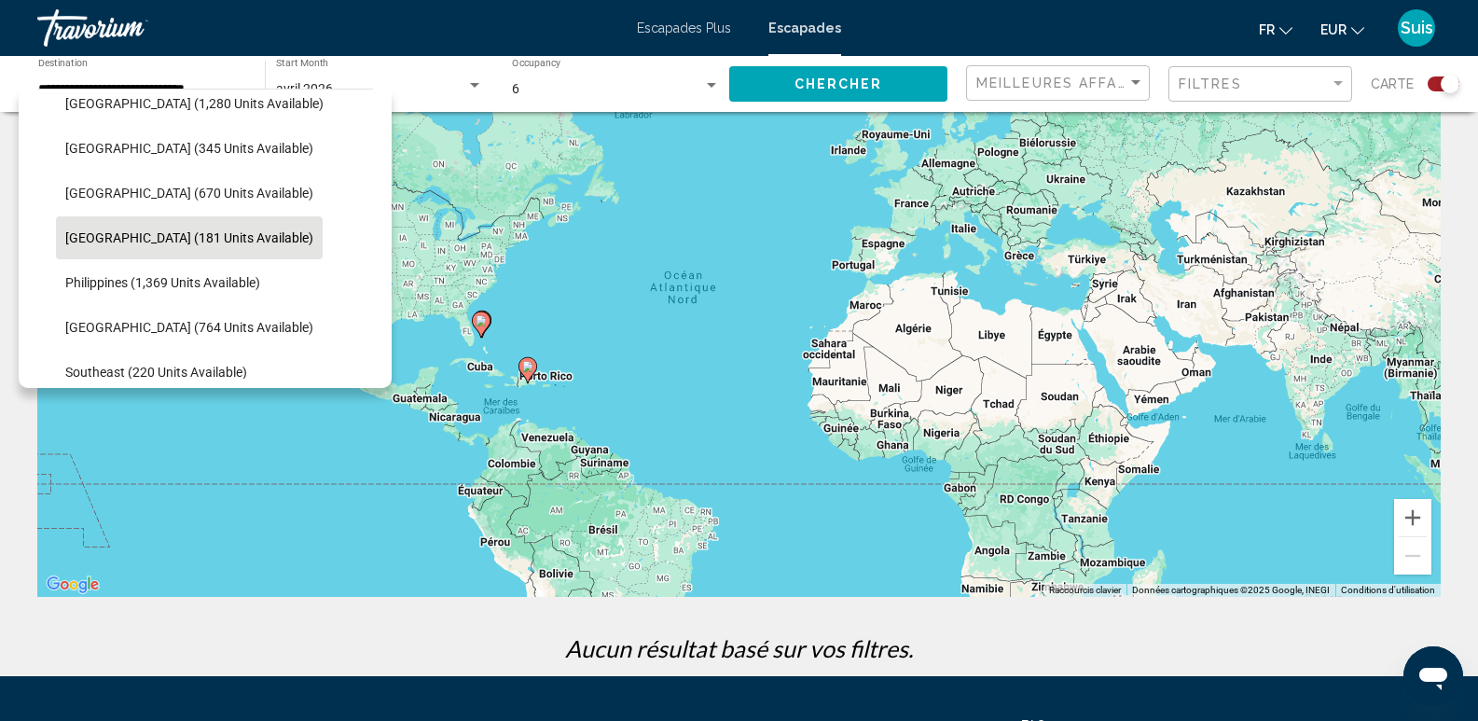
click at [88, 242] on span "[GEOGRAPHIC_DATA] (181 units available)" at bounding box center [189, 237] width 248 height 15
type input "**********"
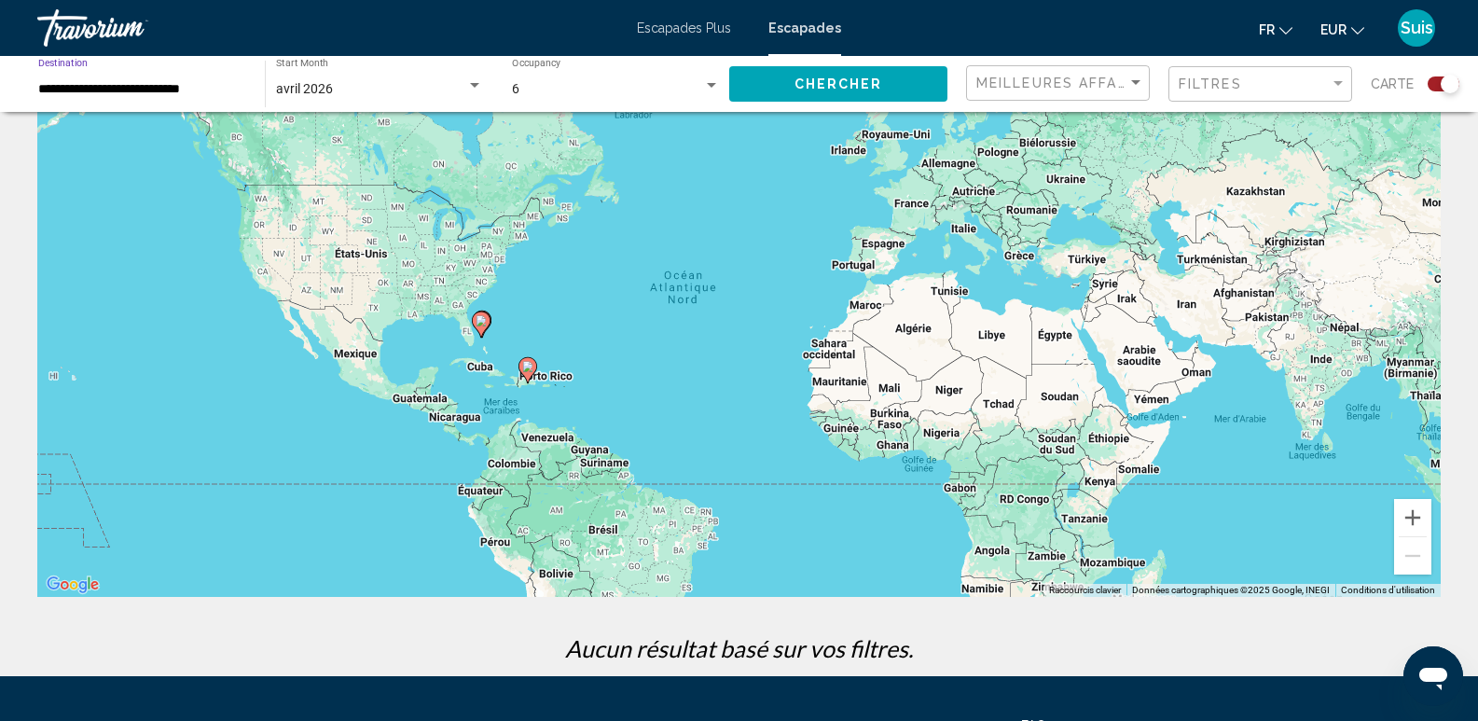
click at [785, 88] on button "Chercher" at bounding box center [838, 83] width 218 height 35
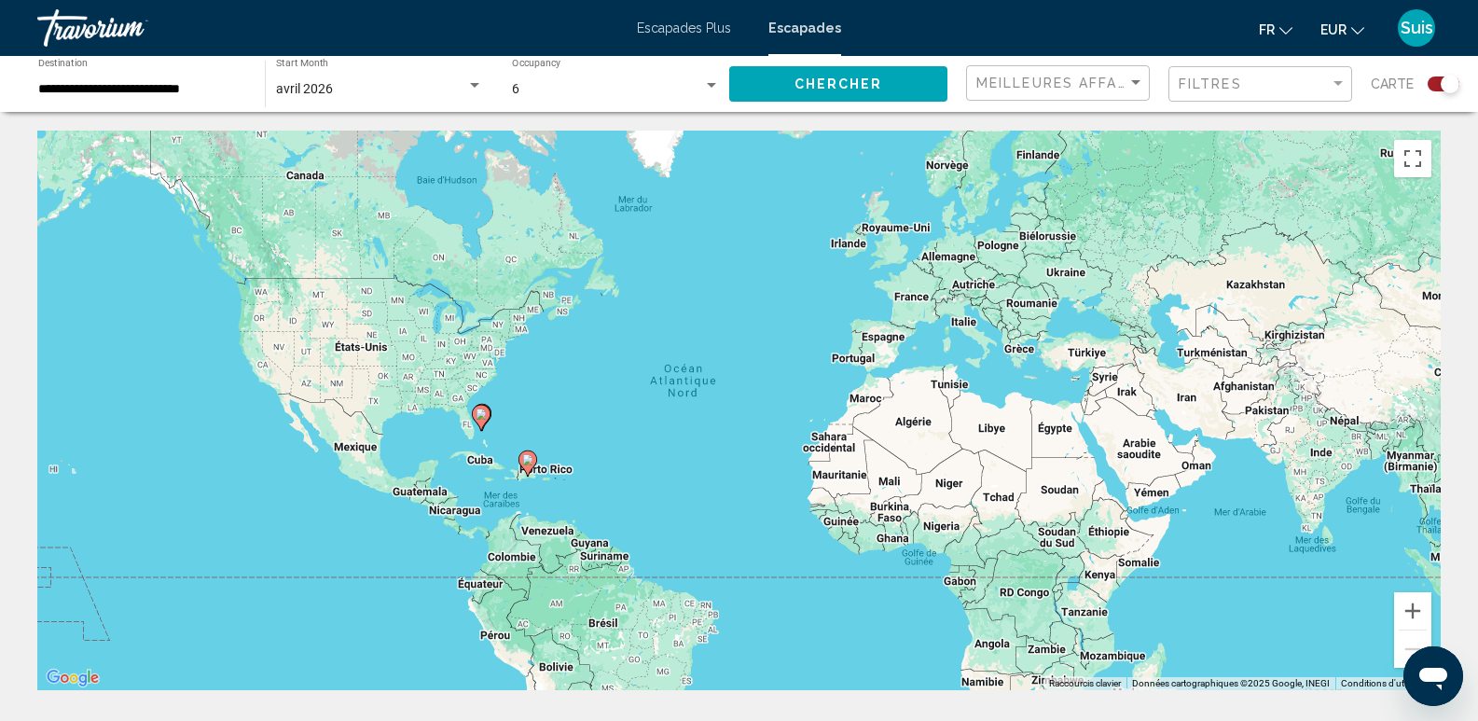
click at [1429, 81] on div "Search widget" at bounding box center [1444, 83] width 32 height 15
